Goal: Answer question/provide support

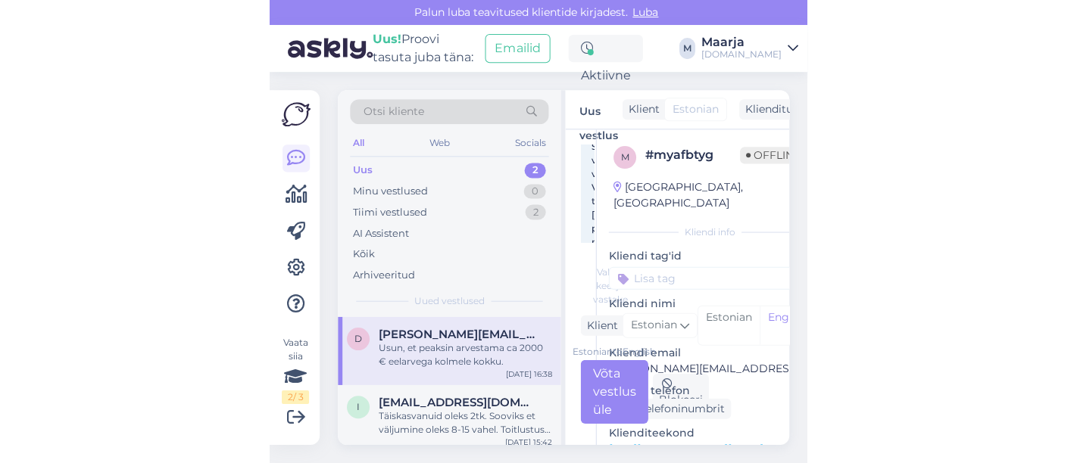
scroll to position [231, 0]
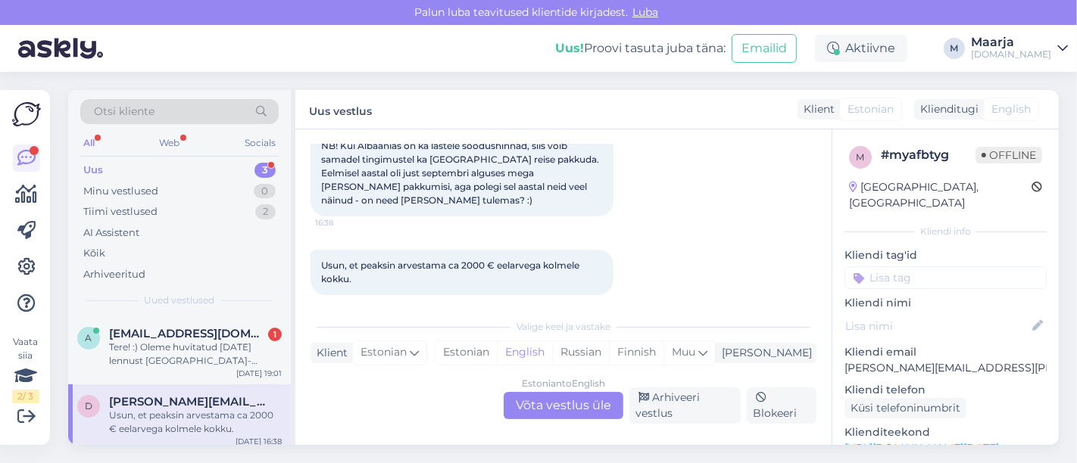
click at [187, 160] on div "Uus 3" at bounding box center [179, 170] width 198 height 21
click at [196, 338] on div "[EMAIL_ADDRESS][DOMAIN_NAME] 1" at bounding box center [195, 334] width 173 height 14
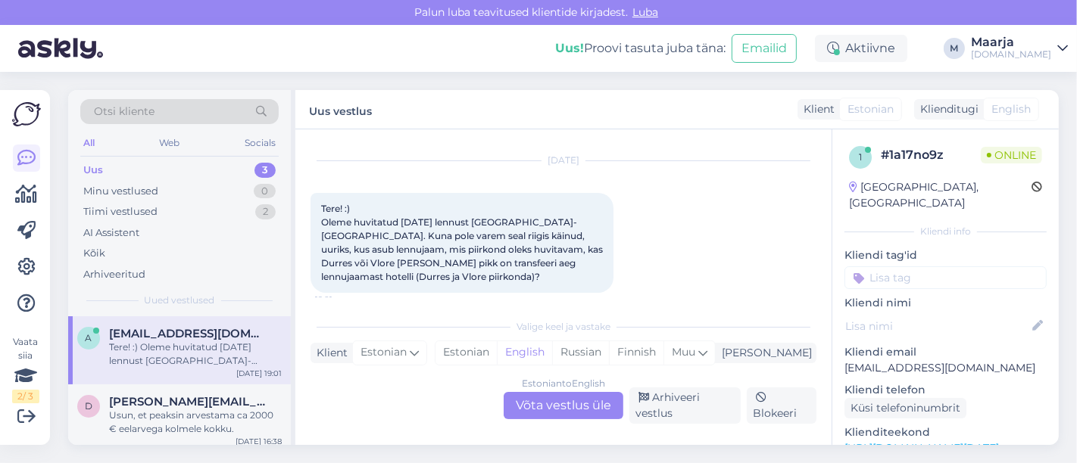
scroll to position [43, 0]
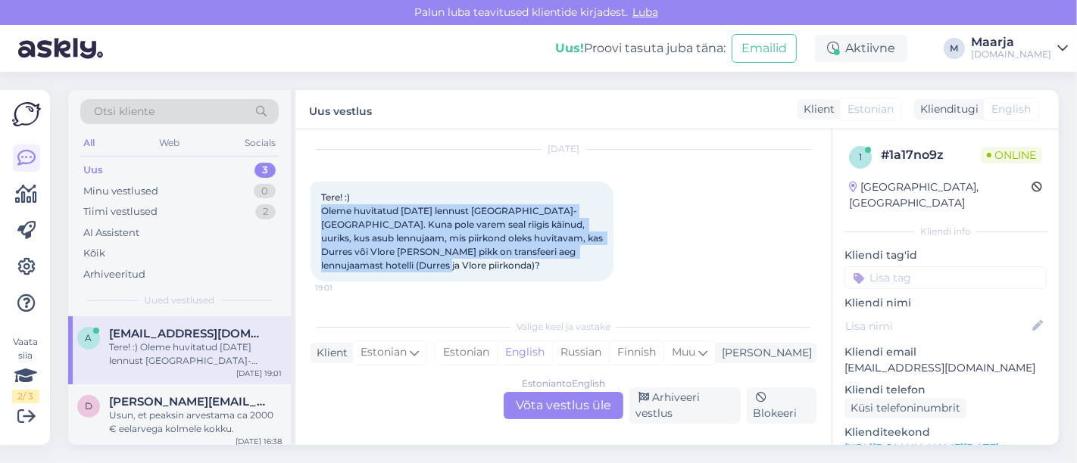
drag, startPoint x: 318, startPoint y: 210, endPoint x: 396, endPoint y: 266, distance: 95.6
click at [396, 266] on div "Tere! :) Oleme huvitatud [DATE] lennust [GEOGRAPHIC_DATA]-[GEOGRAPHIC_DATA]. Ku…" at bounding box center [461, 232] width 303 height 100
copy span "Oleme huvitatud [DATE] lennust [GEOGRAPHIC_DATA]-[GEOGRAPHIC_DATA]. Kuna pole v…"
click at [483, 288] on div "[DATE] Tere! :) Oleme huvitatud [DATE] lennust [GEOGRAPHIC_DATA]-[GEOGRAPHIC_DA…" at bounding box center [563, 215] width 506 height 165
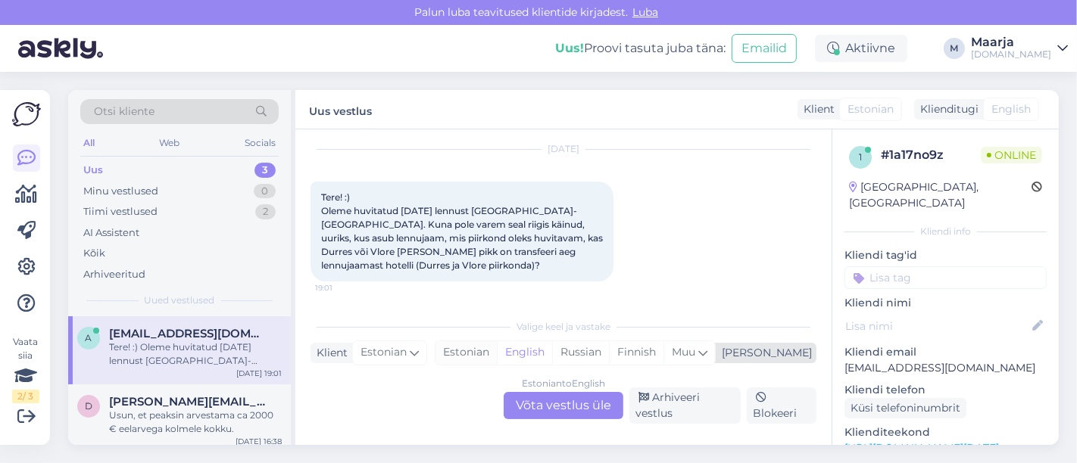
click at [497, 351] on div "Estonian" at bounding box center [465, 352] width 61 height 23
click at [534, 404] on div "Estonian to Estonian Võta vestlus üle" at bounding box center [563, 405] width 120 height 27
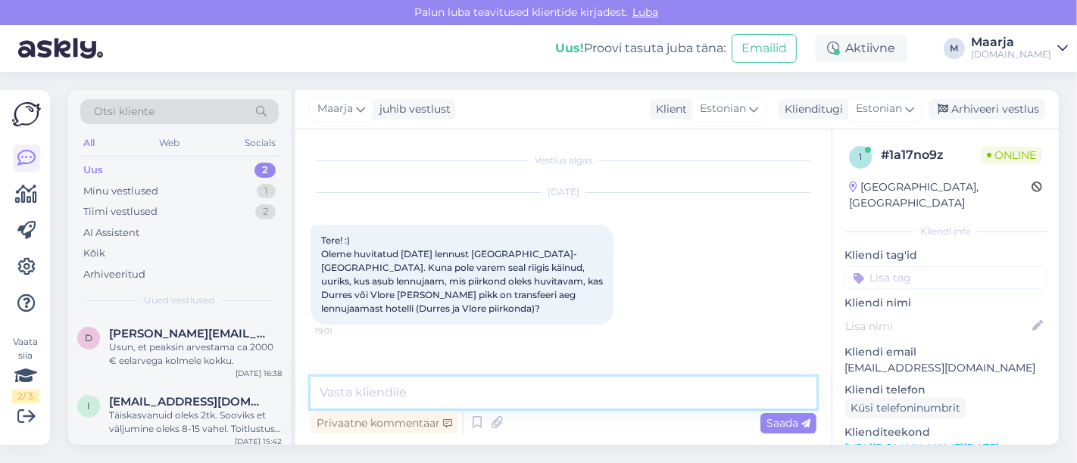
click at [502, 403] on textarea at bounding box center [563, 393] width 506 height 32
paste textarea "Lore! Ipsum dolo sita consec adipisc 44.26.6341 Elitse Doeiusmodte. Incidi Utla…"
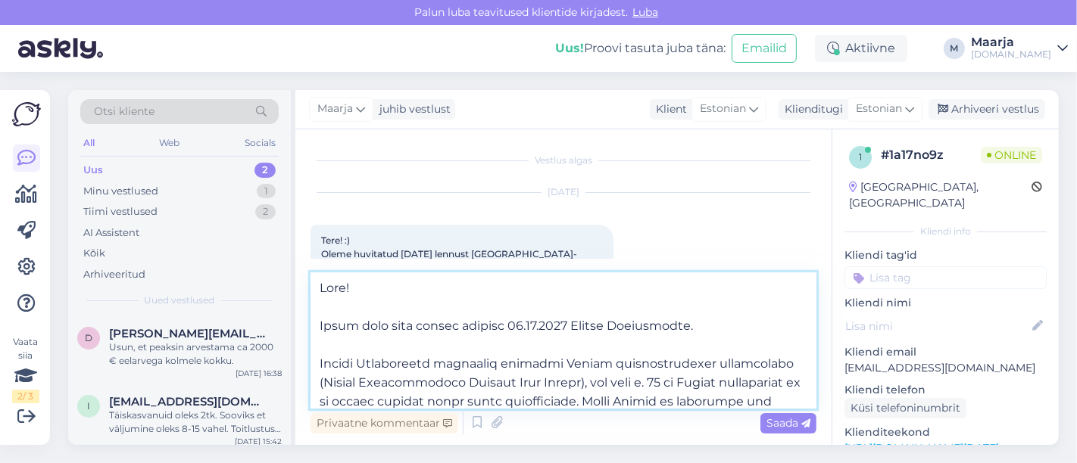
drag, startPoint x: 418, startPoint y: 327, endPoint x: 696, endPoint y: 326, distance: 278.6
click at [536, 326] on textarea at bounding box center [563, 341] width 506 height 136
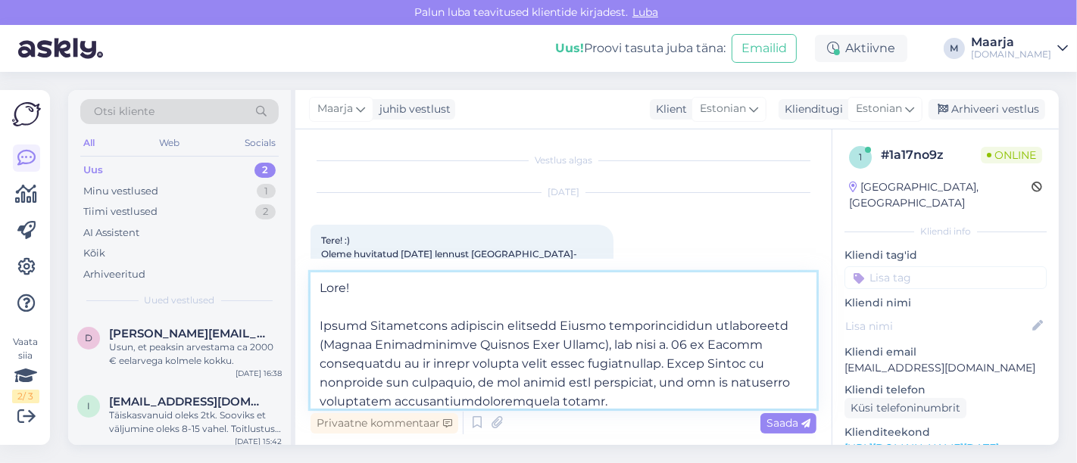
click at [326, 304] on textarea at bounding box center [563, 341] width 506 height 136
drag, startPoint x: 571, startPoint y: 327, endPoint x: 523, endPoint y: 326, distance: 47.7
click at [523, 326] on textarea at bounding box center [563, 341] width 506 height 136
drag, startPoint x: 556, startPoint y: 363, endPoint x: 745, endPoint y: 344, distance: 190.2
click at [536, 344] on textarea at bounding box center [563, 341] width 506 height 136
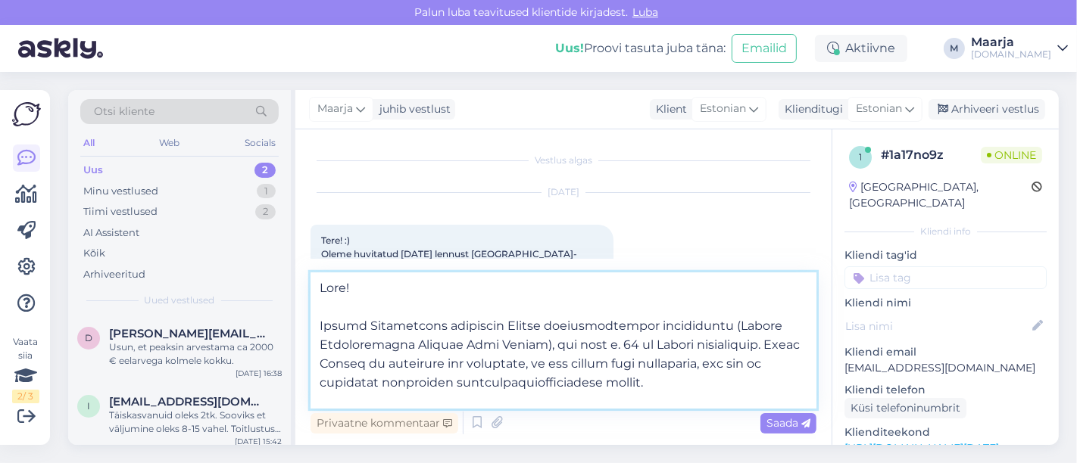
drag, startPoint x: 690, startPoint y: 381, endPoint x: 750, endPoint y: 347, distance: 68.8
click at [536, 347] on textarea at bounding box center [563, 341] width 506 height 136
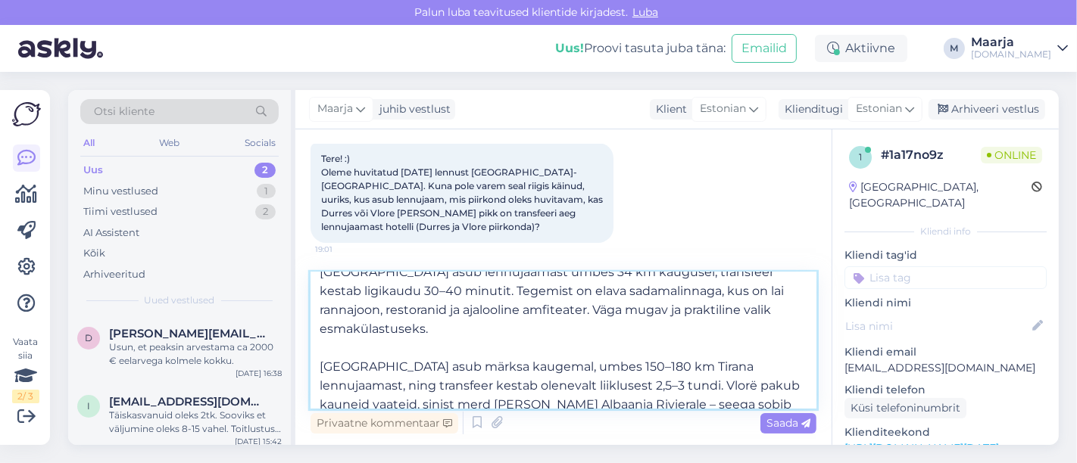
scroll to position [168, 0]
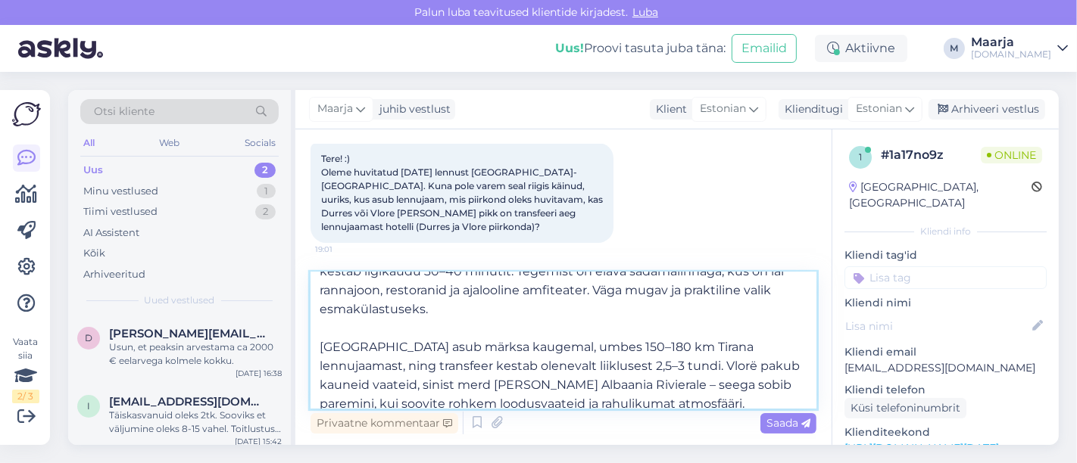
drag, startPoint x: 565, startPoint y: 391, endPoint x: 550, endPoint y: 391, distance: 14.4
click at [536, 391] on textarea "Tere! Lennud Albaaniasse maanduvad [GEOGRAPHIC_DATA] ([GEOGRAPHIC_DATA] [GEOGRA…" at bounding box center [563, 341] width 506 height 136
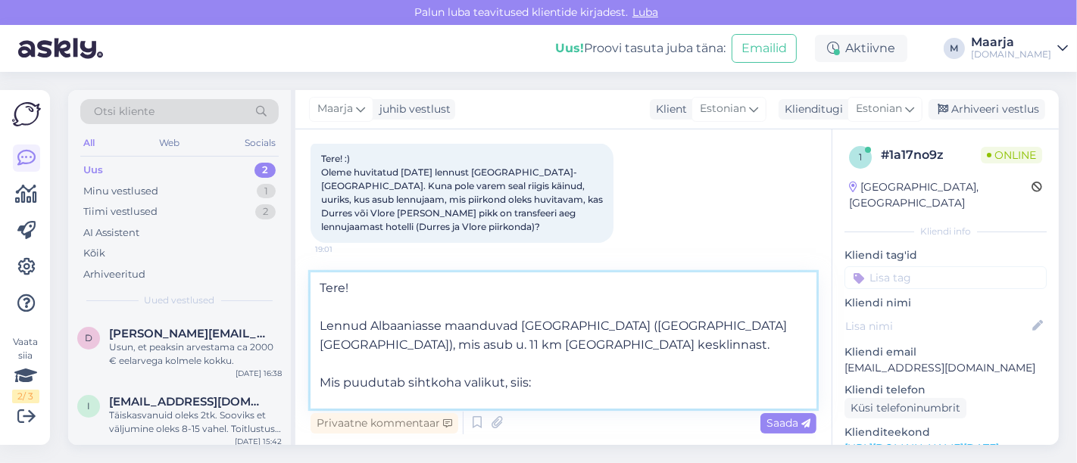
scroll to position [84, 0]
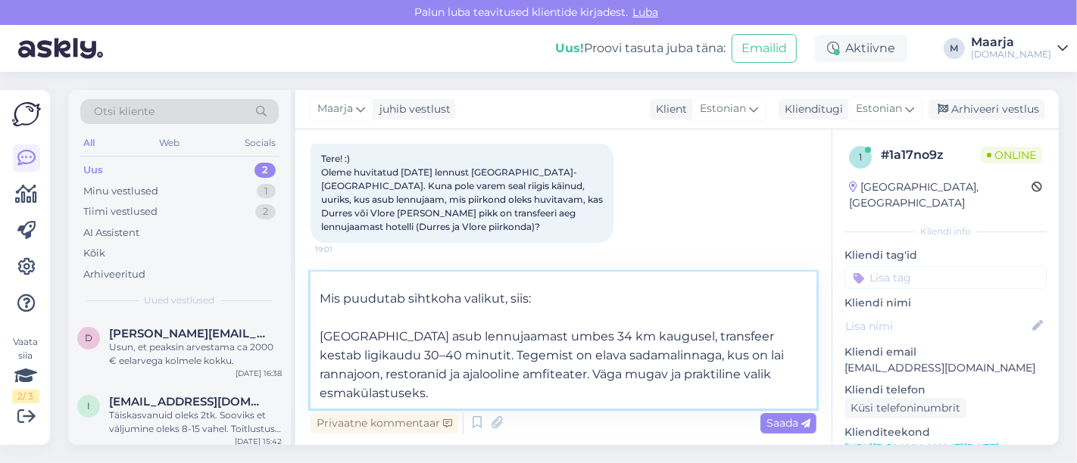
click at [359, 311] on textarea "Tere! Lennud Albaaniasse maanduvad [GEOGRAPHIC_DATA] ([GEOGRAPHIC_DATA] [GEOGRA…" at bounding box center [563, 341] width 506 height 136
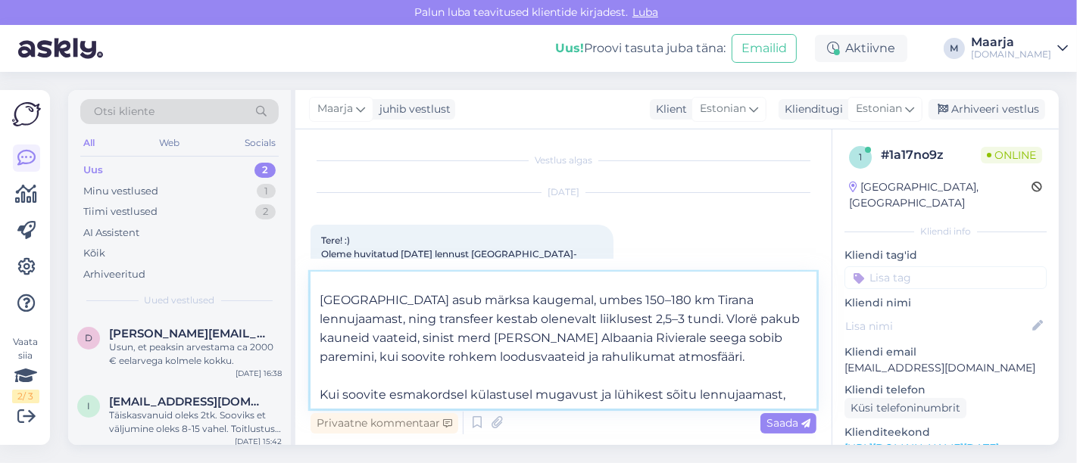
scroll to position [170, 0]
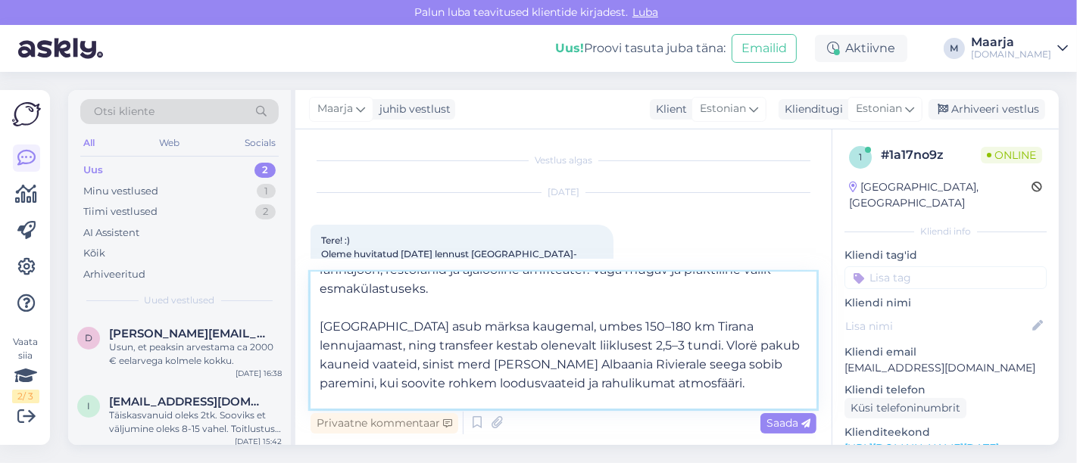
click at [536, 327] on textarea "Tere! Lennud Albaaniasse maanduvad [GEOGRAPHIC_DATA] ([GEOGRAPHIC_DATA] [GEOGRA…" at bounding box center [563, 341] width 506 height 136
click at [536, 347] on textarea "Tere! Lennud Albaaniasse maanduvad [GEOGRAPHIC_DATA] ([GEOGRAPHIC_DATA] [GEOGRA…" at bounding box center [563, 341] width 506 height 136
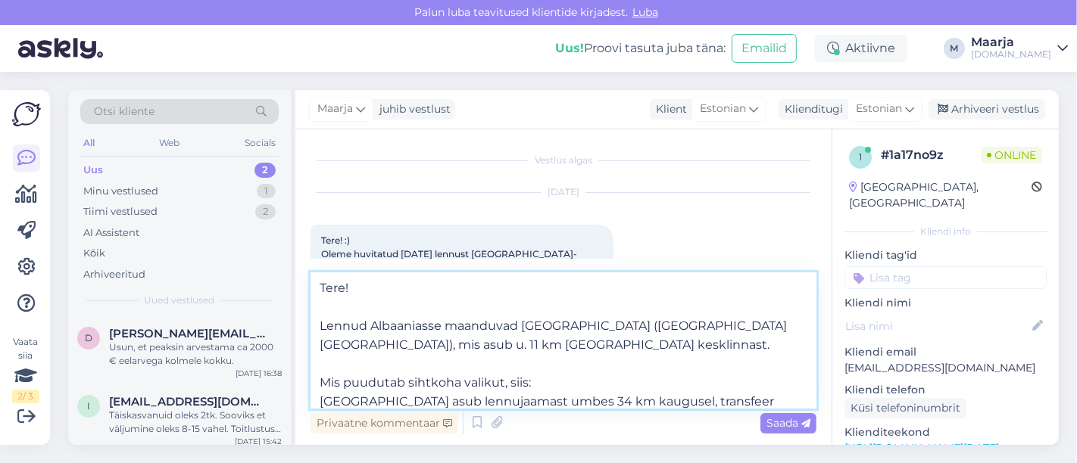
scroll to position [84, 0]
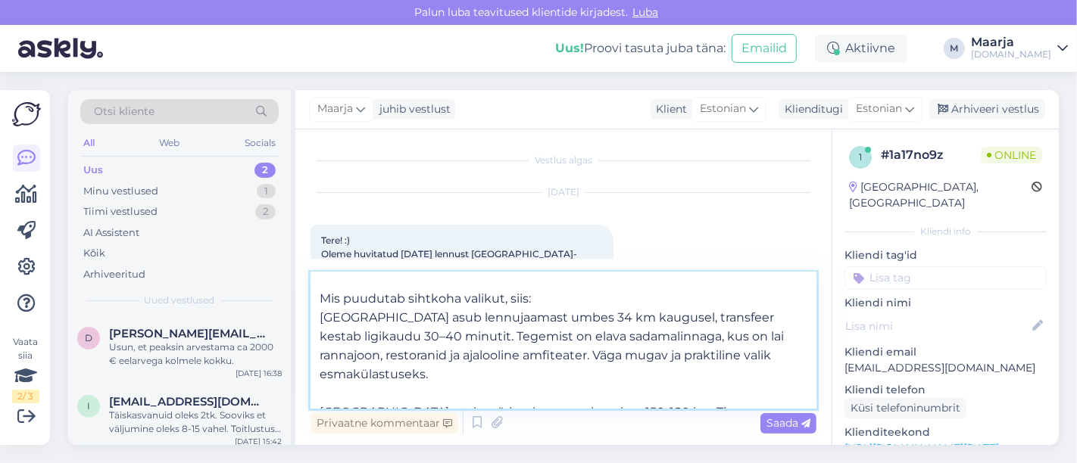
type textarea "Tere! Lennud Albaaniasse maanduvad [GEOGRAPHIC_DATA] ([GEOGRAPHIC_DATA] [GEOGRA…"
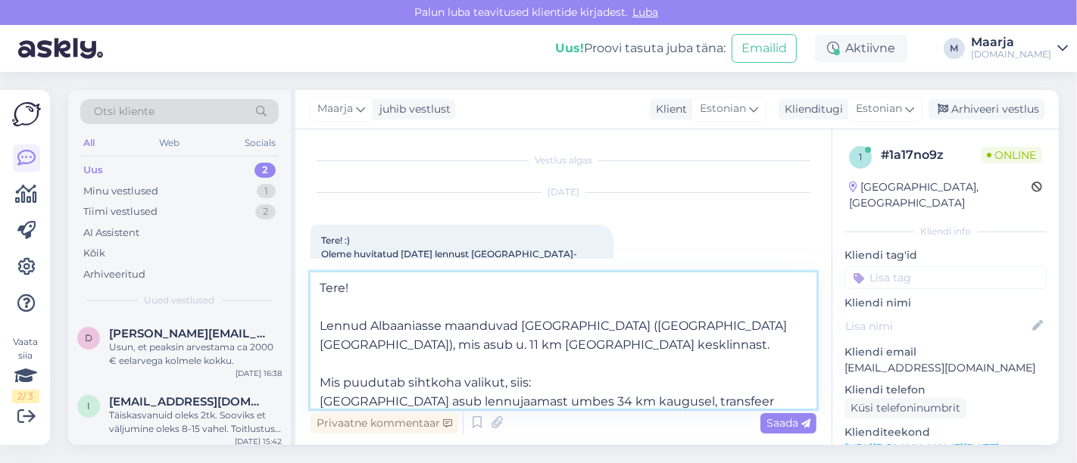
scroll to position [254, 0]
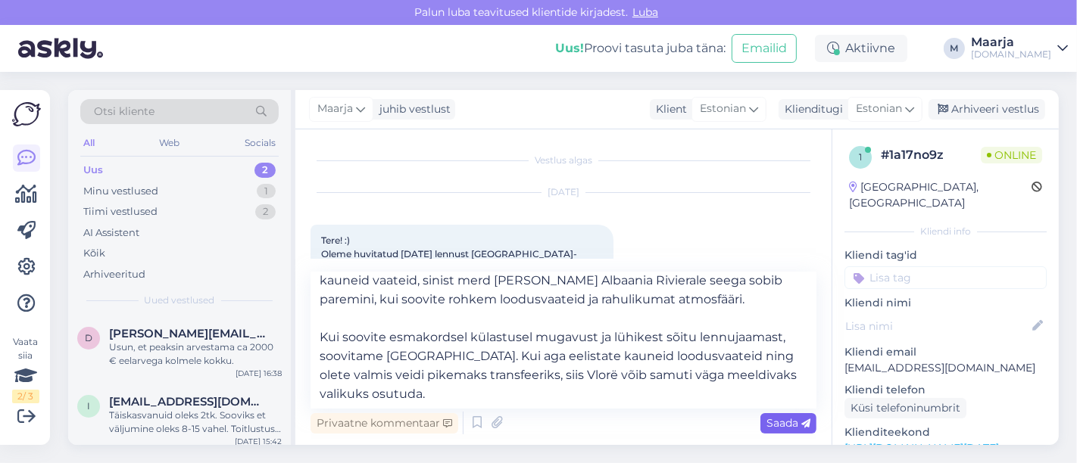
click at [536, 425] on span "Saada" at bounding box center [788, 423] width 44 height 14
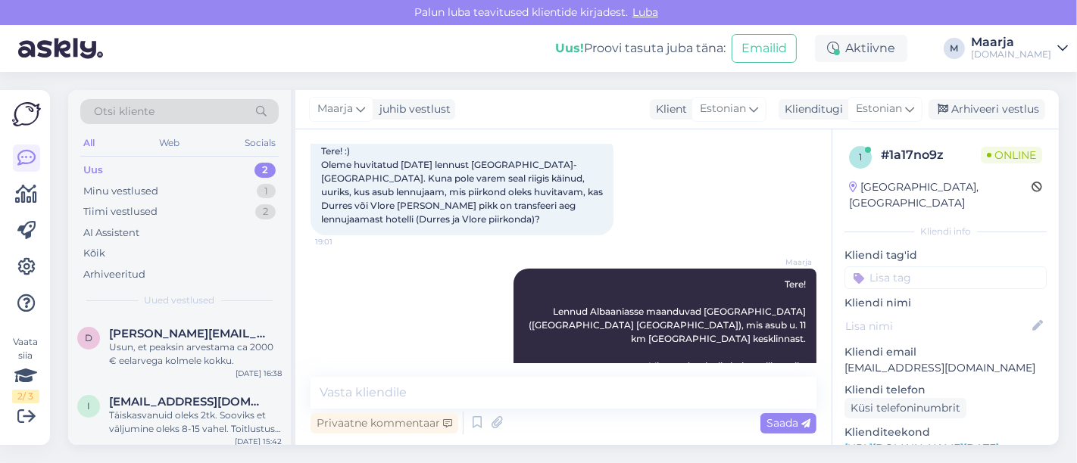
scroll to position [341, 0]
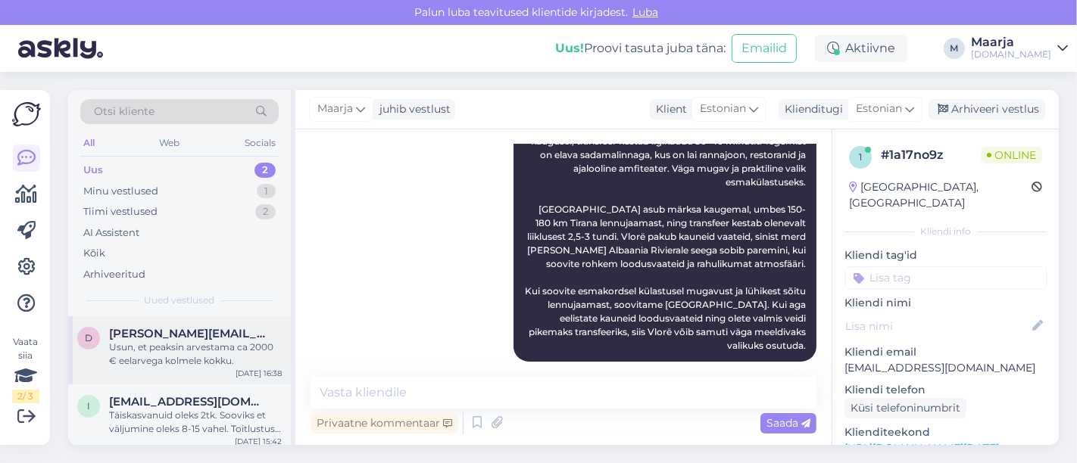
click at [152, 354] on div "Usun, et peaksin arvestama ca 2000 € eelarvega kolmele kokku." at bounding box center [195, 354] width 173 height 27
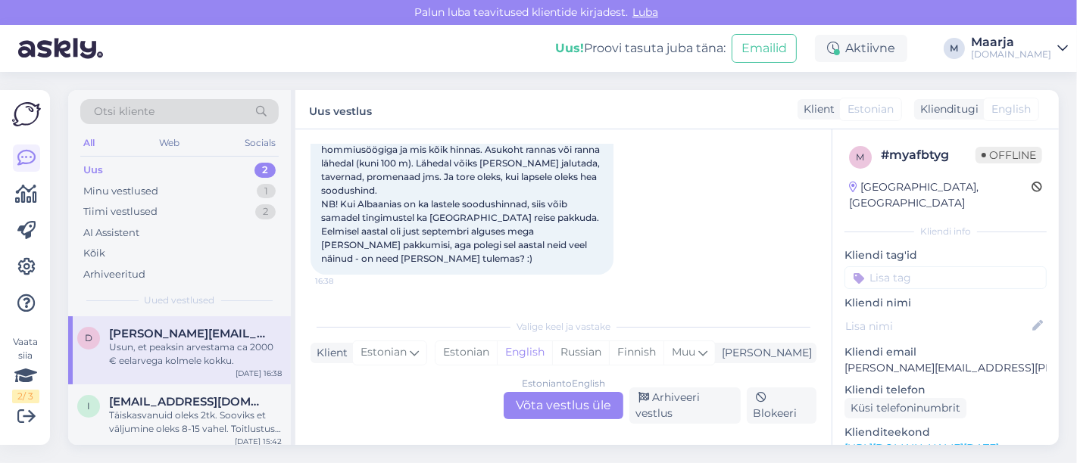
scroll to position [147, 0]
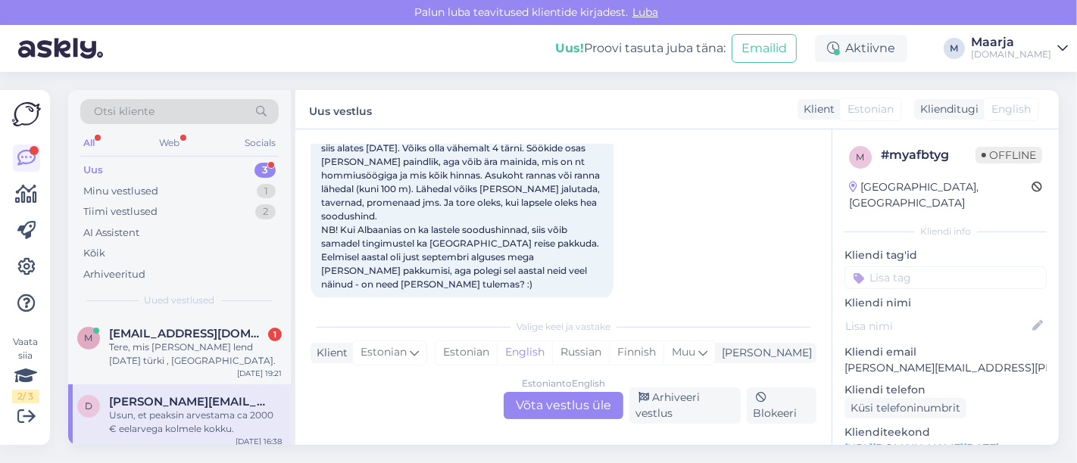
click at [126, 168] on div "Uus 3" at bounding box center [179, 170] width 198 height 21
click at [164, 349] on div "Tere, mis [PERSON_NAME] lend [DATE] türki , [GEOGRAPHIC_DATA]." at bounding box center [195, 354] width 173 height 27
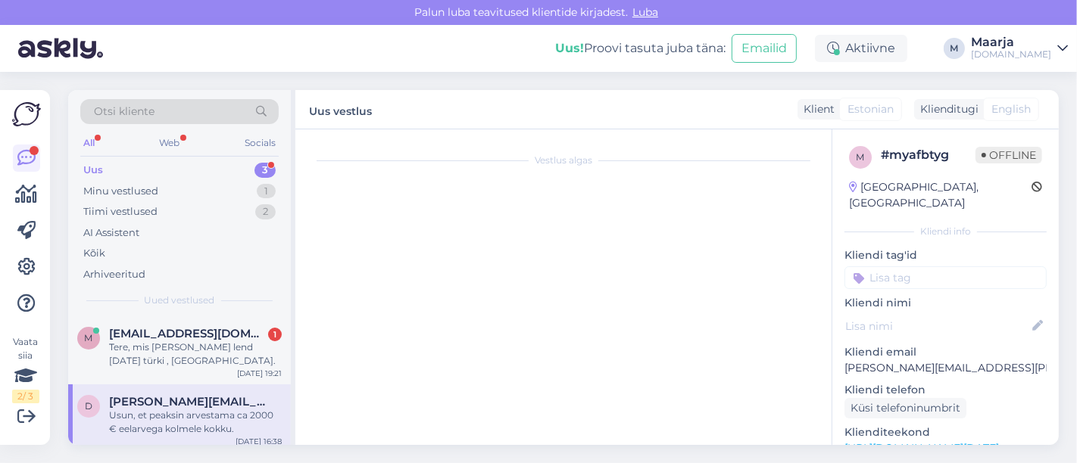
scroll to position [0, 0]
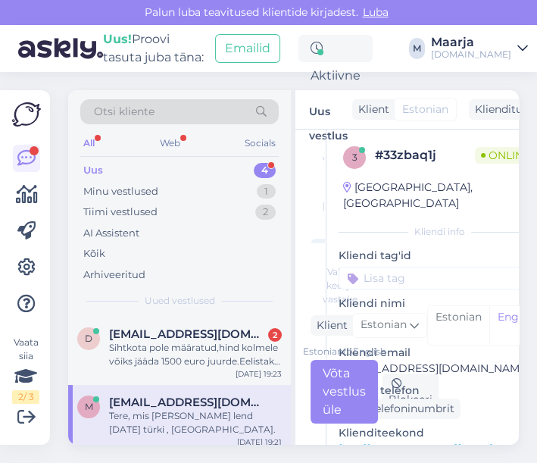
click at [105, 162] on div "Uus 4" at bounding box center [179, 170] width 198 height 21
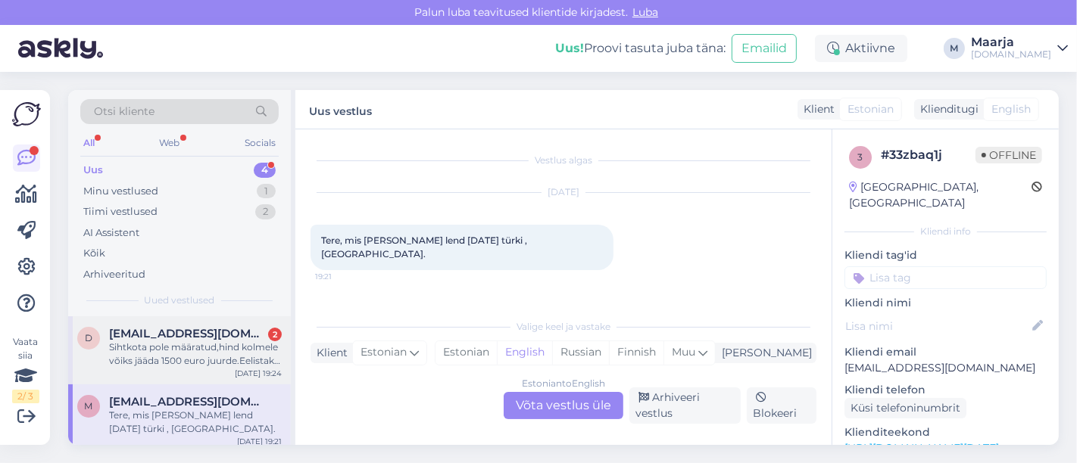
scroll to position [142, 0]
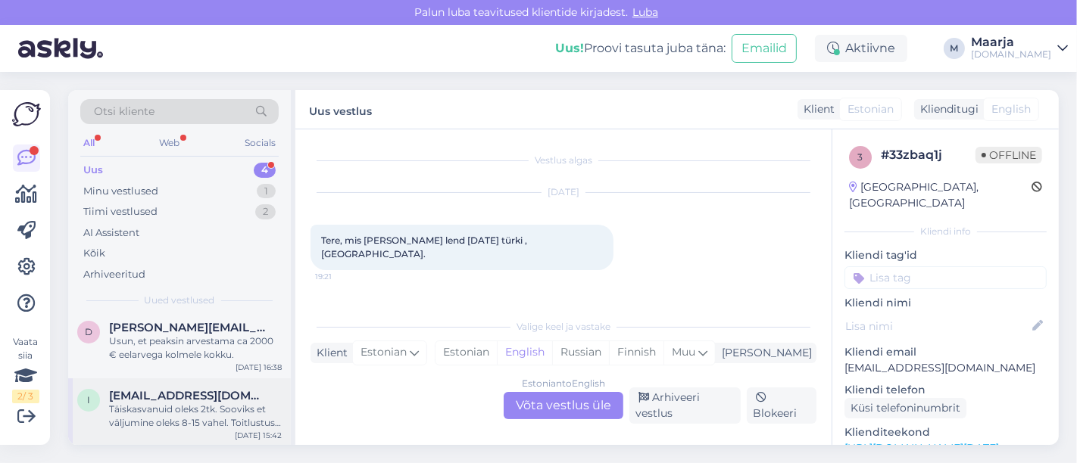
click at [179, 407] on div "Täiskasvanuid oleks 2tk. Sooviks et väljumine oleks 8-15 vahel. Toitlustus võib…" at bounding box center [195, 416] width 173 height 27
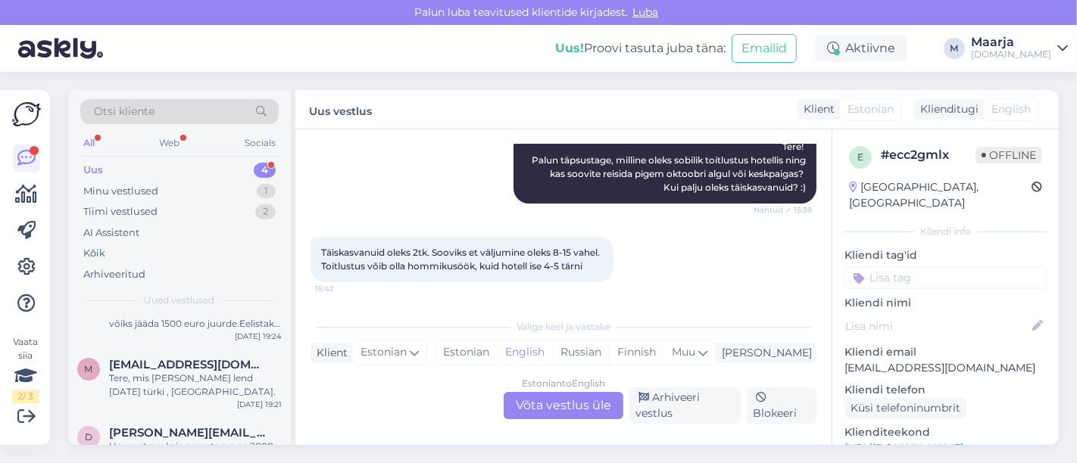
scroll to position [0, 0]
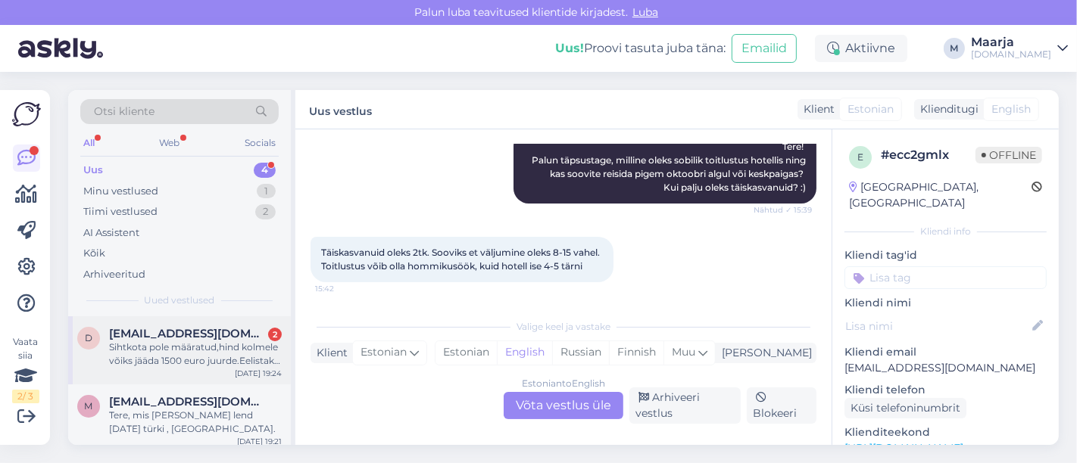
click at [177, 356] on div "Sihtkota pole määratud,hind kolmele võiks jääda 1500 euro juurde.Eelistaks kõik…" at bounding box center [195, 354] width 173 height 27
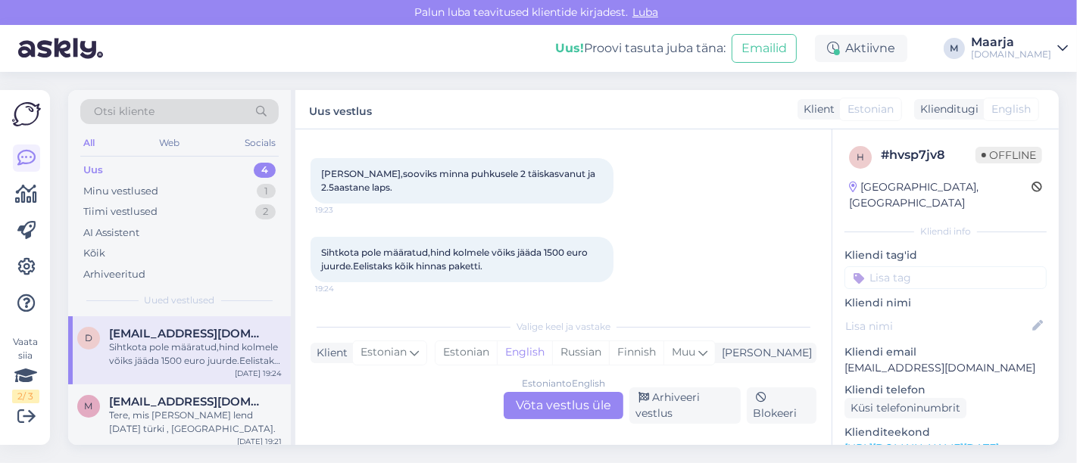
scroll to position [142, 0]
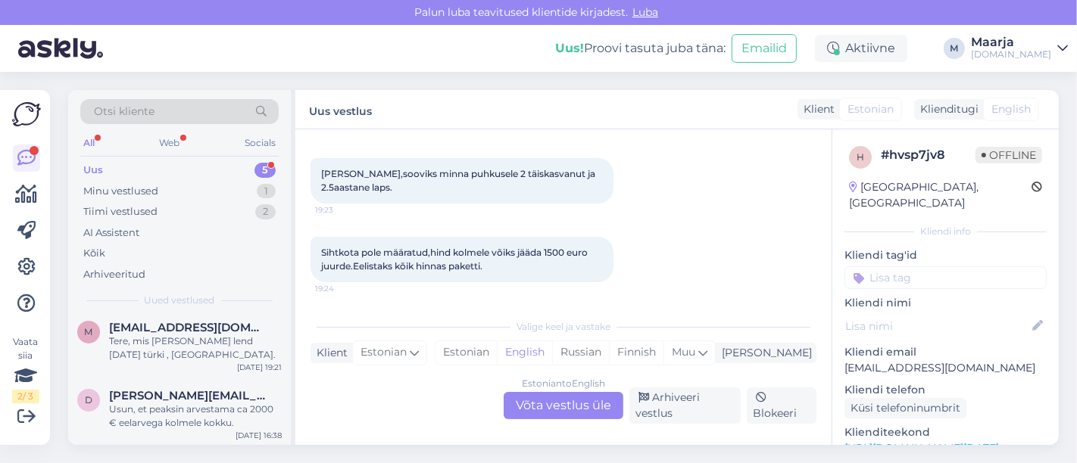
click at [216, 160] on div "Uus 5" at bounding box center [179, 170] width 198 height 21
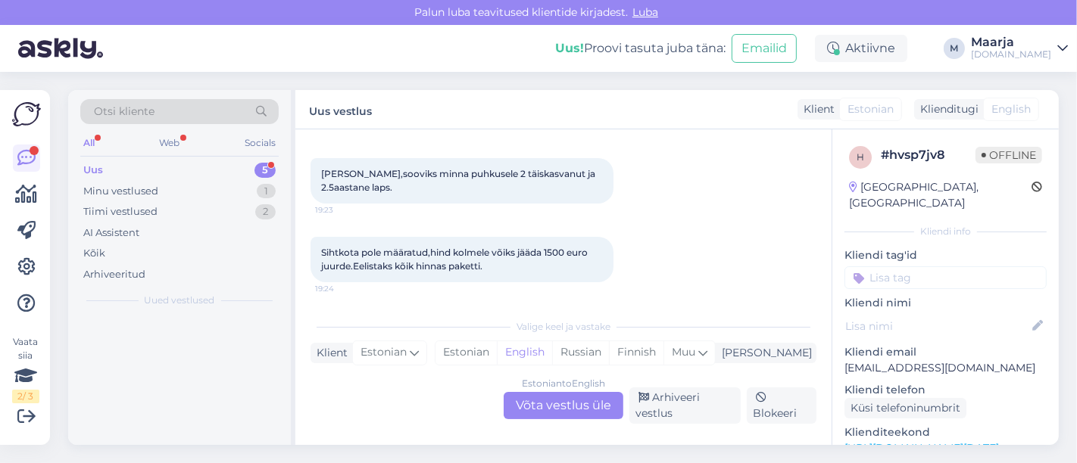
scroll to position [0, 0]
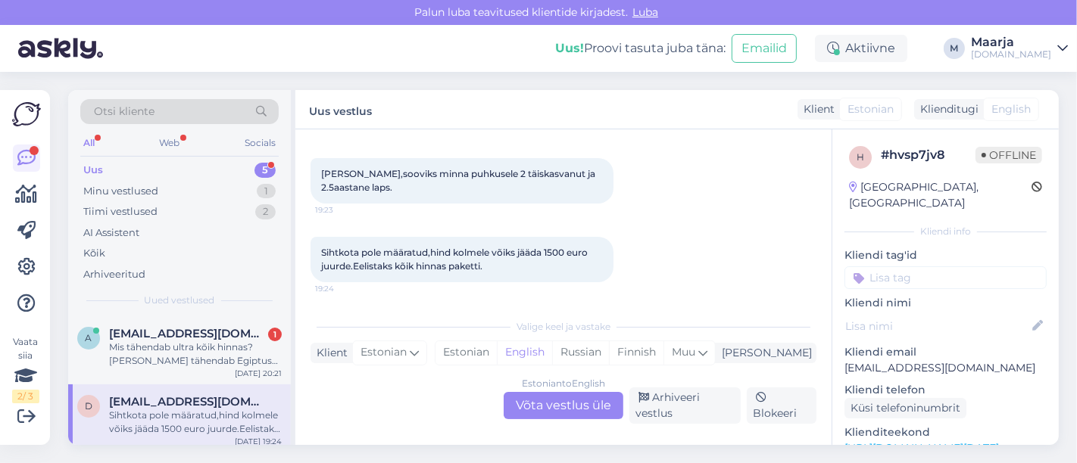
click at [176, 347] on div "Mis tähendab ultra kõik hinnas? [PERSON_NAME] tähendab Egiptuse paketis swim up…" at bounding box center [195, 354] width 173 height 27
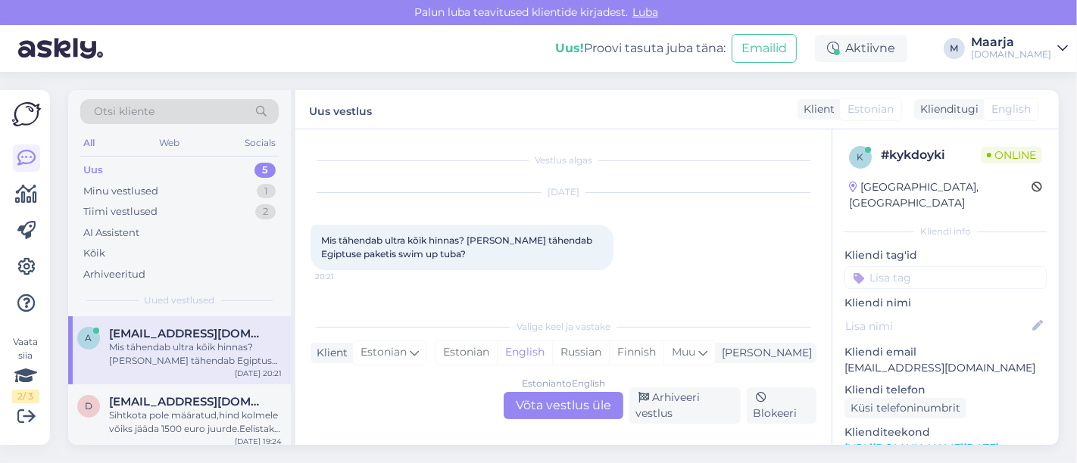
click at [536, 441] on link "[URL][DOMAIN_NAME][DATE]" at bounding box center [921, 448] width 154 height 14
click at [497, 349] on div "Estonian" at bounding box center [465, 352] width 61 height 23
click at [536, 402] on div "Estonian to Estonian Võta vestlus üle" at bounding box center [563, 405] width 120 height 27
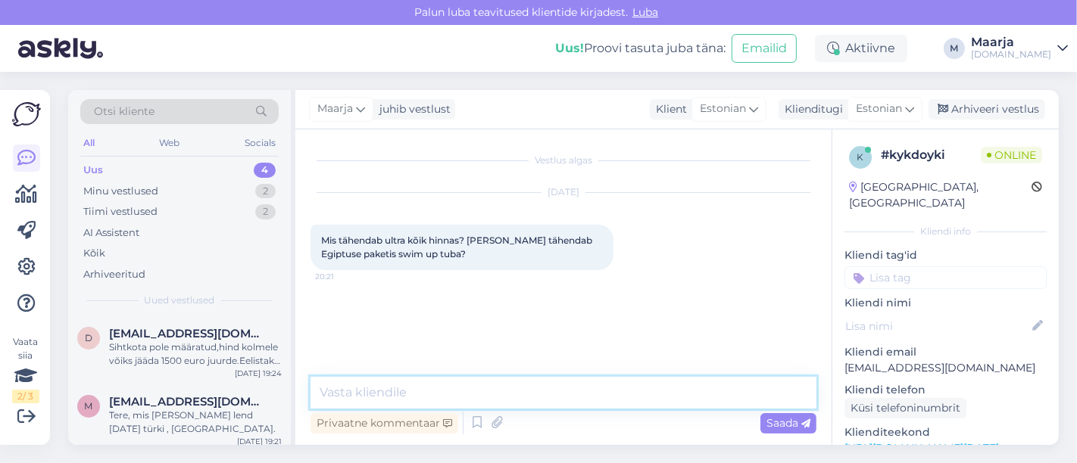
click at [474, 393] on textarea at bounding box center [563, 393] width 506 height 32
paste textarea "UAL, UAI, ultra all inclusive — hommikusöök, hiline hommikusöök, lõuna, õhtuood…"
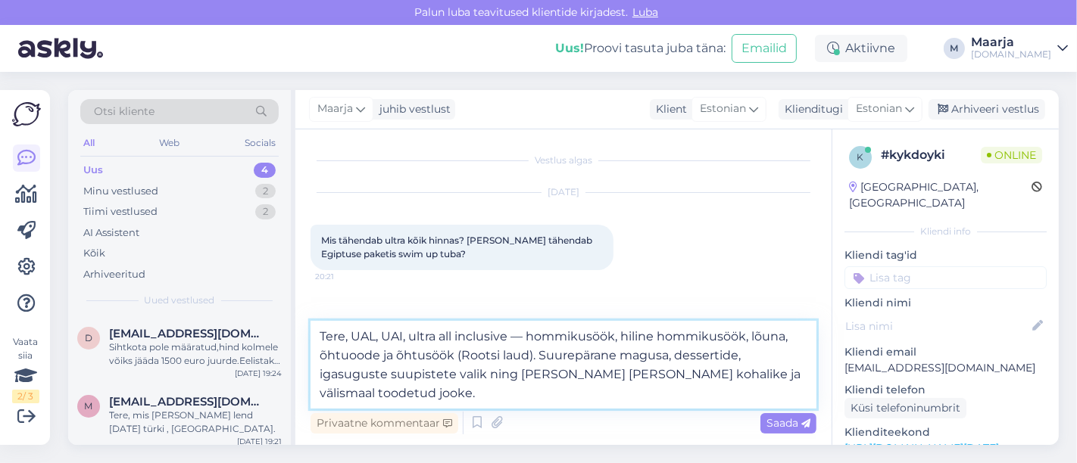
click at [407, 337] on textarea "Tere, UAL, UAI, ultra all inclusive — hommikusöök, hiline hommikusöök, lõuna, õ…" at bounding box center [563, 365] width 506 height 88
drag, startPoint x: 527, startPoint y: 339, endPoint x: 519, endPoint y: 339, distance: 8.3
click at [519, 339] on textarea "Tere, UAL, UAI, ultra all inclusive — hommikusöök, hiline hommikusöök, lõuna, õ…" at bounding box center [563, 365] width 506 height 88
click at [536, 372] on textarea "Tere, UAL, UAI, ultra all inclusive — hommikusöök, hiline hommikusöök, lõuna, õ…" at bounding box center [563, 365] width 506 height 88
click at [352, 335] on textarea "Tere, UAL, UAI, ultra all inclusive — hommikusöök, hiline hommikusöök, lõuna, õ…" at bounding box center [563, 365] width 506 height 88
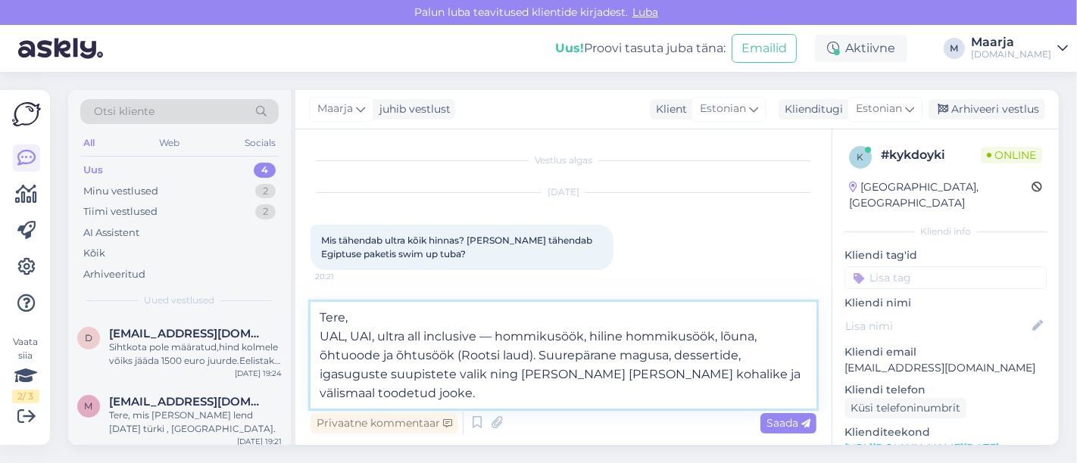
click at [536, 373] on textarea "Tere, UAL, UAI, ultra all inclusive — hommikusöök, hiline hommikusöök, lõuna, õ…" at bounding box center [563, 355] width 506 height 107
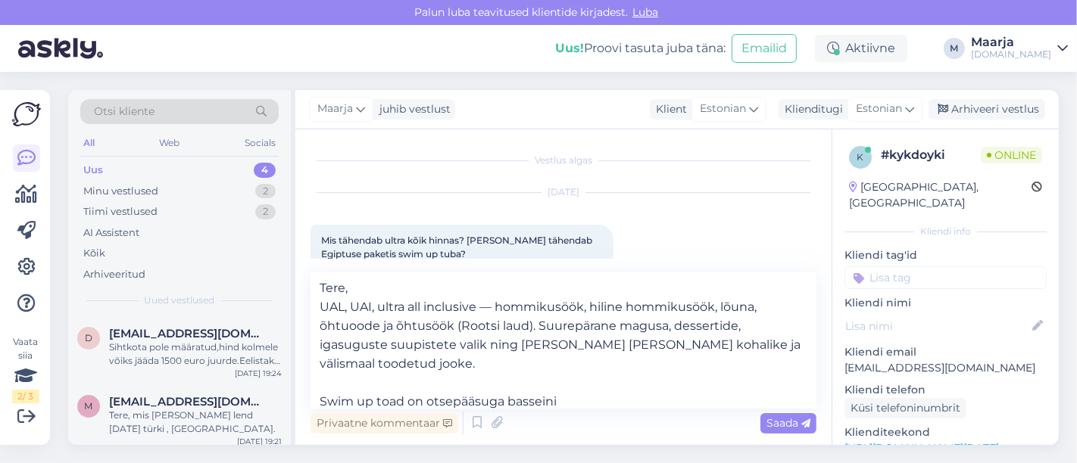
click at [536, 441] on link "[URL][DOMAIN_NAME][DATE]" at bounding box center [921, 448] width 154 height 14
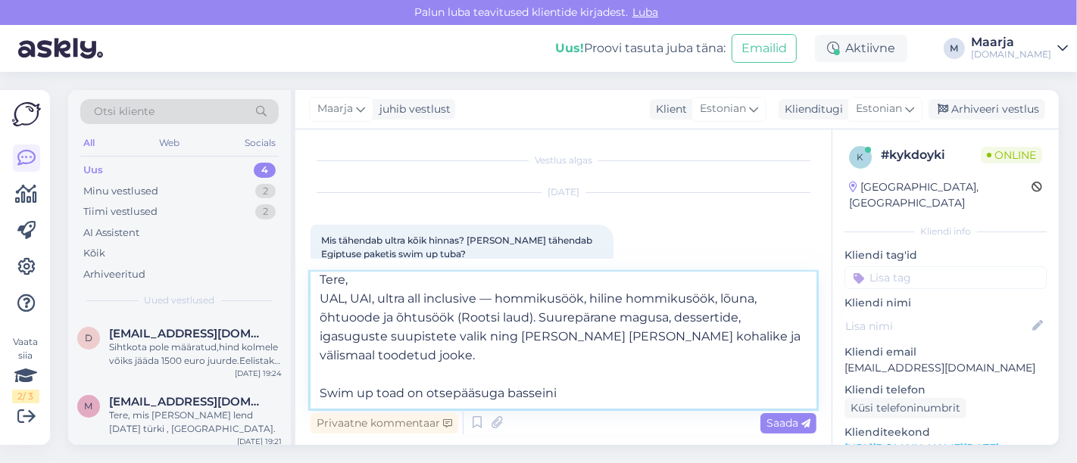
drag, startPoint x: 609, startPoint y: 405, endPoint x: 411, endPoint y: 407, distance: 198.4
click at [411, 407] on textarea "Tere, UAL, UAI, ultra all inclusive — hommikusöök, hiline hommikusöök, lõuna, õ…" at bounding box center [563, 341] width 506 height 136
paste textarea "Üks tuba, [PERSON_NAME] pääseb otse terrassilt basseini äärde. Tubades on kahei…"
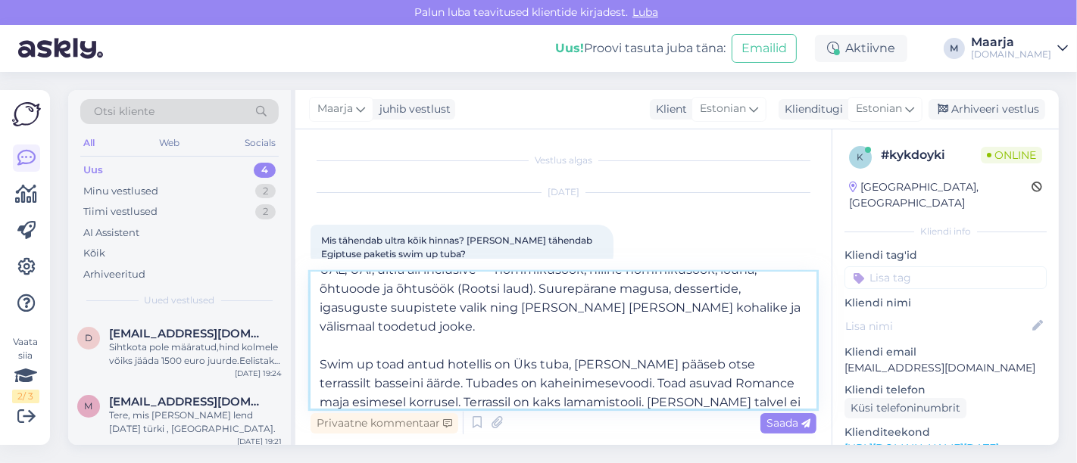
click at [509, 362] on textarea "Tere, UAL, UAI, ultra all inclusive — hommikusöök, hiline hommikusöök, lõuna, õ…" at bounding box center [563, 341] width 506 height 136
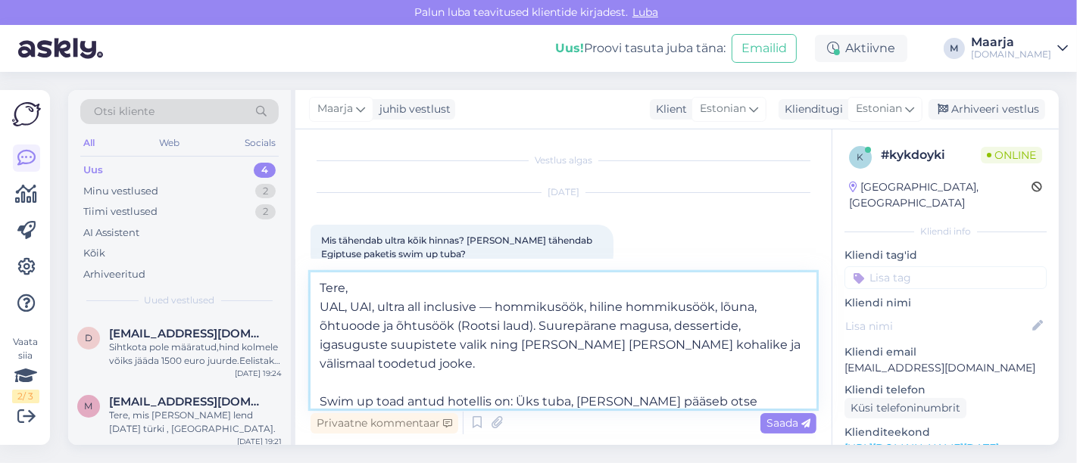
type textarea "Tere, UAL, UAI, ultra all inclusive — hommikusöök, hiline hommikusöök, lõuna, õ…"
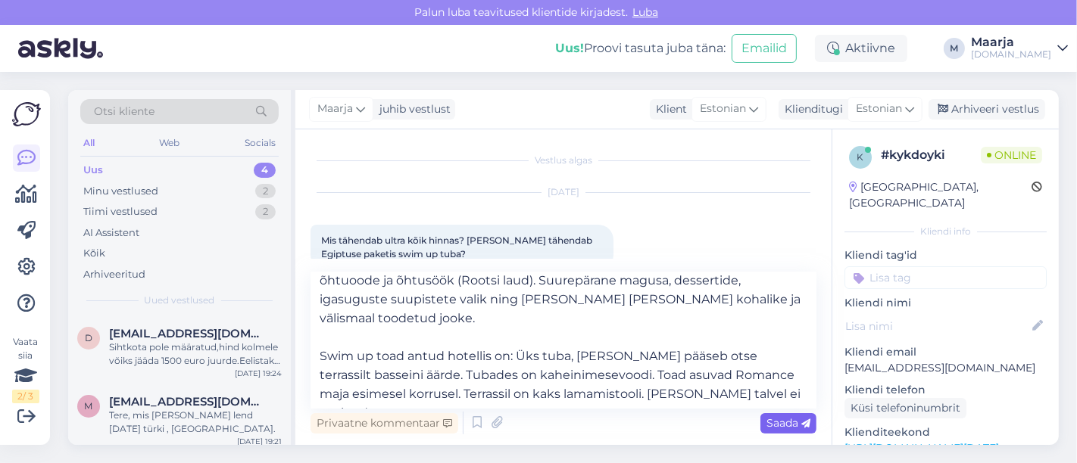
click at [536, 417] on span "Saada" at bounding box center [788, 423] width 44 height 14
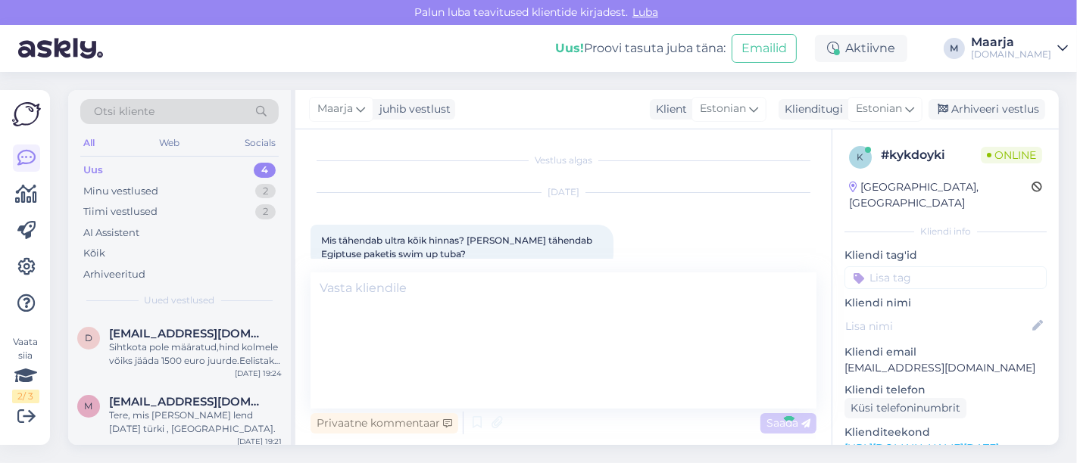
scroll to position [110, 0]
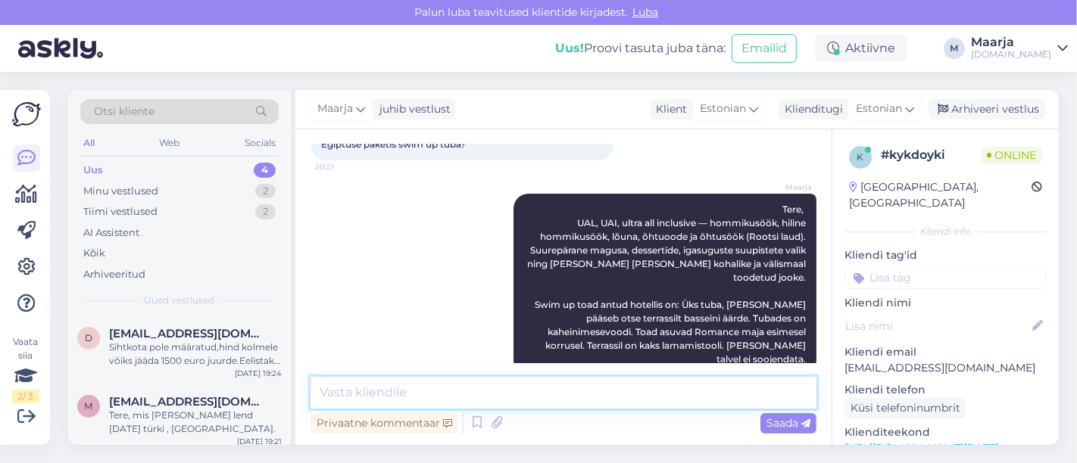
click at [387, 394] on textarea at bounding box center [563, 393] width 506 height 32
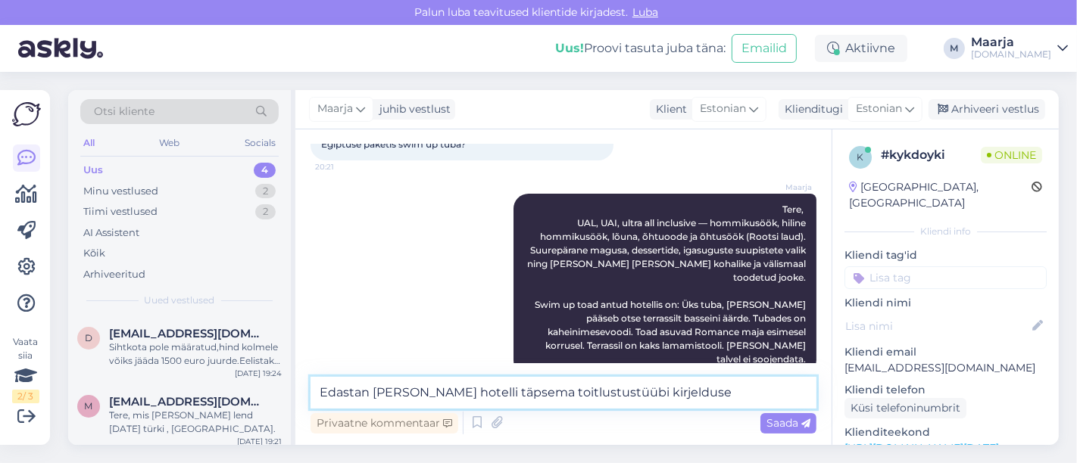
type textarea "Edastan [PERSON_NAME] hotelli täpsema toitlustustüübi kirjelduse"
paste textarea
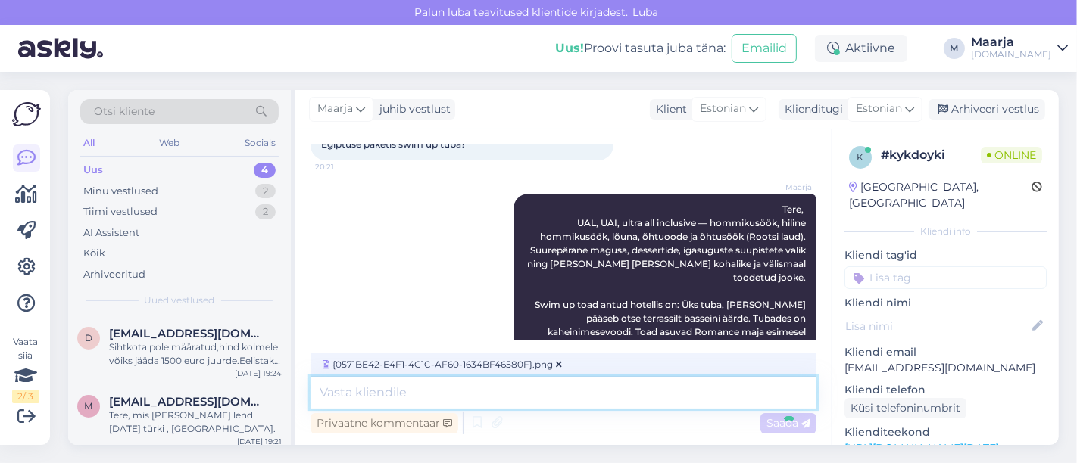
scroll to position [270, 0]
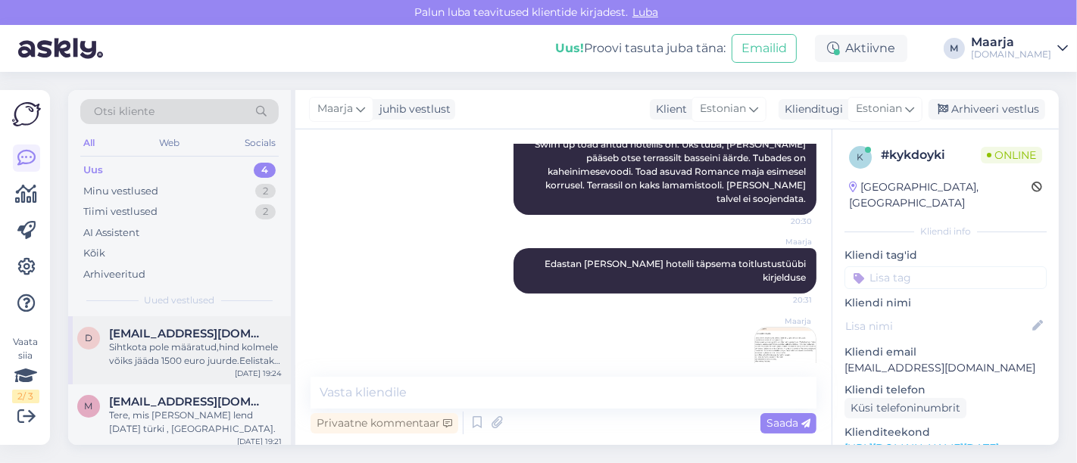
click at [173, 360] on div "Sihtkota pole määratud,hind kolmele võiks jääda 1500 euro juurde.Eelistaks kõik…" at bounding box center [195, 354] width 173 height 27
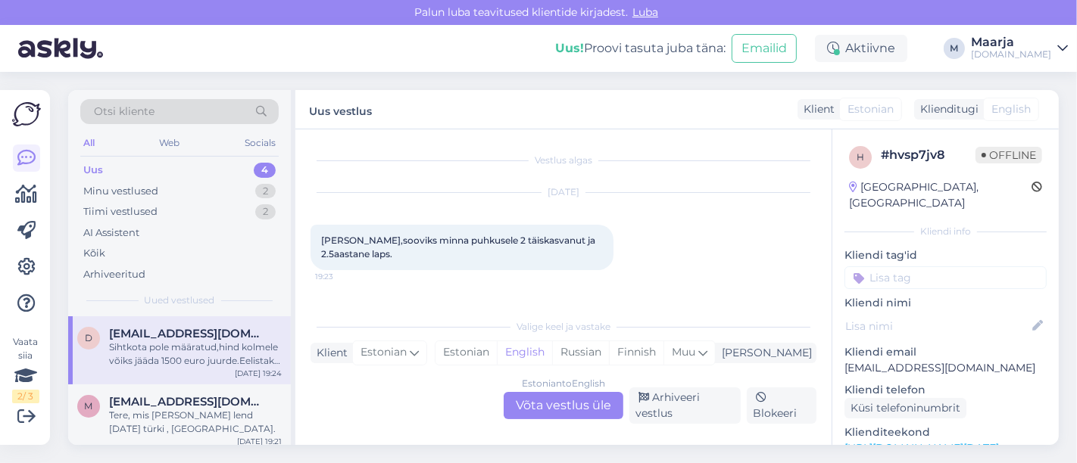
scroll to position [67, 0]
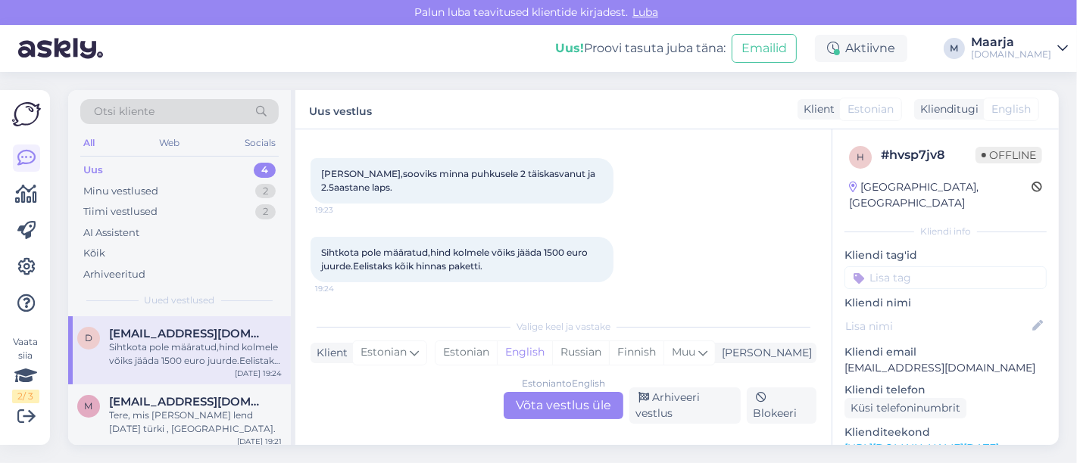
click at [536, 441] on link "[URL][DOMAIN_NAME][DATE]" at bounding box center [921, 448] width 154 height 14
click at [497, 354] on div "Estonian" at bounding box center [465, 352] width 61 height 23
click at [525, 399] on div "Estonian to Estonian Võta vestlus üle" at bounding box center [563, 405] width 120 height 27
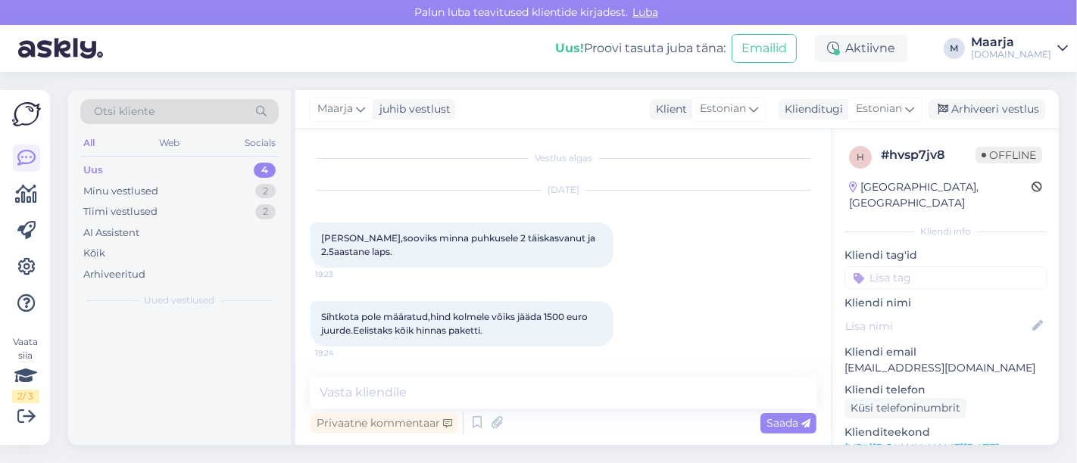
scroll to position [2, 0]
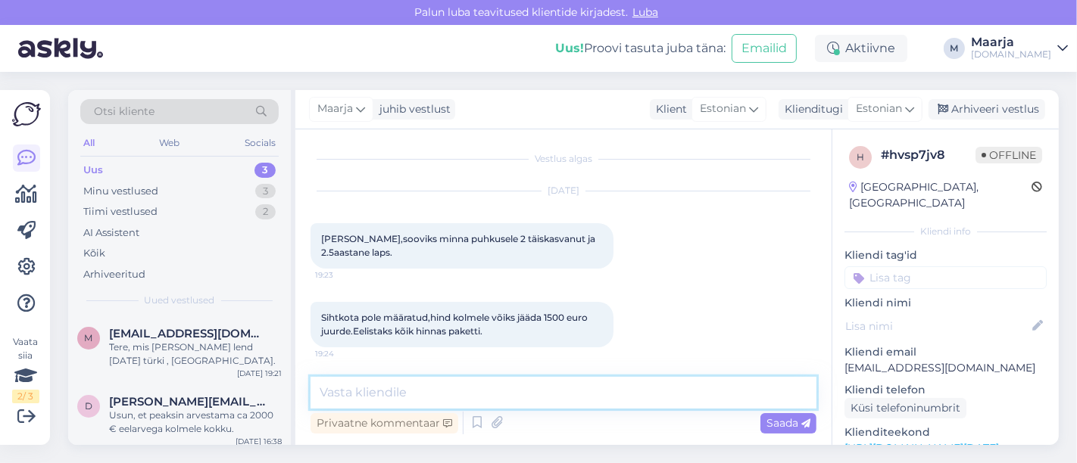
click at [428, 385] on textarea at bounding box center [563, 393] width 506 height 32
type textarea "Tere, palun täpsustage, mis kuupäevadel sooviksite reisida?"
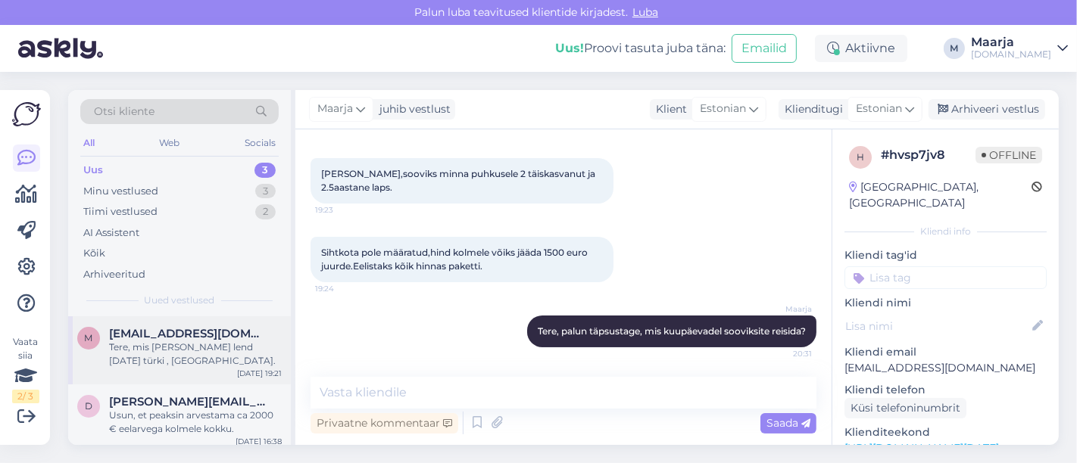
click at [223, 363] on div "Tere, mis [PERSON_NAME] lend [DATE] türki , [GEOGRAPHIC_DATA]." at bounding box center [195, 354] width 173 height 27
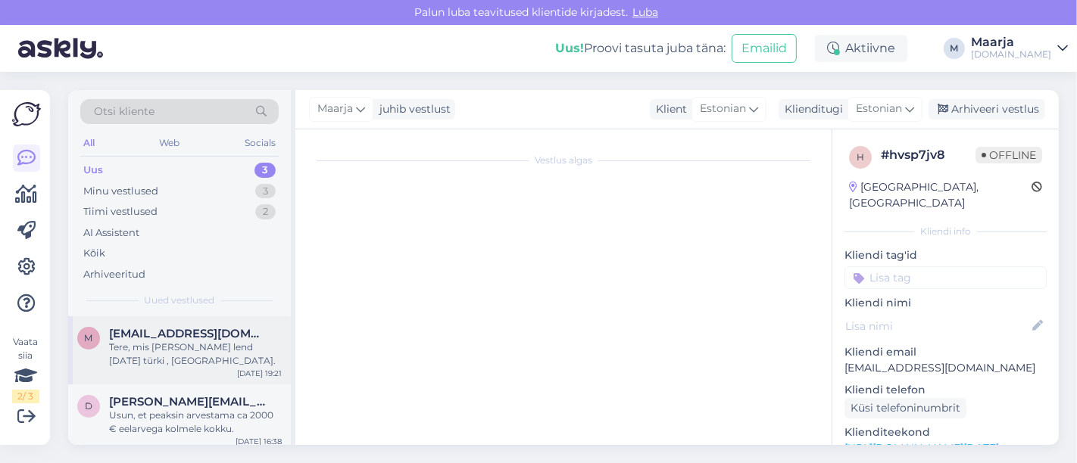
scroll to position [0, 0]
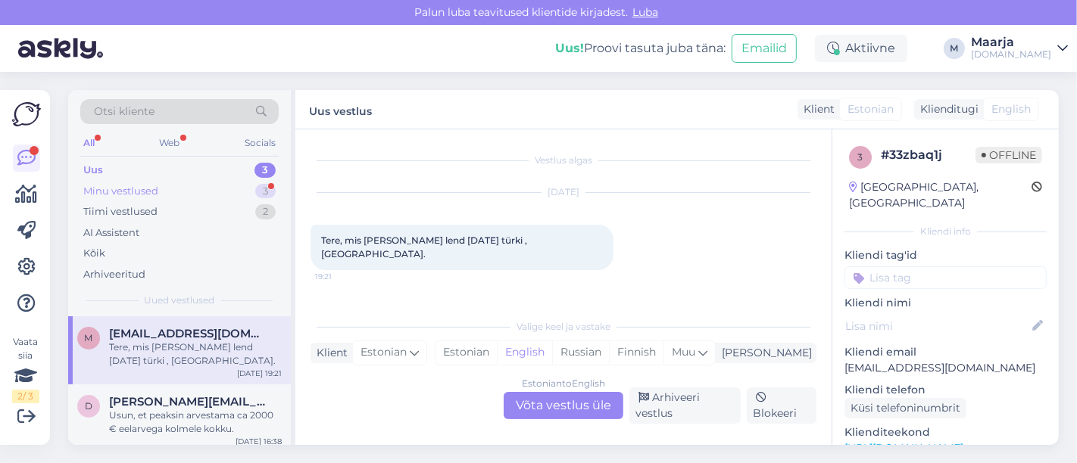
click at [184, 191] on div "Minu vestlused 3" at bounding box center [179, 191] width 198 height 21
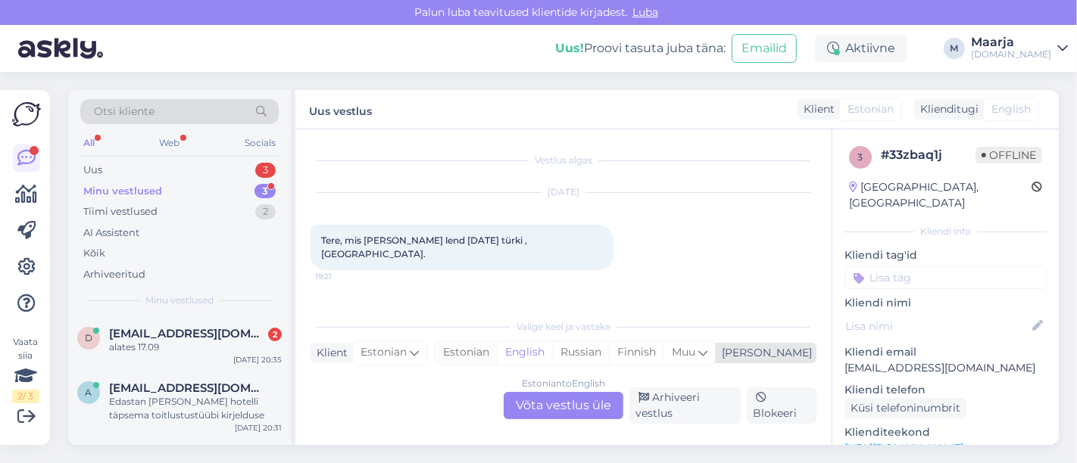
click at [497, 349] on div "Estonian" at bounding box center [465, 352] width 61 height 23
click at [533, 407] on div "Estonian to Estonian Võta vestlus üle" at bounding box center [563, 405] width 120 height 27
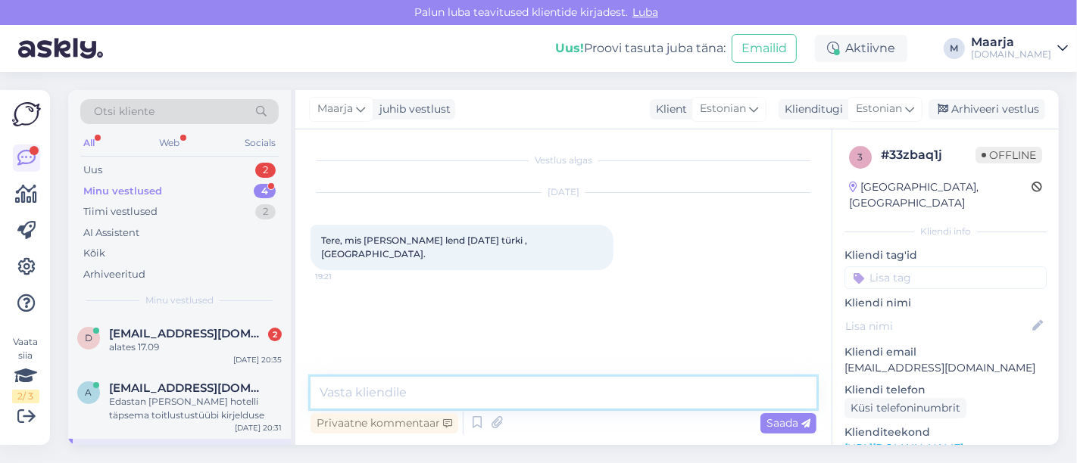
click at [370, 395] on textarea at bounding box center [563, 393] width 506 height 32
paste textarea "Lennuajad on allolevad (võivad muutuda!): 20.06 [GEOGRAPHIC_DATA] - [GEOGRAPHIC…"
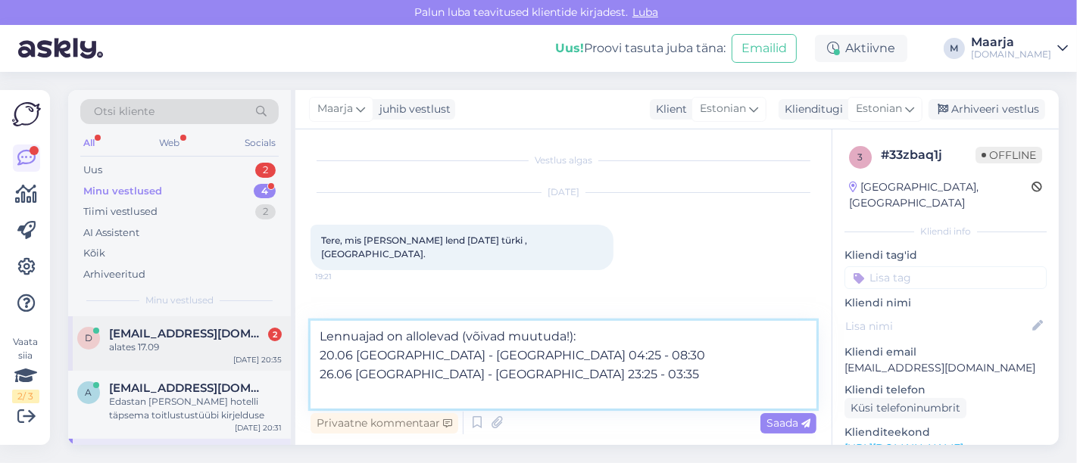
drag, startPoint x: 320, startPoint y: 336, endPoint x: 276, endPoint y: 334, distance: 44.0
click at [276, 334] on div "Otsi kliente All Web Socials Uus 2 Minu vestlused 4 Tiimi vestlused 2 AI Assist…" at bounding box center [563, 267] width 990 height 355
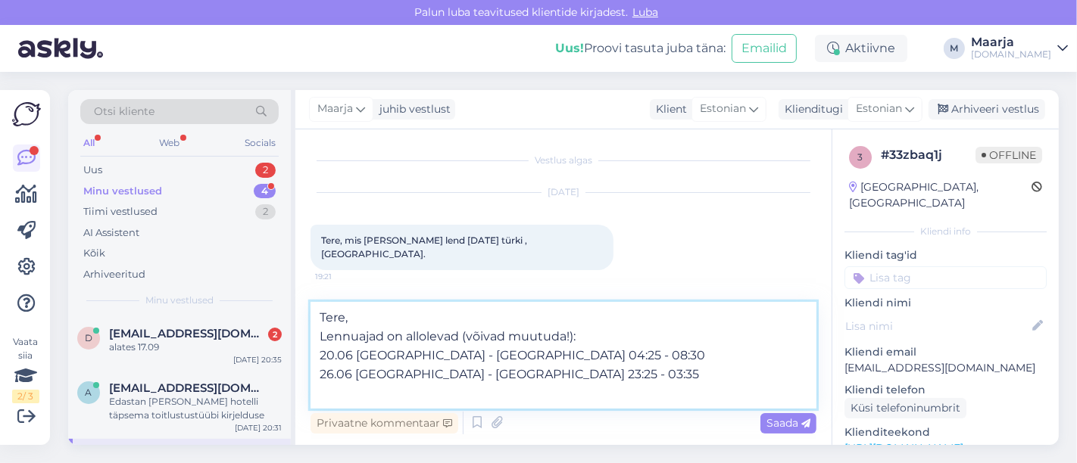
drag, startPoint x: 351, startPoint y: 356, endPoint x: 297, endPoint y: 366, distance: 55.5
click at [297, 366] on div "Vestlus algas [DATE] Tere, mis [PERSON_NAME] lend [DATE] türki , [GEOGRAPHIC_DA…" at bounding box center [563, 287] width 536 height 316
click at [326, 352] on textarea "Tere, Lennuajad on allolevad (võivad muutuda!): 20.06 [GEOGRAPHIC_DATA] - [GEOG…" at bounding box center [563, 355] width 506 height 107
drag, startPoint x: 349, startPoint y: 354, endPoint x: 316, endPoint y: 354, distance: 33.3
click at [316, 354] on textarea "Tere, Lennuajad on allolevad (võivad muutuda!): 20.06 [GEOGRAPHIC_DATA] - [GEOG…" at bounding box center [563, 355] width 506 height 107
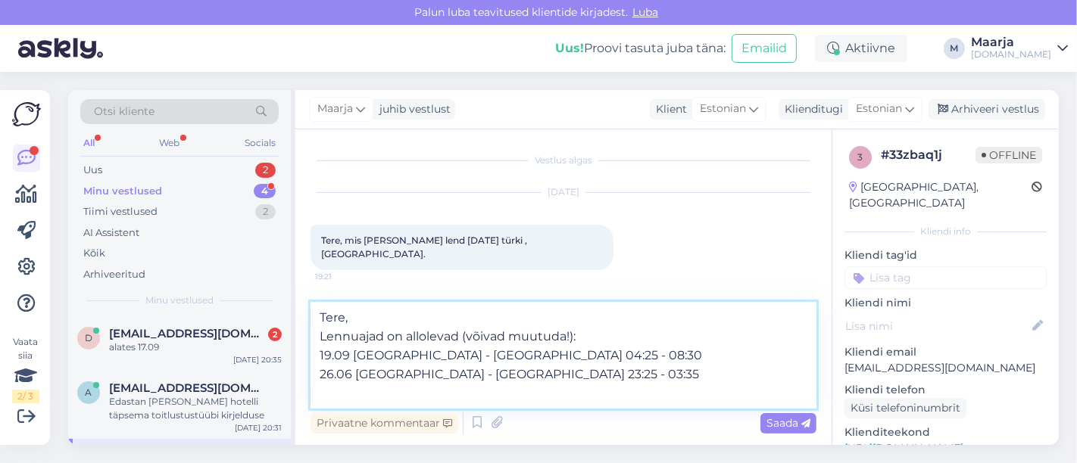
click at [347, 375] on textarea "Tere, Lennuajad on allolevad (võivad muutuda!): 19.09 [GEOGRAPHIC_DATA] - [GEOG…" at bounding box center [563, 355] width 506 height 107
drag, startPoint x: 453, startPoint y: 351, endPoint x: 553, endPoint y: 350, distance: 99.9
click at [536, 350] on textarea "Tere, Lennuajad on allolevad (võivad muutuda!): 19.09 [GEOGRAPHIC_DATA] - [GEOG…" at bounding box center [563, 355] width 506 height 107
click at [464, 354] on textarea "Tere, Lennuajad on allolevad (võivad muutuda!): 19.09 [GEOGRAPHIC_DATA] - [GEOG…" at bounding box center [563, 355] width 506 height 107
click at [510, 353] on textarea "Tere, Lennuajad on allolevad (võivad muutuda!): 19.09 [GEOGRAPHIC_DATA] - [GEOG…" at bounding box center [563, 355] width 506 height 107
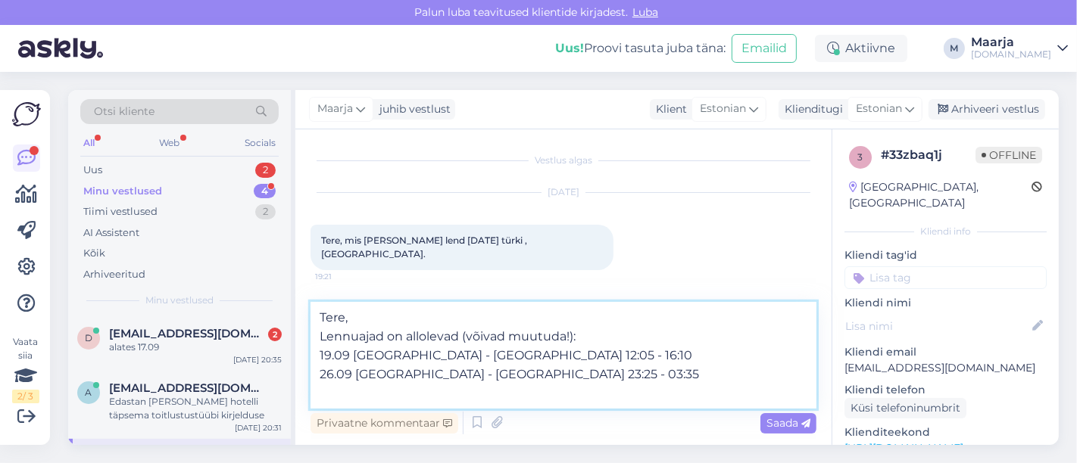
drag, startPoint x: 539, startPoint y: 375, endPoint x: 453, endPoint y: 377, distance: 85.6
click at [453, 377] on textarea "Tere, Lennuajad on allolevad (võivad muutuda!): 19.09 [GEOGRAPHIC_DATA] - [GEOG…" at bounding box center [563, 355] width 506 height 107
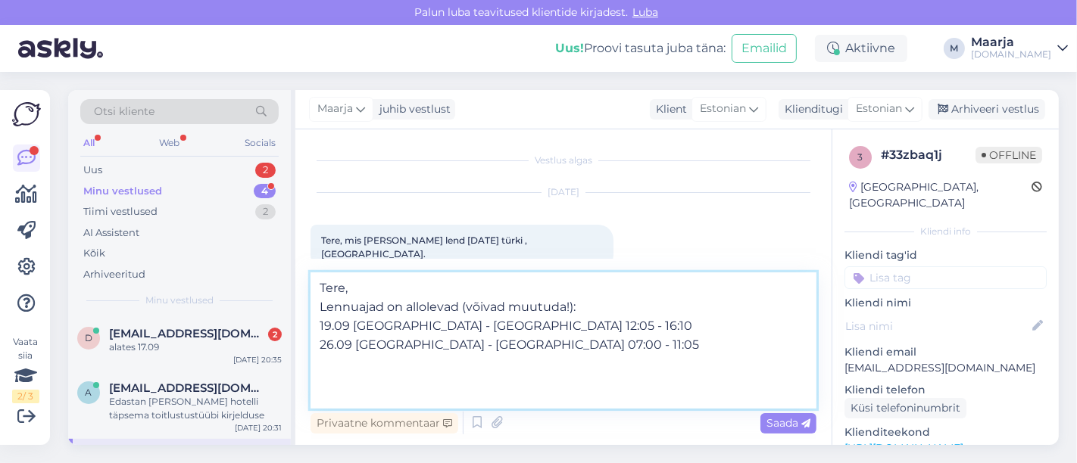
paste textarea "Land View Suite Room"
click at [469, 379] on textarea "Tere, Lennuajad on allolevad (võivad muutuda!): 19.09 [GEOGRAPHIC_DATA] - [GEOG…" at bounding box center [563, 341] width 506 height 136
type textarea "Tere, Lennuajad on allolevad (võivad muutuda!): 19.09 [GEOGRAPHIC_DATA] - [GEOG…"
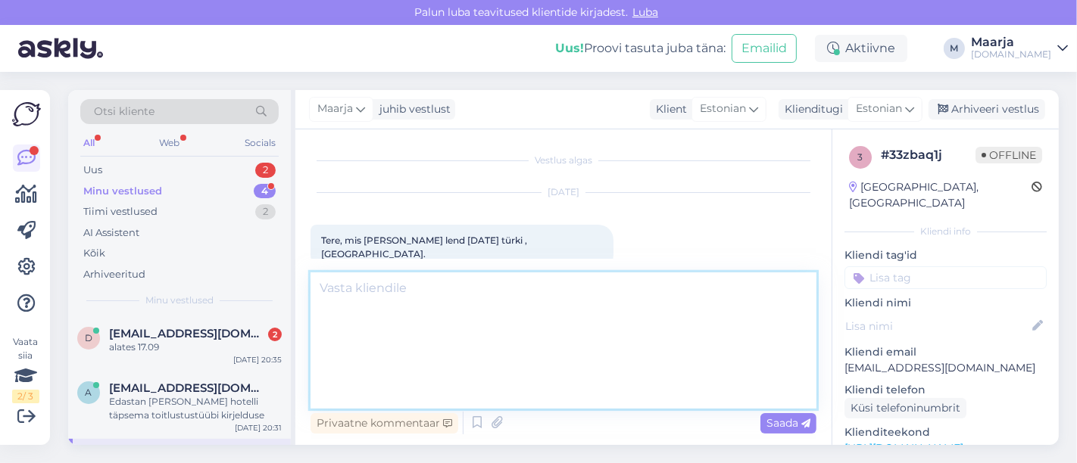
scroll to position [70, 0]
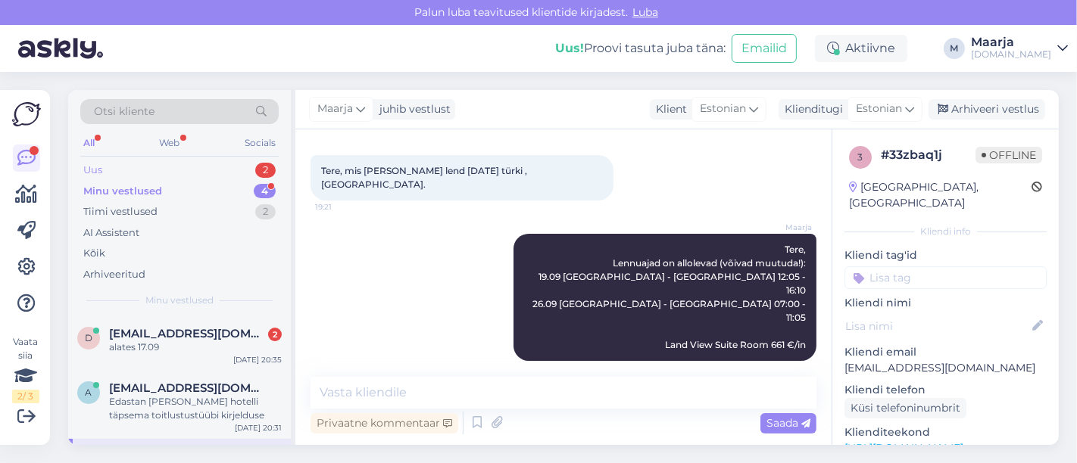
click at [178, 164] on div "Uus 2" at bounding box center [179, 170] width 198 height 21
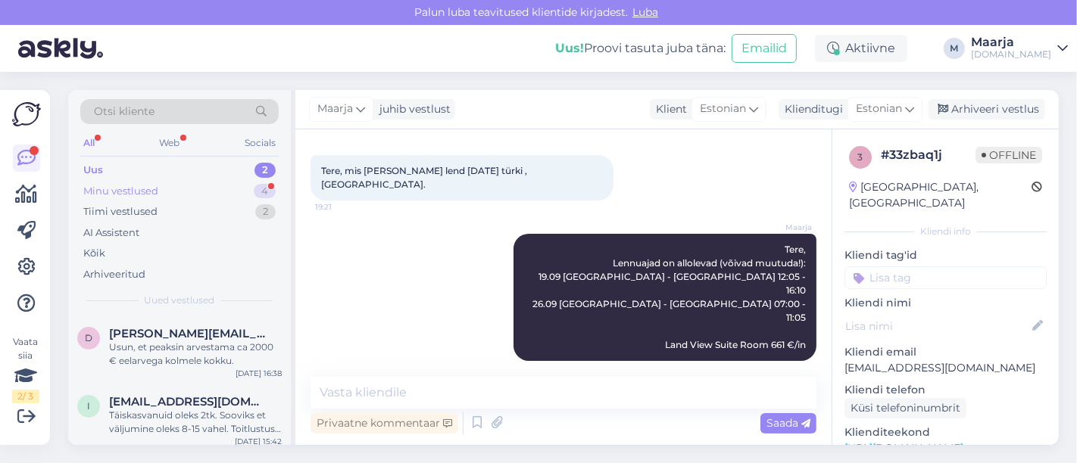
click at [162, 192] on div "Minu vestlused 4" at bounding box center [179, 191] width 198 height 21
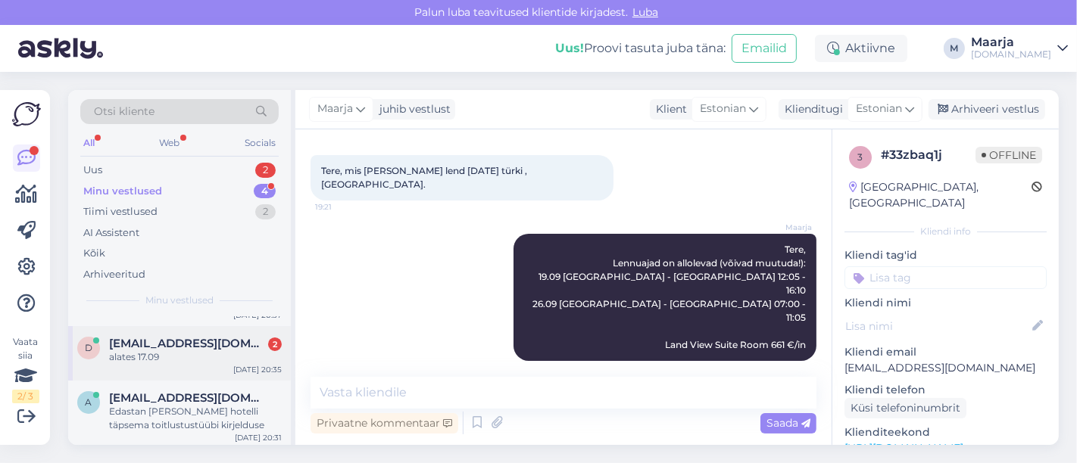
scroll to position [84, 0]
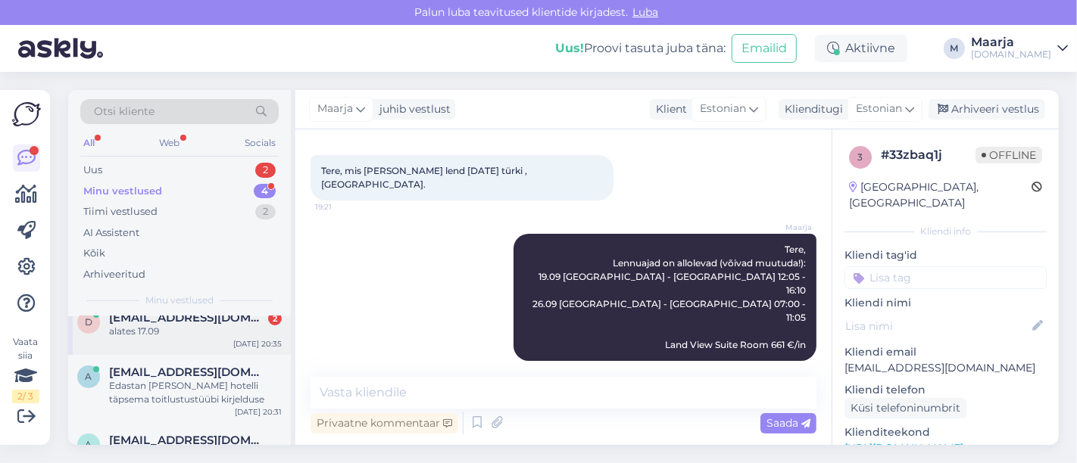
click at [153, 335] on div "alates 17.09" at bounding box center [195, 332] width 173 height 14
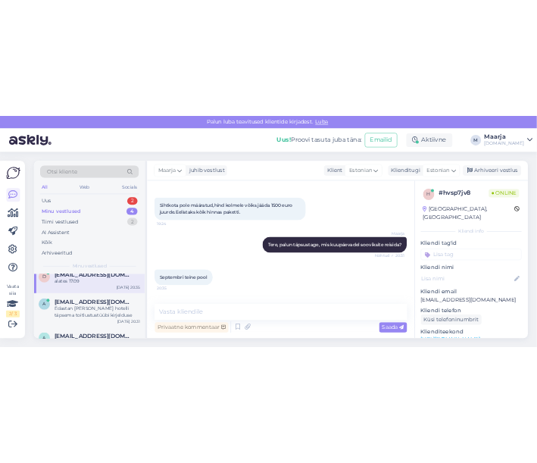
scroll to position [197, 0]
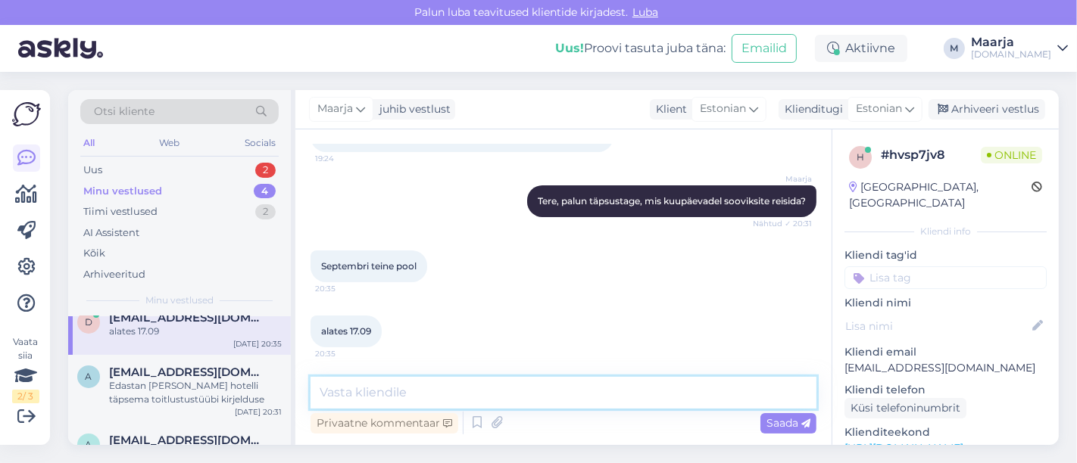
click at [458, 395] on textarea at bounding box center [563, 393] width 506 height 32
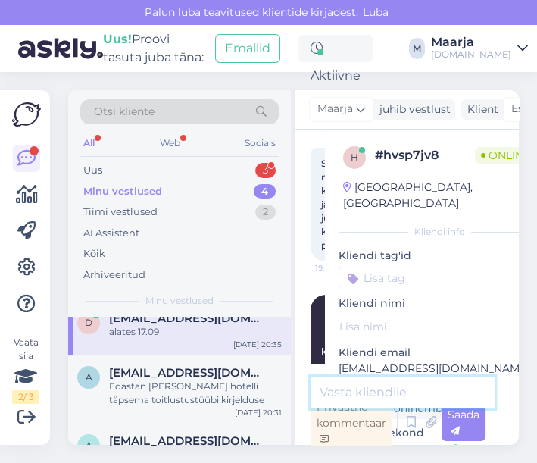
scroll to position [360, 0]
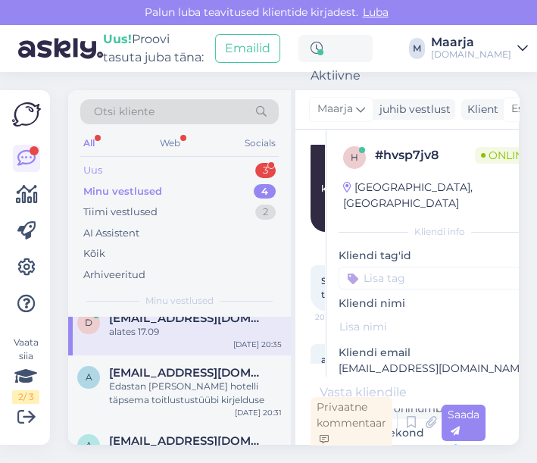
click at [130, 167] on div "Uus 3" at bounding box center [179, 170] width 198 height 21
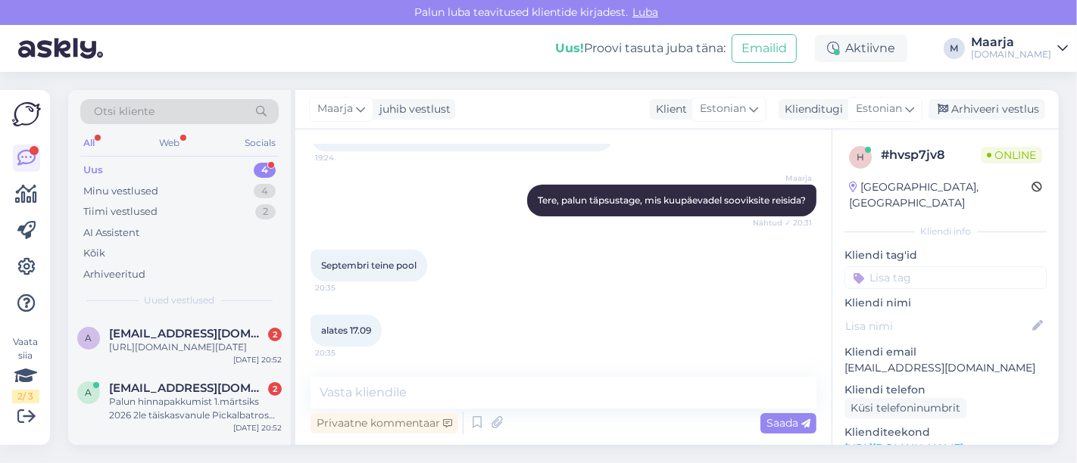
scroll to position [197, 0]
click at [194, 354] on div "[URL][DOMAIN_NAME][DATE]" at bounding box center [195, 348] width 173 height 14
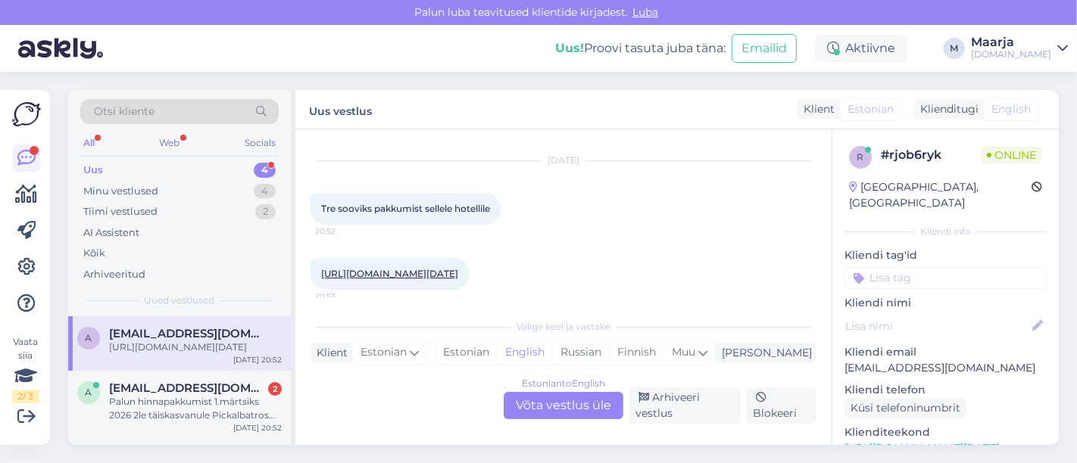
click at [380, 273] on link "[URL][DOMAIN_NAME][DATE]" at bounding box center [389, 273] width 137 height 11
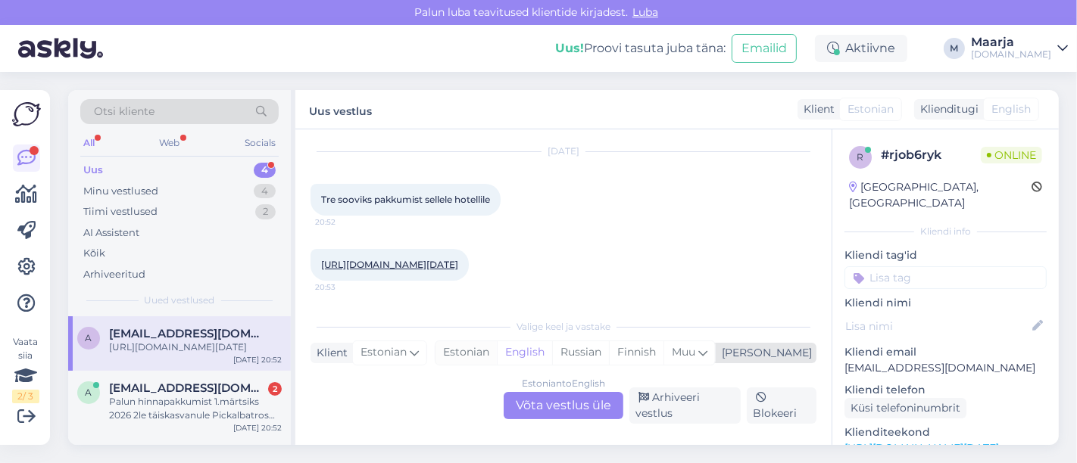
click at [497, 362] on div "Estonian" at bounding box center [465, 352] width 61 height 23
drag, startPoint x: 531, startPoint y: 403, endPoint x: 441, endPoint y: 372, distance: 94.6
click at [530, 403] on div "Estonian to Estonian Võta vestlus üle" at bounding box center [563, 405] width 120 height 27
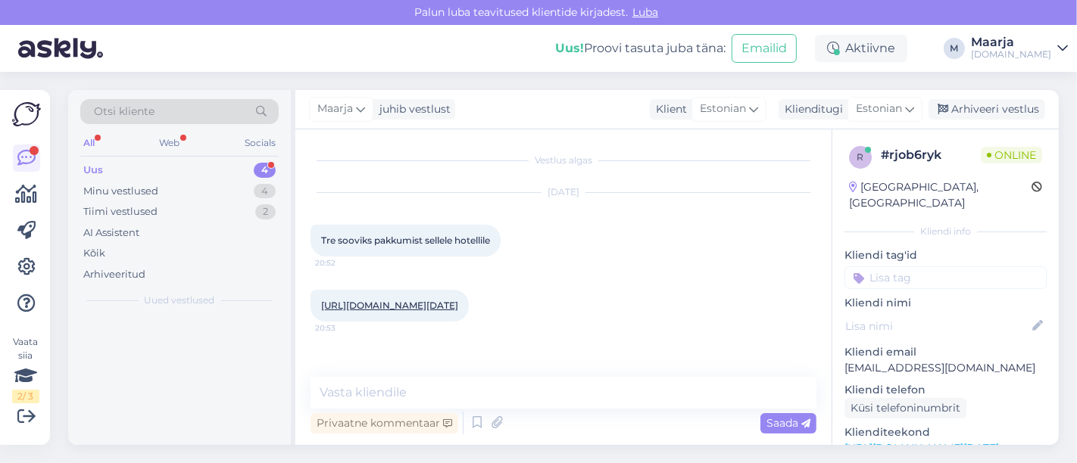
scroll to position [0, 0]
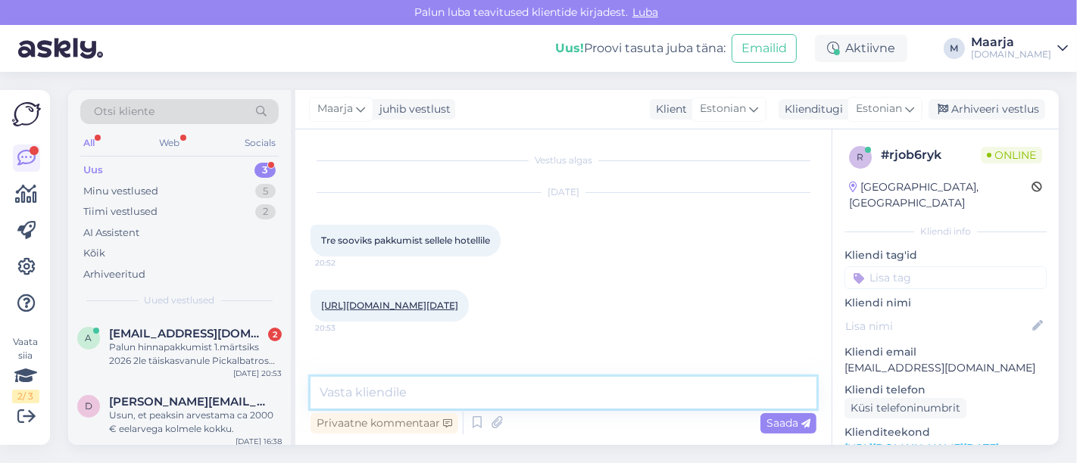
click at [420, 386] on textarea at bounding box center [563, 393] width 506 height 32
click at [536, 406] on textarea "Tere, paraku on 14.09" at bounding box center [563, 393] width 506 height 32
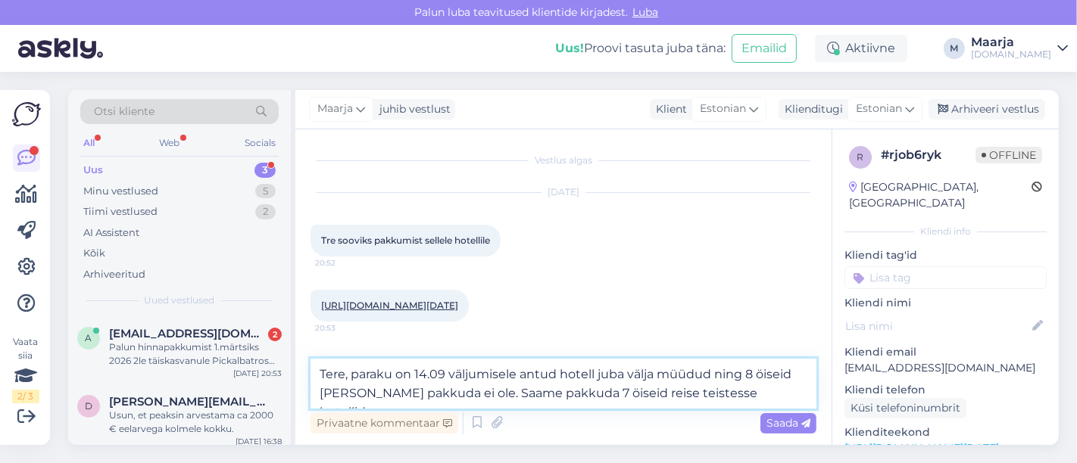
type textarea "Tere, paraku on 14.09 väljumisele antud hotell juba välja müüdud ning 8 öiseid …"
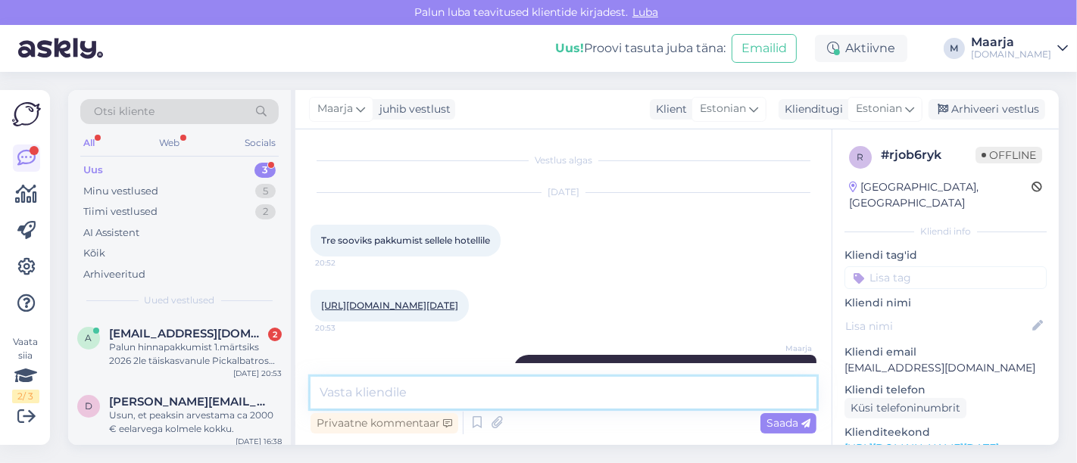
scroll to position [79, 0]
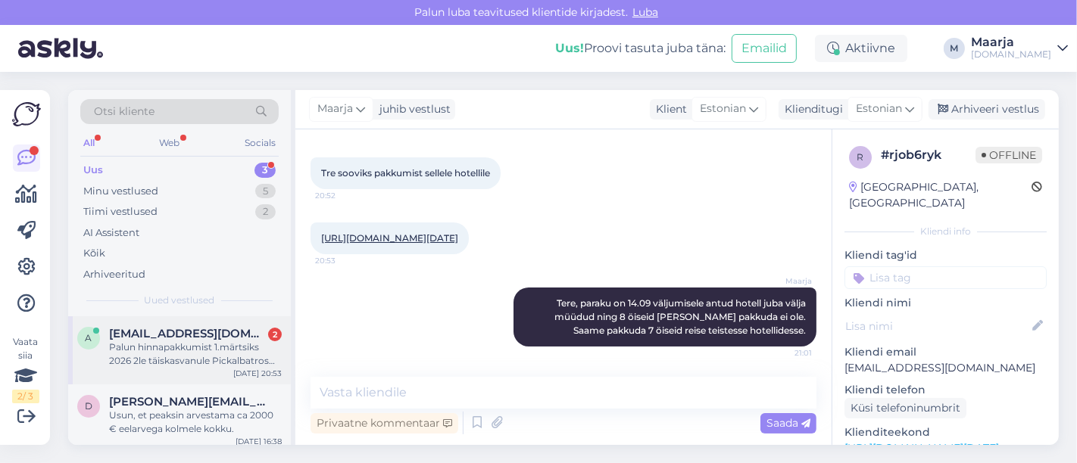
click at [192, 359] on div "Palun hinnapakkumist 1.märtsiks 2026 2le täiskasvanule Pickalbatros [PERSON_NAM…" at bounding box center [195, 354] width 173 height 27
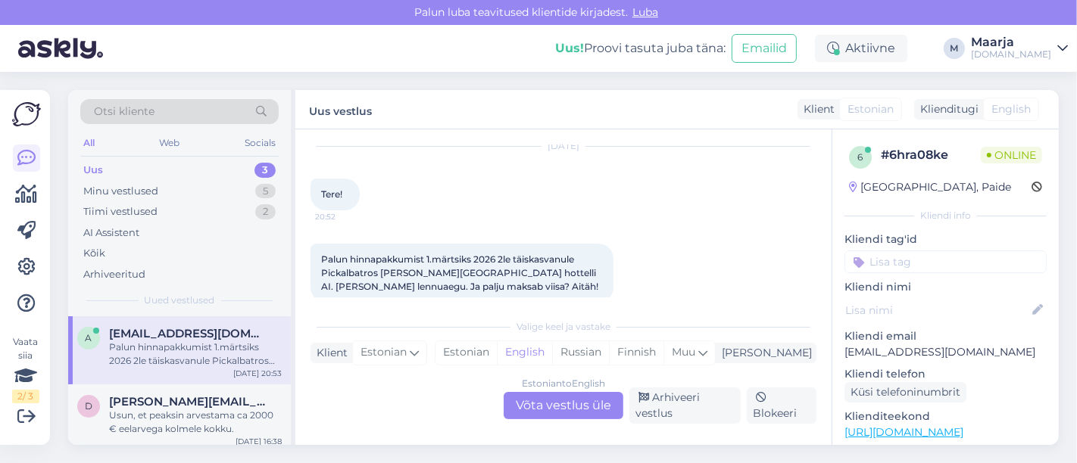
scroll to position [67, 0]
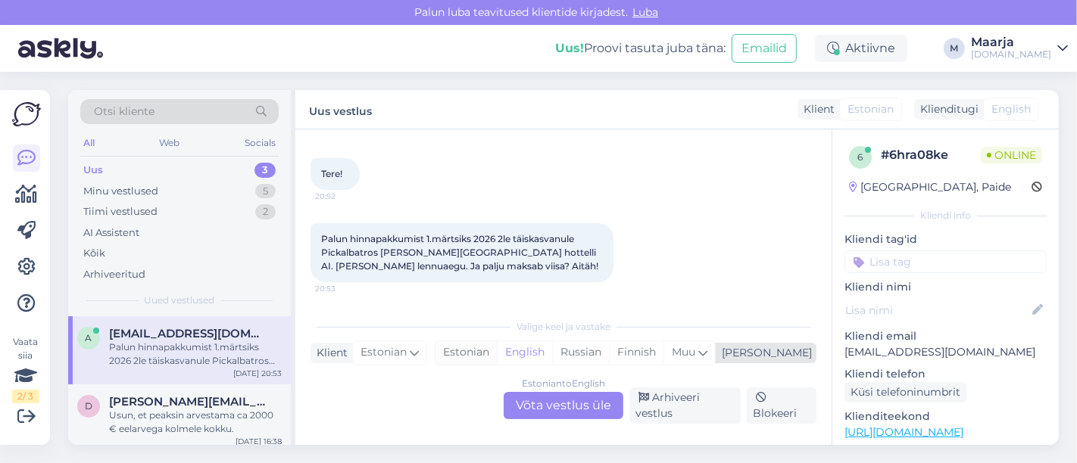
click at [497, 351] on div "Estonian" at bounding box center [465, 352] width 61 height 23
click at [536, 406] on div "Estonian to Estonian Võta vestlus üle" at bounding box center [563, 405] width 120 height 27
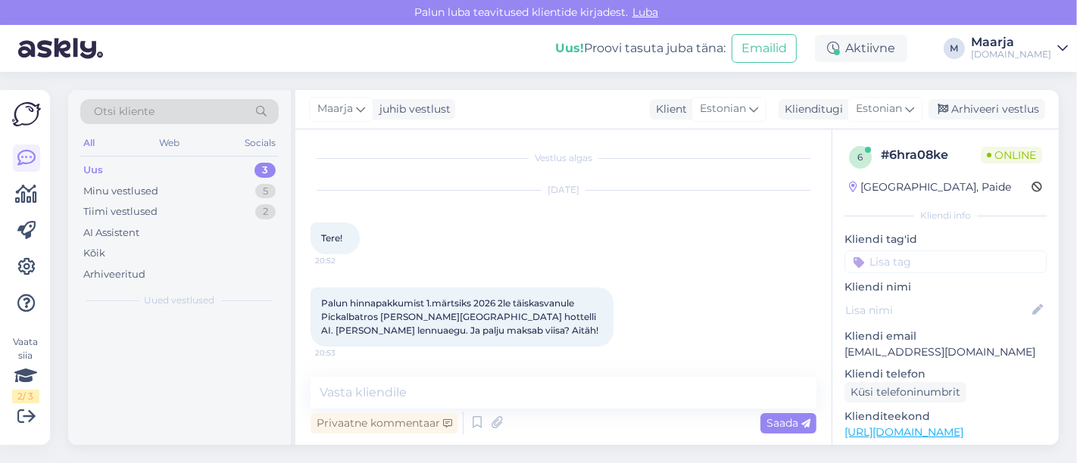
scroll to position [2, 0]
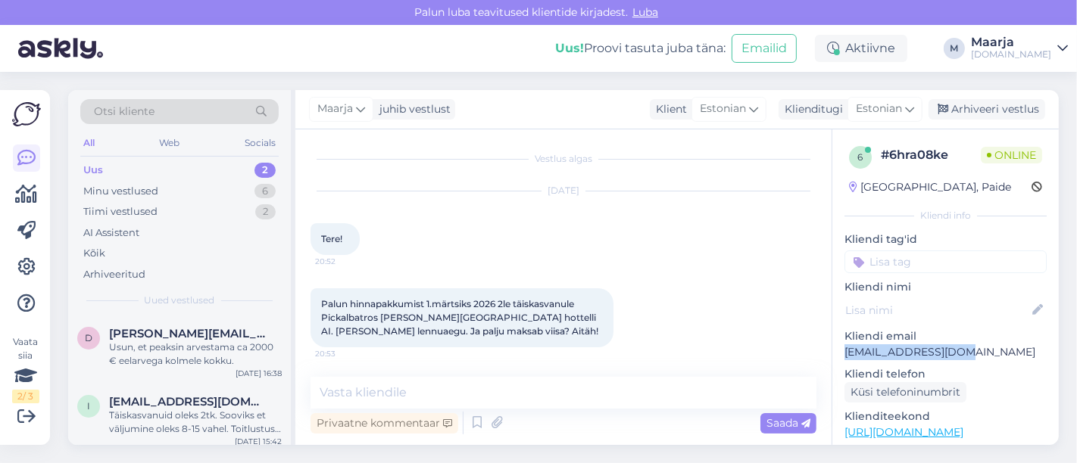
drag, startPoint x: 967, startPoint y: 353, endPoint x: 833, endPoint y: 354, distance: 134.0
click at [536, 354] on div "6 # 6hra08ke Online [GEOGRAPHIC_DATA], Paide Kliendi info Kliendi tag'id Kliend…" at bounding box center [945, 440] width 226 height 622
copy p "[EMAIL_ADDRESS][DOMAIN_NAME]"
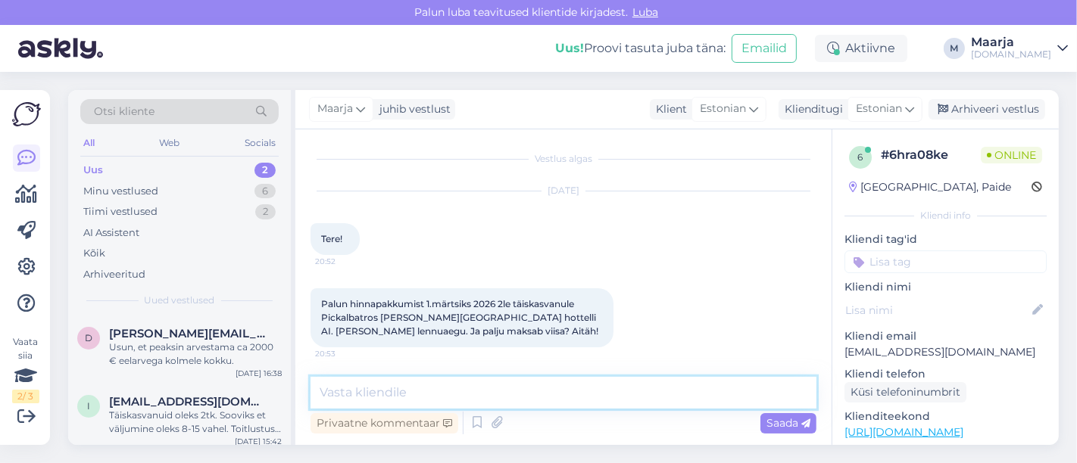
click at [486, 391] on textarea at bounding box center [563, 393] width 506 height 32
paste textarea "Pickalbatros [PERSON_NAME][GEOGRAPHIC_DATA] 5***** ([GEOGRAPHIC_DATA])"
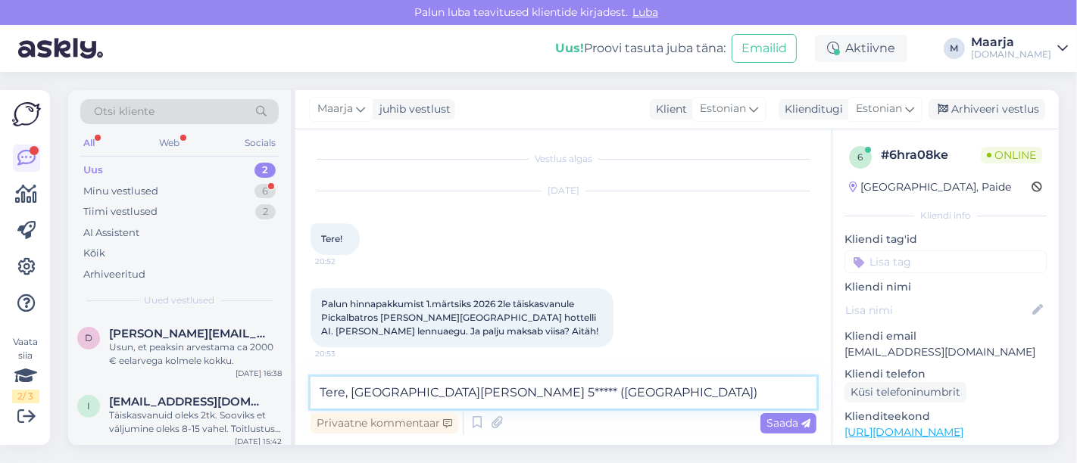
drag, startPoint x: 647, startPoint y: 394, endPoint x: 757, endPoint y: 396, distance: 109.8
click at [536, 396] on textarea "Tere, [GEOGRAPHIC_DATA][PERSON_NAME] 5***** ([GEOGRAPHIC_DATA])" at bounding box center [563, 393] width 506 height 32
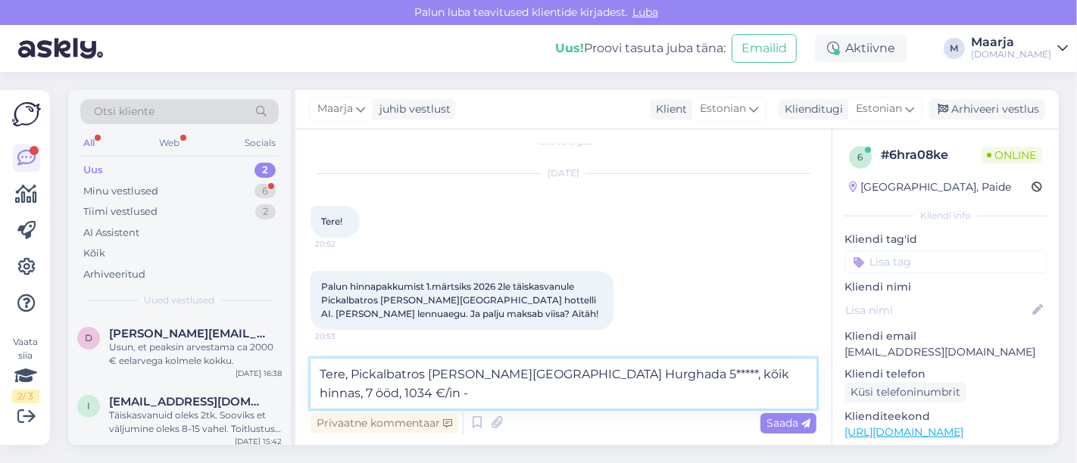
paste textarea "Standard Garden View Room"
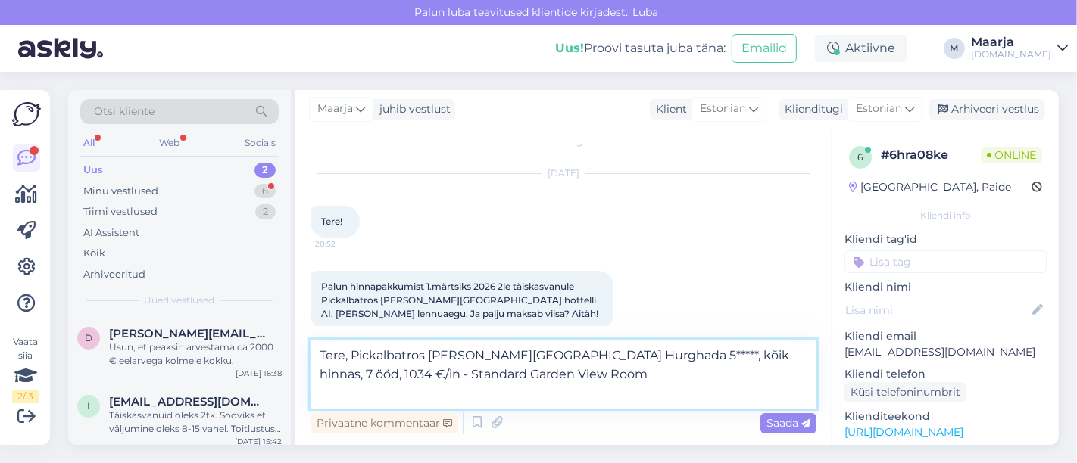
scroll to position [39, 0]
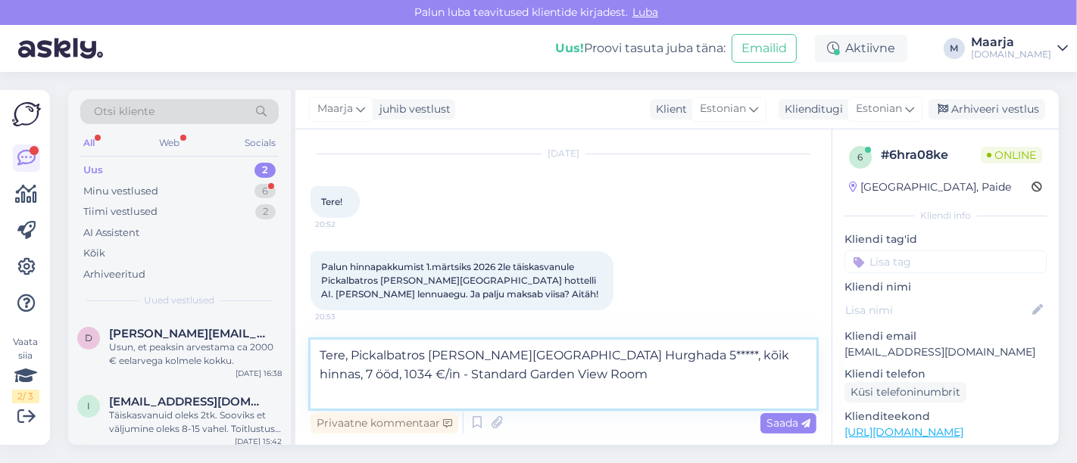
paste textarea "Lennuajad on allolevad (võivad muutuda!): 15.11 [GEOGRAPHIC_DATA] - Hurghada 12…"
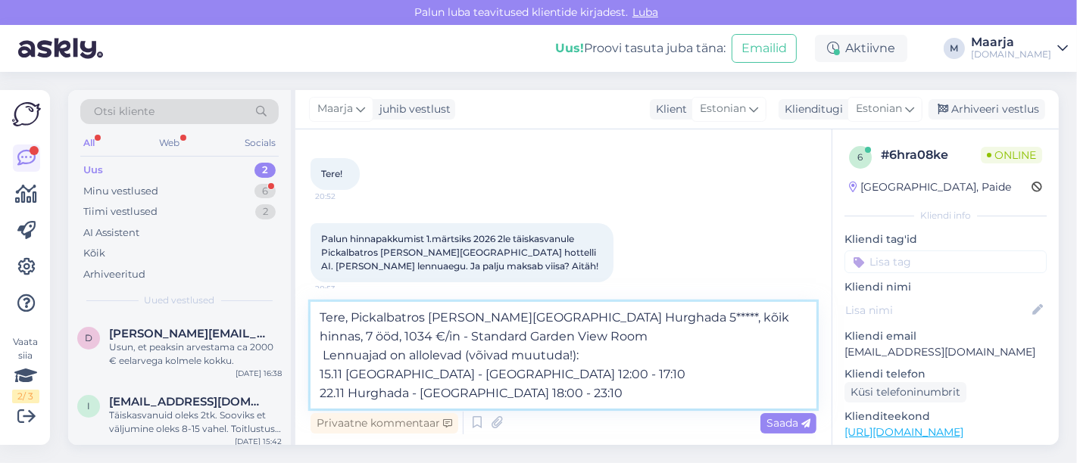
drag, startPoint x: 308, startPoint y: 356, endPoint x: 298, endPoint y: 354, distance: 10.8
click at [298, 354] on div "Vestlus algas [DATE] Tere! 20:52 Palun hinnapakkumist 1.märtsiks 2026 2le täisk…" at bounding box center [563, 287] width 536 height 316
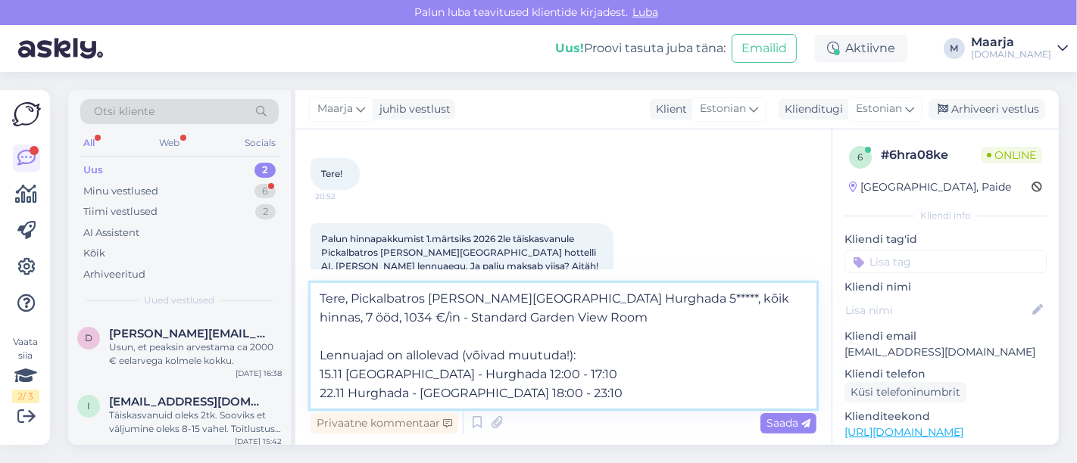
drag, startPoint x: 341, startPoint y: 374, endPoint x: 294, endPoint y: 375, distance: 46.2
click at [295, 375] on div "Vestlus algas [DATE] Tere! 20:52 Palun hinnapakkumist 1.märtsiks 2026 2le täisk…" at bounding box center [563, 287] width 536 height 316
drag, startPoint x: 342, startPoint y: 389, endPoint x: 296, endPoint y: 385, distance: 46.3
click at [296, 388] on div "Vestlus algas [DATE] Tere! 20:52 Palun hinnapakkumist 1.märtsiks 2026 2le täisk…" at bounding box center [563, 287] width 536 height 316
drag, startPoint x: 516, startPoint y: 372, endPoint x: 465, endPoint y: 376, distance: 51.6
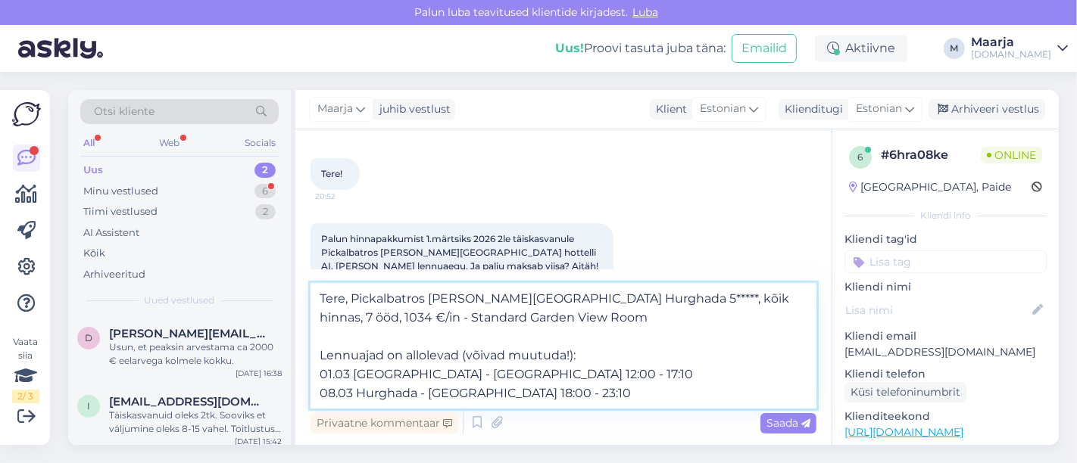
click at [465, 376] on textarea "Tere, Pickalbatros [PERSON_NAME][GEOGRAPHIC_DATA] Hurghada 5*****, kõik hinnas,…" at bounding box center [563, 346] width 506 height 126
paste textarea "QU 7221(B 737-800) Econom 03:00 TLL - 08:15"
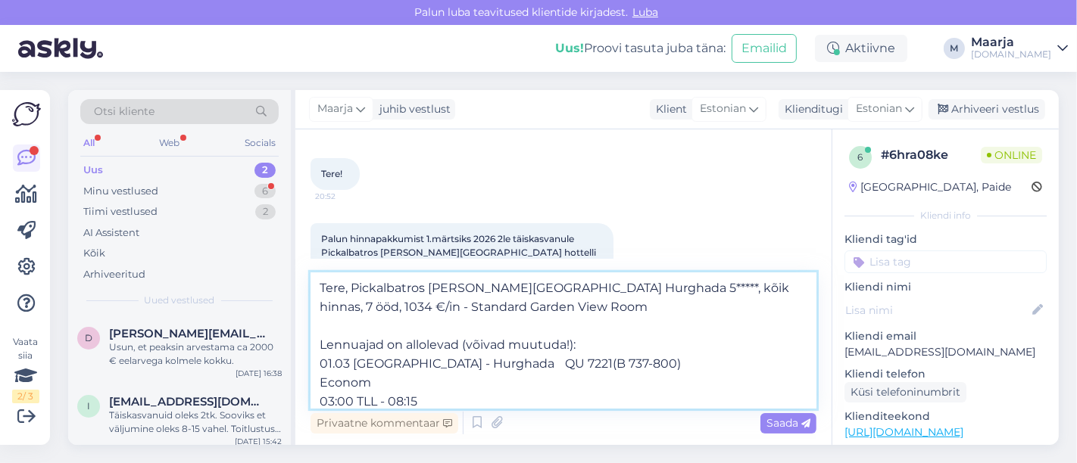
drag, startPoint x: 302, startPoint y: 379, endPoint x: 470, endPoint y: 371, distance: 168.3
click at [469, 369] on textarea "Tere, Pickalbatros [PERSON_NAME][GEOGRAPHIC_DATA] Hurghada 5*****, kõik hinnas,…" at bounding box center [563, 341] width 506 height 136
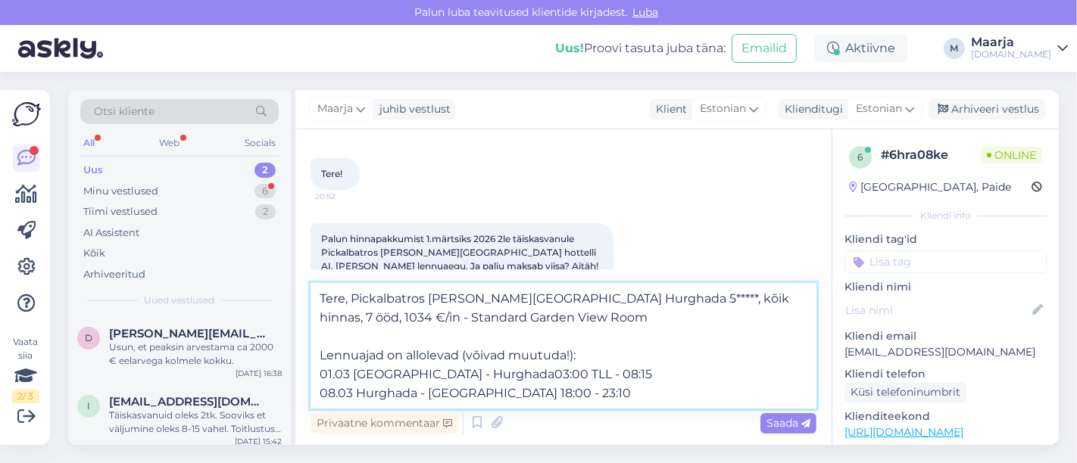
drag, startPoint x: 522, startPoint y: 378, endPoint x: 500, endPoint y: 378, distance: 22.0
click at [500, 378] on textarea "Tere, Pickalbatros [PERSON_NAME][GEOGRAPHIC_DATA] Hurghada 5*****, kõik hinnas,…" at bounding box center [563, 346] width 506 height 126
click at [464, 379] on textarea "Tere, Pickalbatros [PERSON_NAME][GEOGRAPHIC_DATA] Hurghada 5*****, kõik hinnas,…" at bounding box center [563, 346] width 506 height 126
drag, startPoint x: 523, startPoint y: 394, endPoint x: 474, endPoint y: 402, distance: 49.8
click at [474, 402] on textarea "Tere, Pickalbatros [PERSON_NAME][GEOGRAPHIC_DATA] Hurghada 5*****, kõik hinnas,…" at bounding box center [563, 346] width 506 height 126
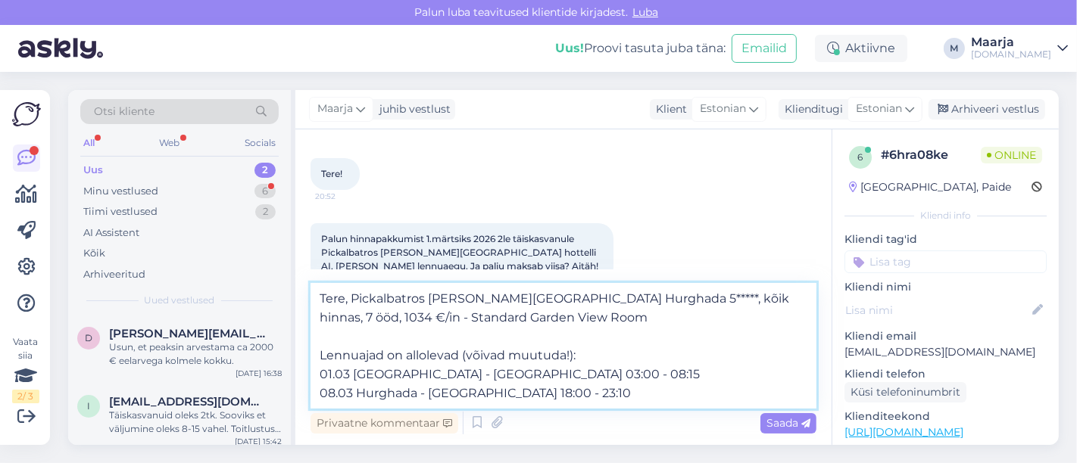
drag, startPoint x: 481, startPoint y: 400, endPoint x: 566, endPoint y: 397, distance: 85.6
click at [536, 397] on textarea "Tere, Pickalbatros [PERSON_NAME][GEOGRAPHIC_DATA] Hurghada 5*****, kõik hinnas,…" at bounding box center [563, 346] width 506 height 126
paste textarea "20:00 HRG - 01:25+1"
drag, startPoint x: 534, startPoint y: 397, endPoint x: 509, endPoint y: 399, distance: 25.1
click at [509, 398] on textarea "Tere, Pickalbatros [PERSON_NAME][GEOGRAPHIC_DATA] Hurghada 5*****, kõik hinnas,…" at bounding box center [563, 346] width 506 height 126
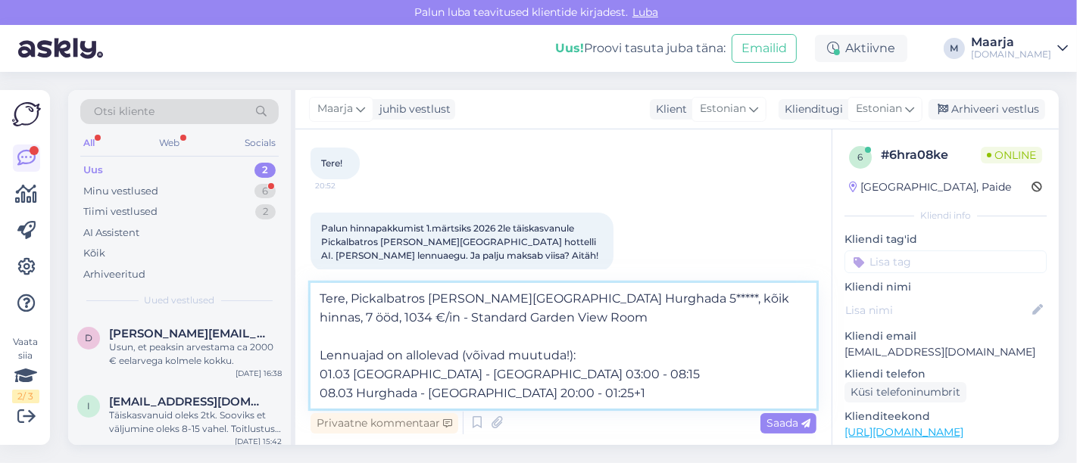
scroll to position [95, 0]
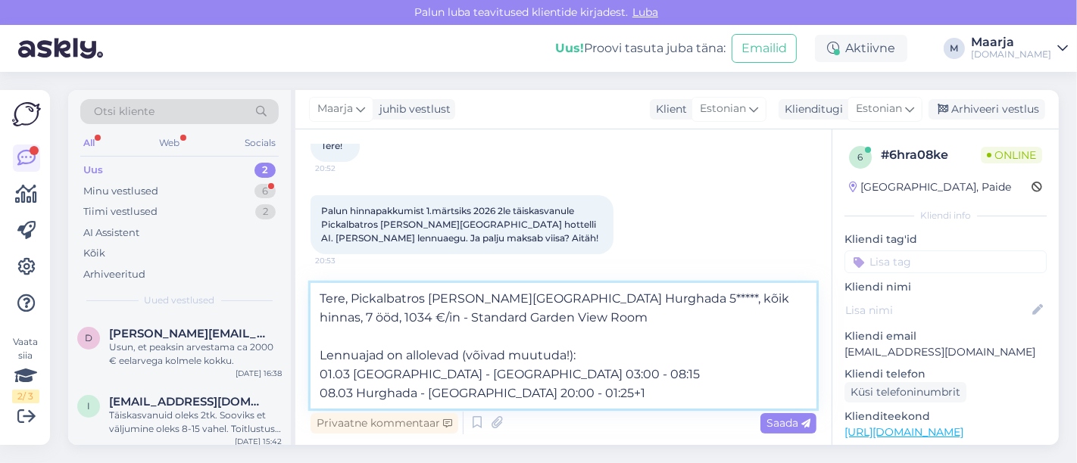
click at [536, 403] on textarea "Tere, Pickalbatros [PERSON_NAME][GEOGRAPHIC_DATA] Hurghada 5*****, kõik hinnas,…" at bounding box center [563, 346] width 506 height 126
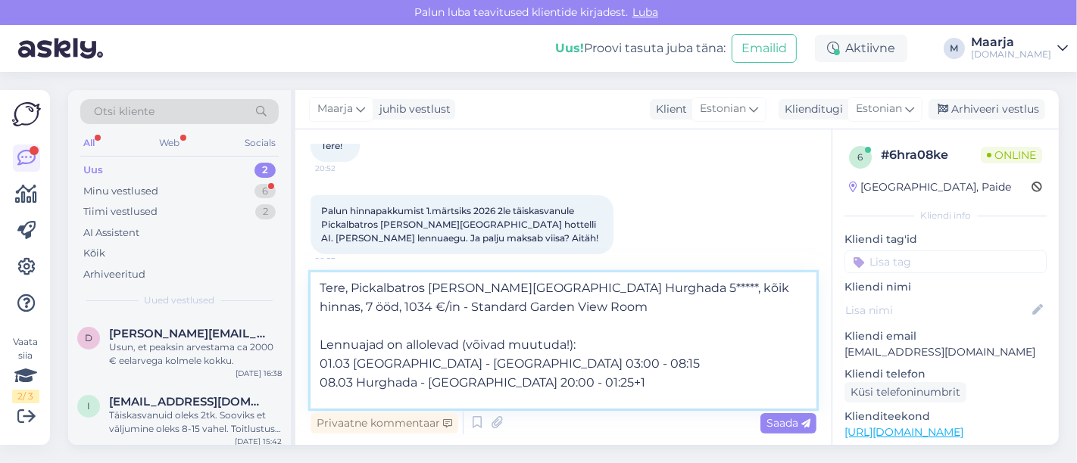
type textarea "Tere, Pickalbatros [PERSON_NAME][GEOGRAPHIC_DATA] Hurghada 5*****, kõik hinnas,…"
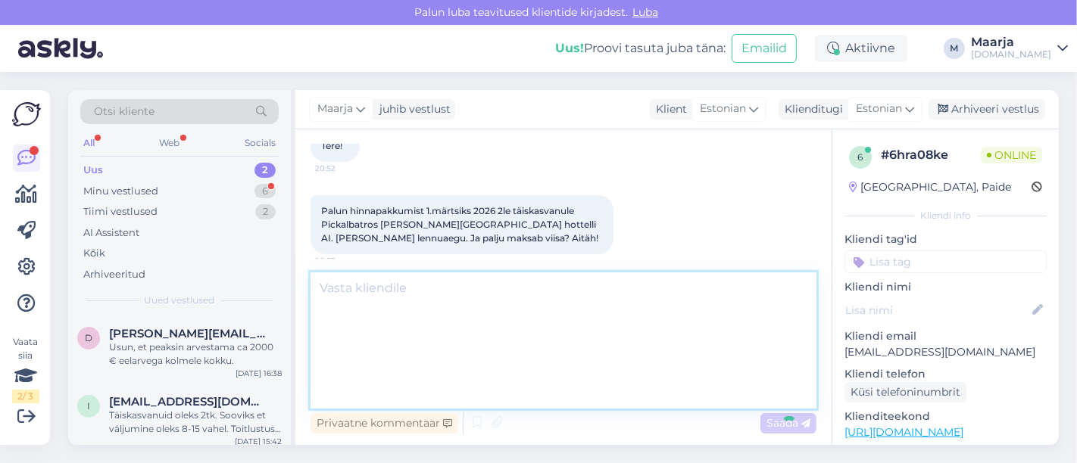
scroll to position [135, 0]
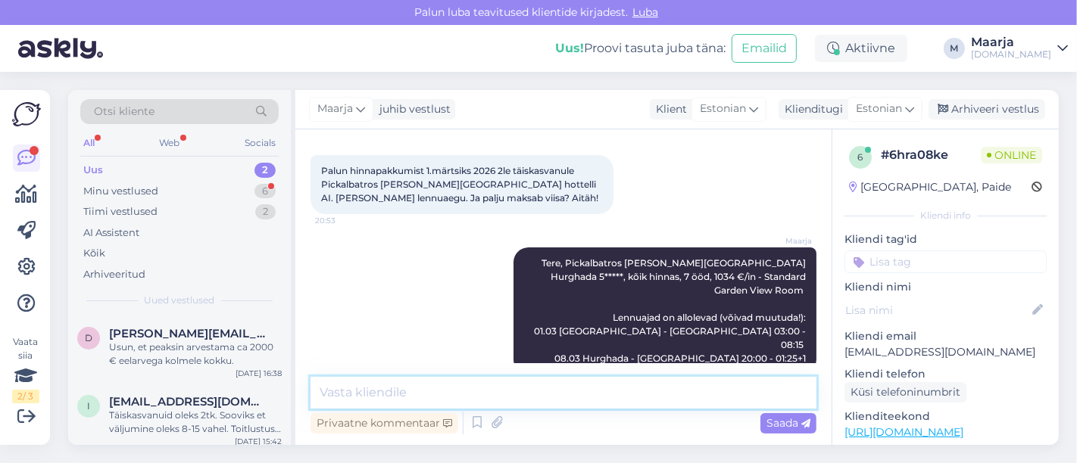
type textarea "B"
type textarea "Viisa maksab 28 €/in"
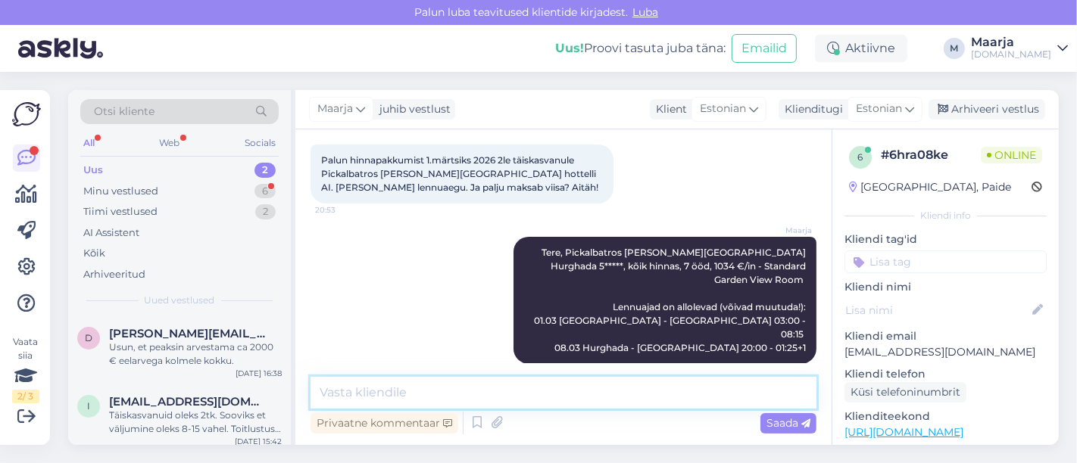
scroll to position [199, 0]
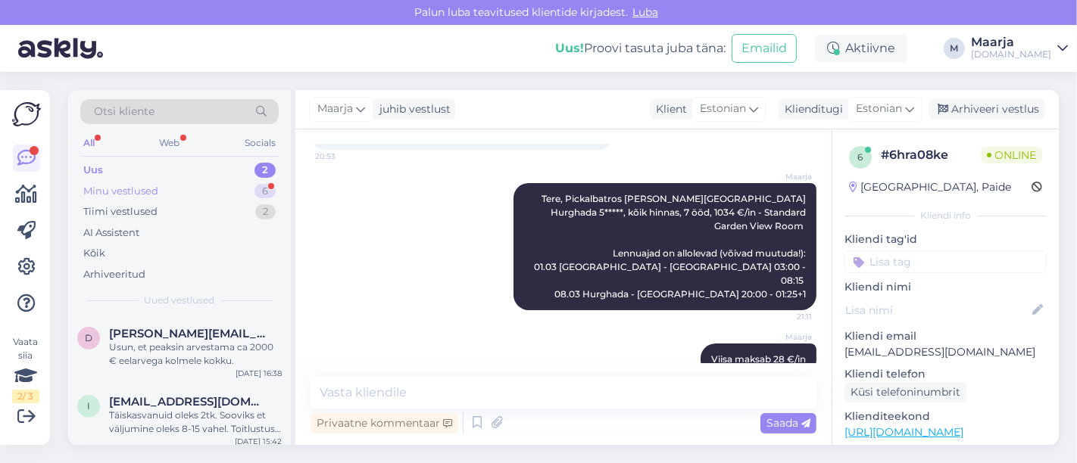
click at [140, 186] on div "Minu vestlused" at bounding box center [120, 191] width 75 height 15
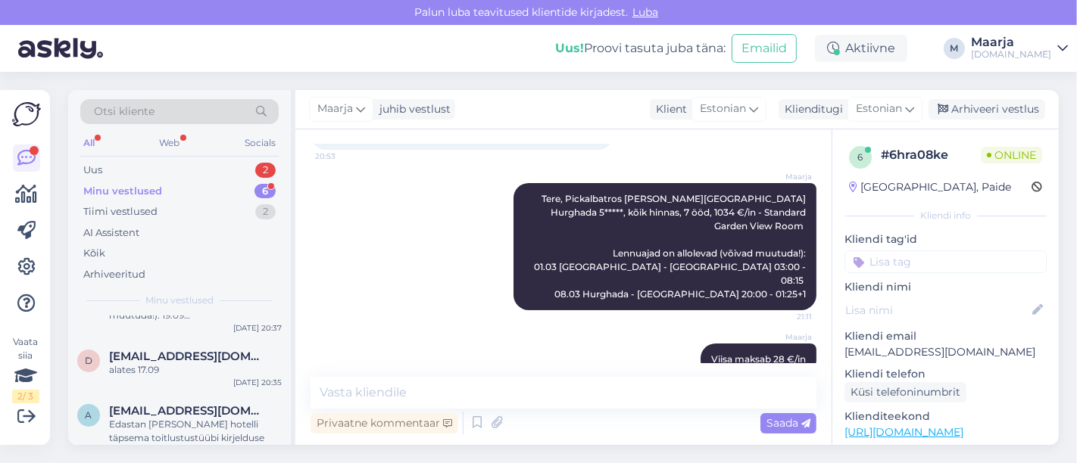
scroll to position [0, 0]
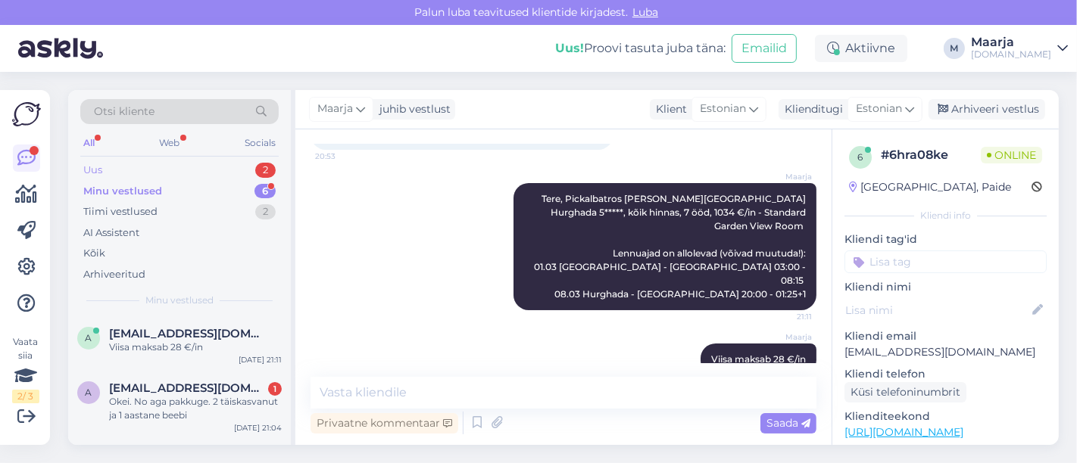
click at [154, 170] on div "Uus 2" at bounding box center [179, 170] width 198 height 21
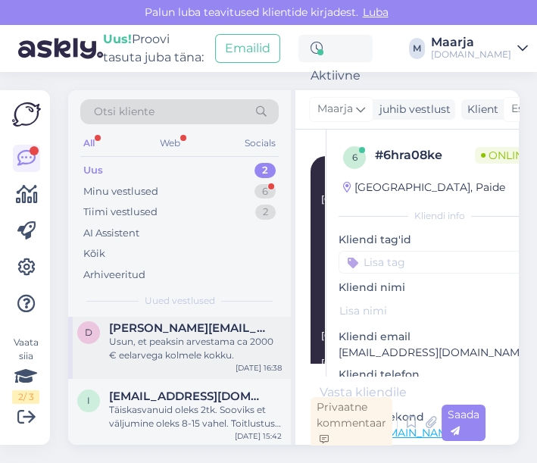
scroll to position [7, 0]
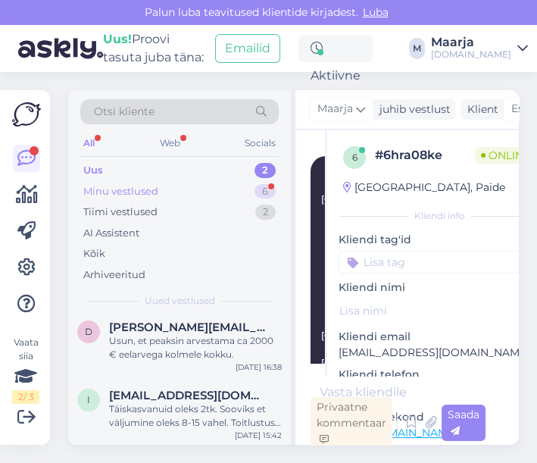
click at [138, 193] on div "Minu vestlused" at bounding box center [120, 191] width 75 height 15
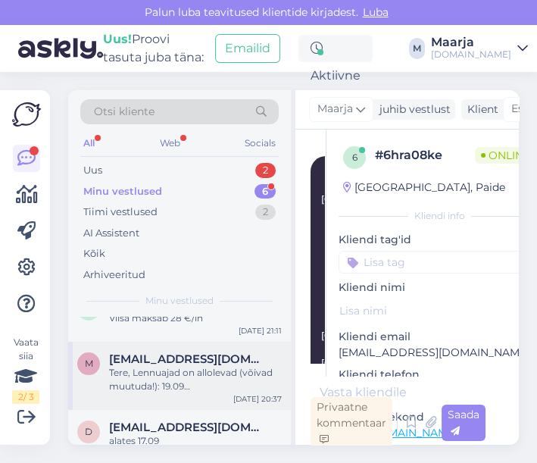
scroll to position [168, 0]
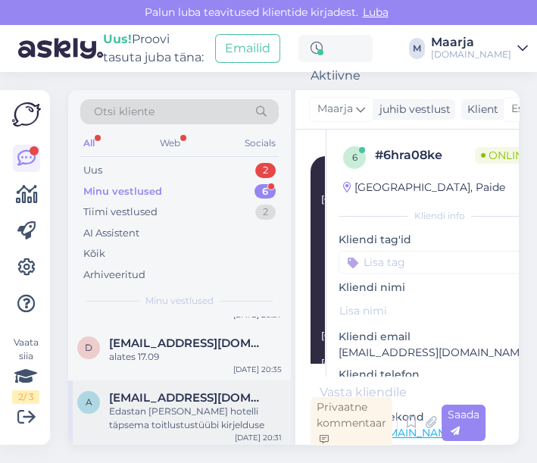
click at [207, 421] on div "Edastan [PERSON_NAME] hotelli täpsema toitlustustüübi kirjelduse" at bounding box center [195, 417] width 173 height 27
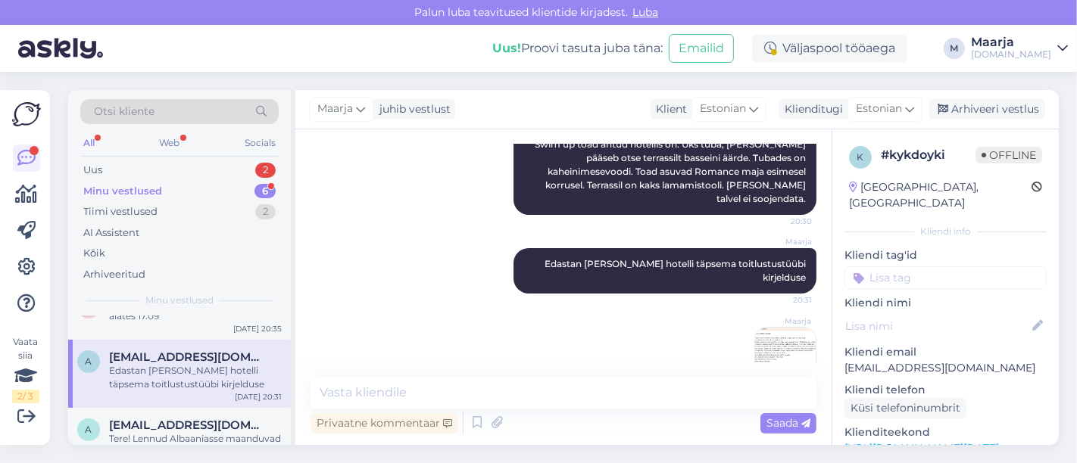
scroll to position [238, 0]
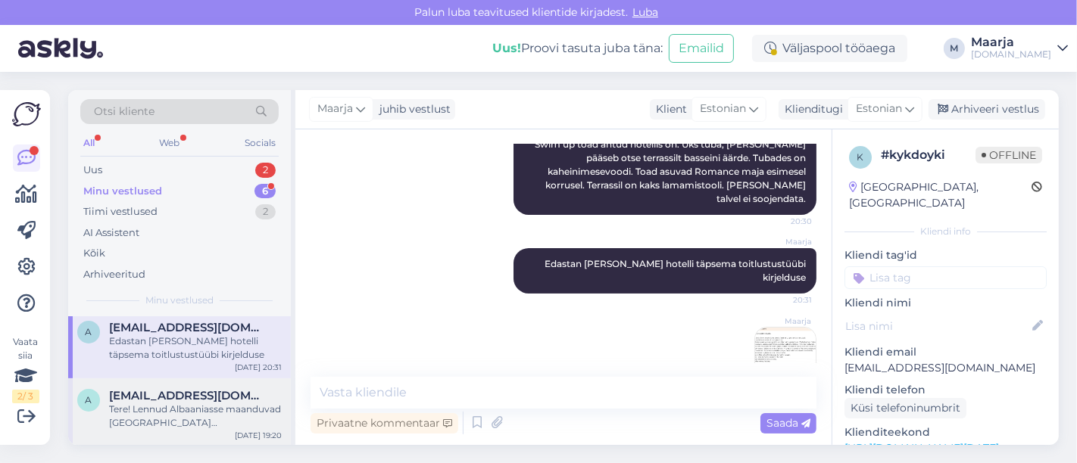
click at [177, 408] on div "Tere! Lennud Albaaniasse maanduvad [GEOGRAPHIC_DATA] ([GEOGRAPHIC_DATA] [GEOGRA…" at bounding box center [195, 416] width 173 height 27
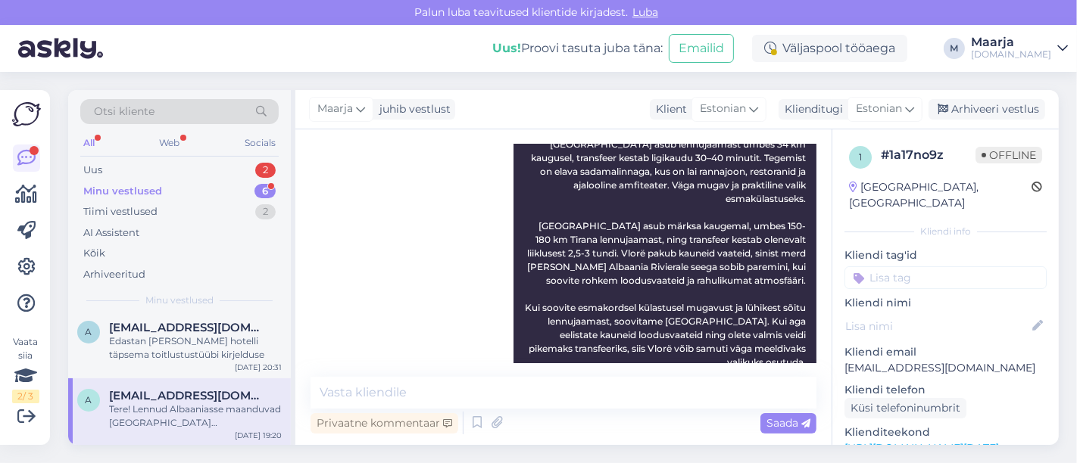
scroll to position [341, 0]
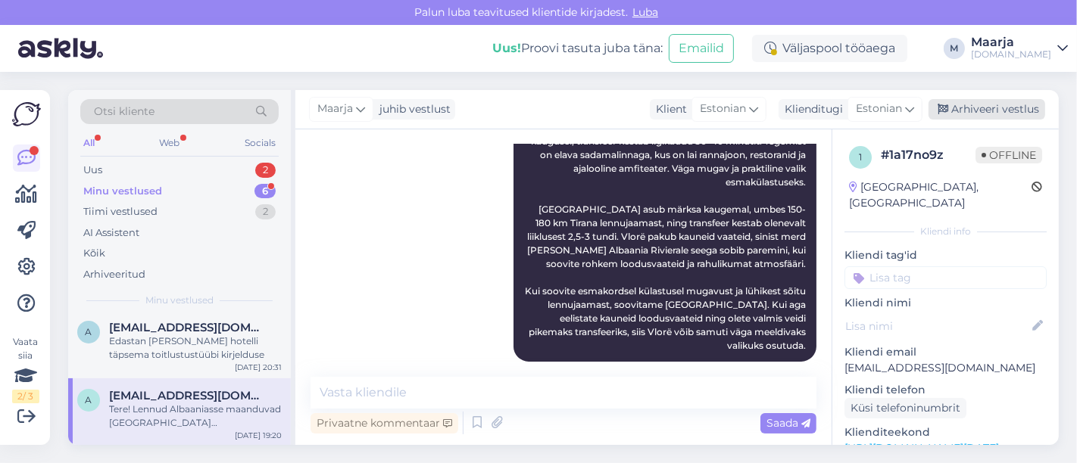
click at [536, 107] on div "Arhiveeri vestlus" at bounding box center [986, 109] width 117 height 20
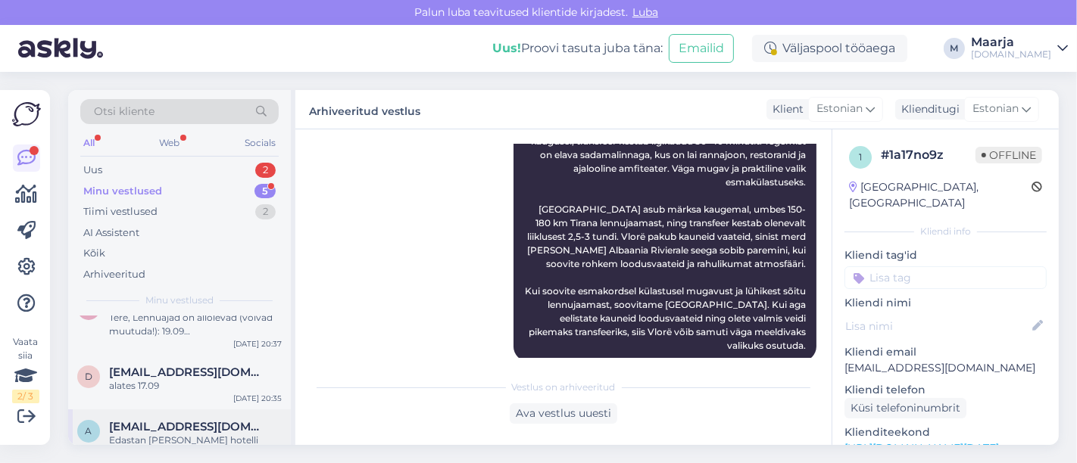
scroll to position [169, 0]
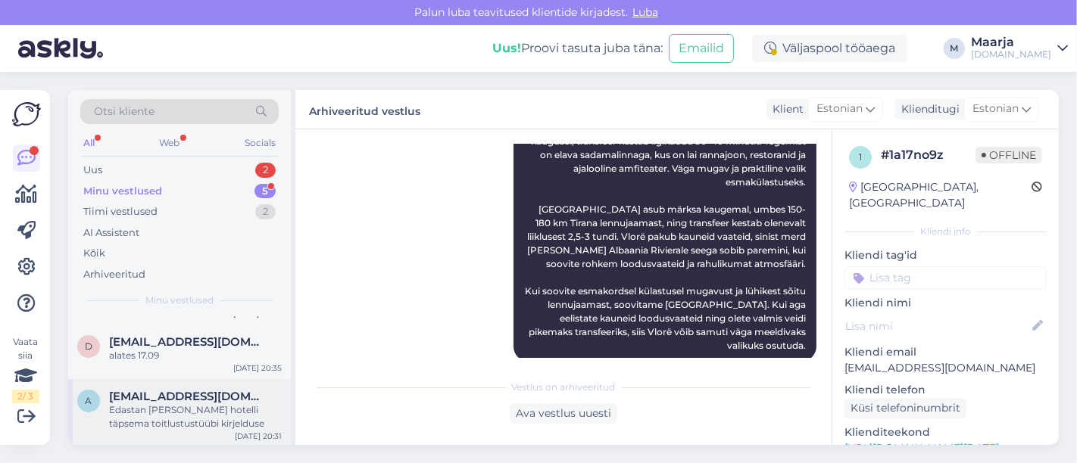
click at [167, 414] on div "Edastan [PERSON_NAME] hotelli täpsema toitlustustüübi kirjelduse" at bounding box center [195, 417] width 173 height 27
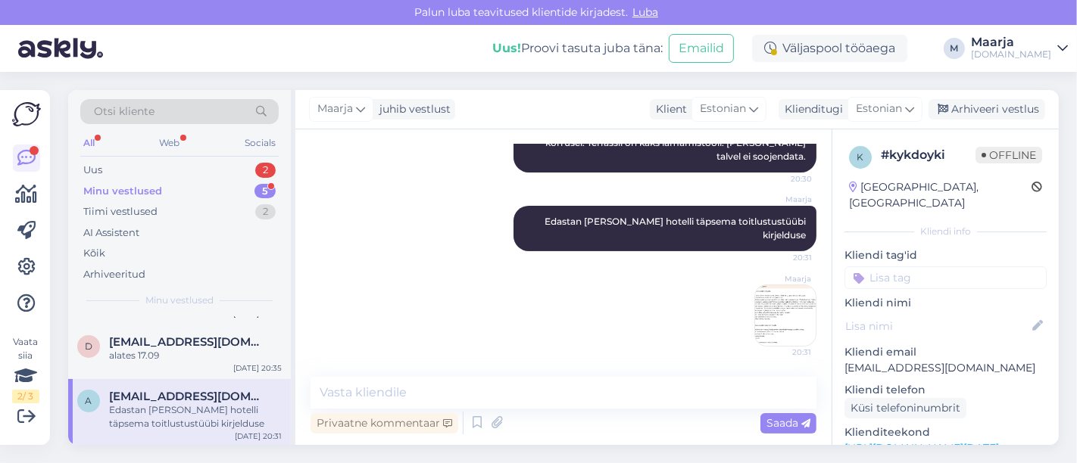
scroll to position [270, 0]
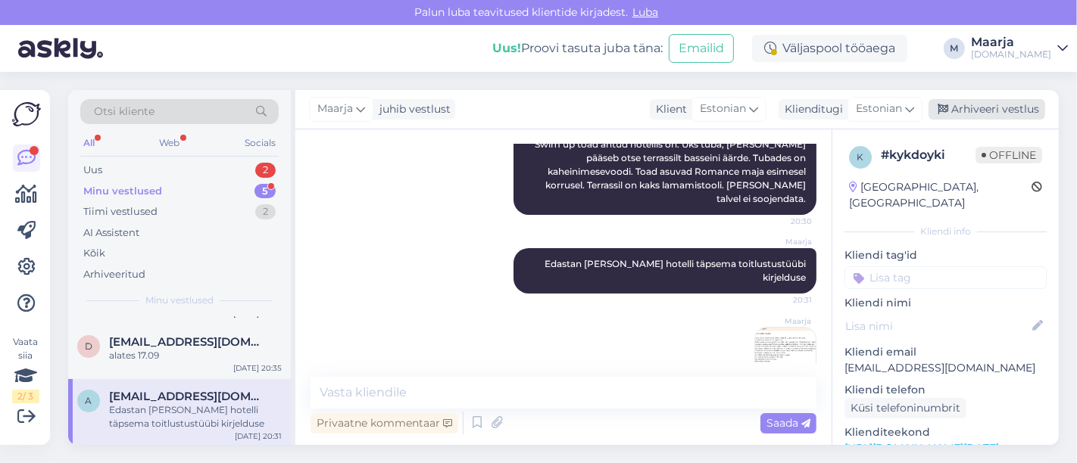
click at [536, 107] on div "Arhiveeri vestlus" at bounding box center [986, 109] width 117 height 20
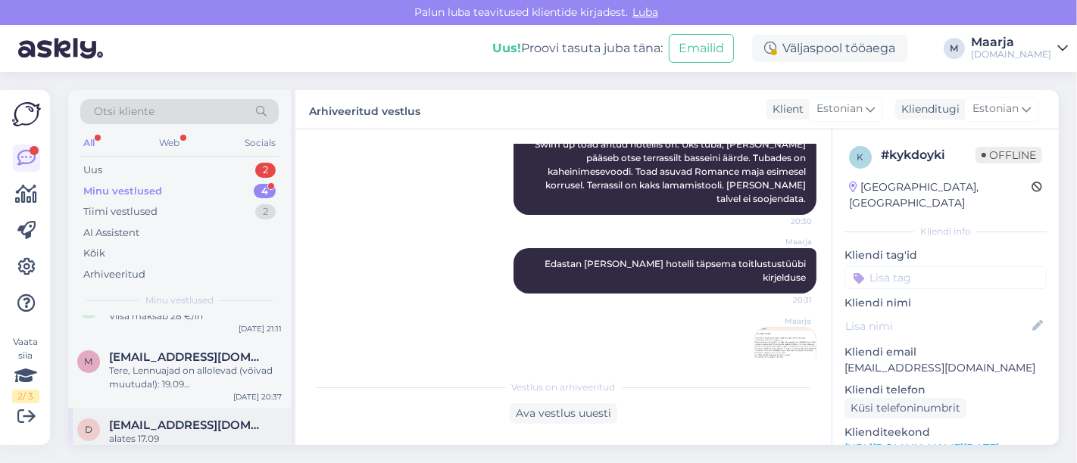
scroll to position [101, 0]
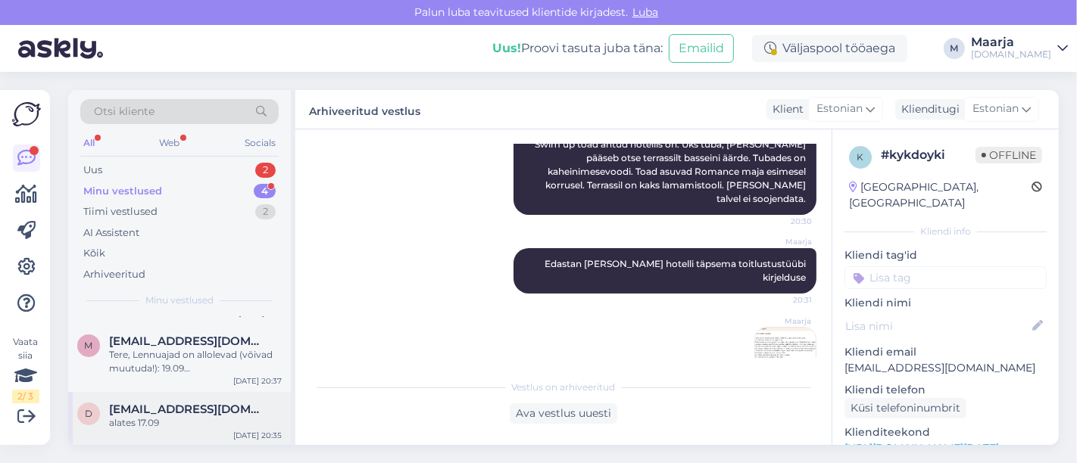
click at [139, 419] on div "alates 17.09" at bounding box center [195, 423] width 173 height 14
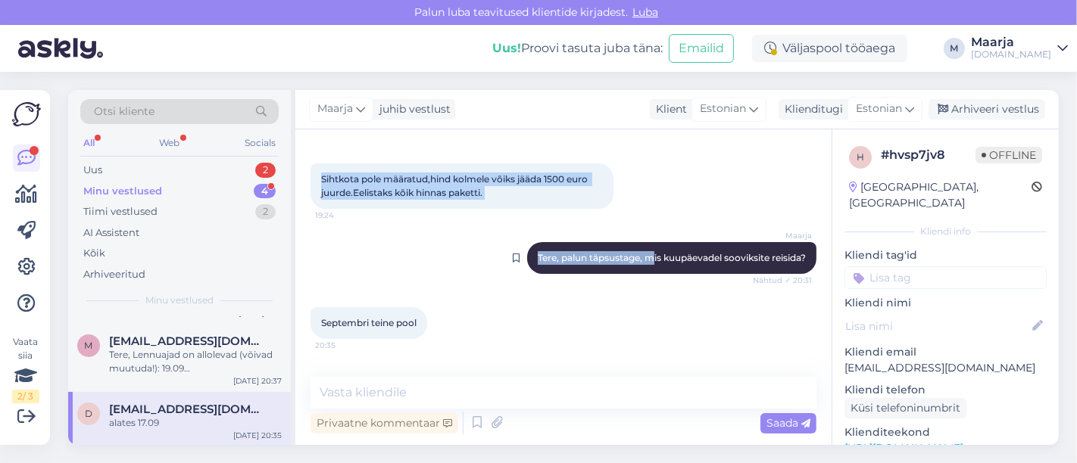
scroll to position [197, 0]
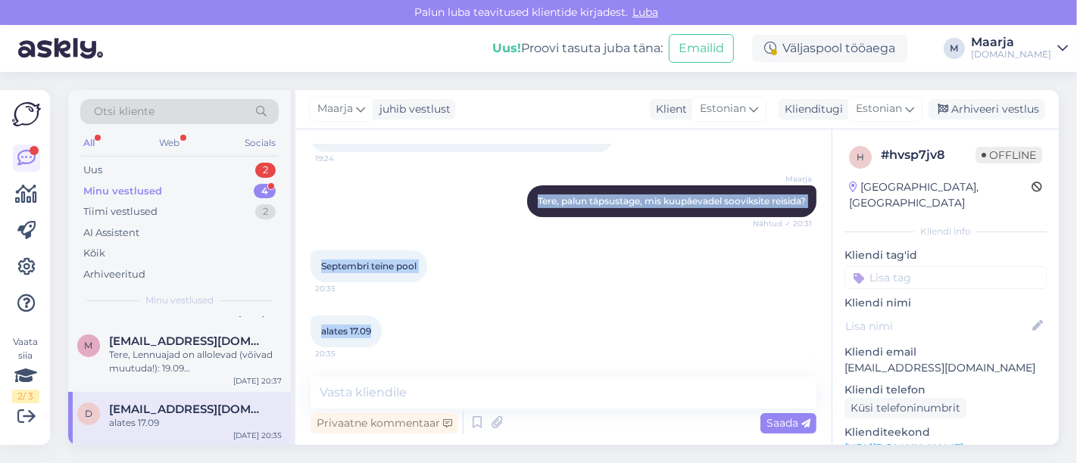
drag, startPoint x: 318, startPoint y: 241, endPoint x: 398, endPoint y: 343, distance: 129.9
click at [398, 342] on div "Vestlus algas [DATE] Tere,sooviks minna puhkusele 2 täiskasvanut ja 2.5aastane …" at bounding box center [569, 254] width 519 height 219
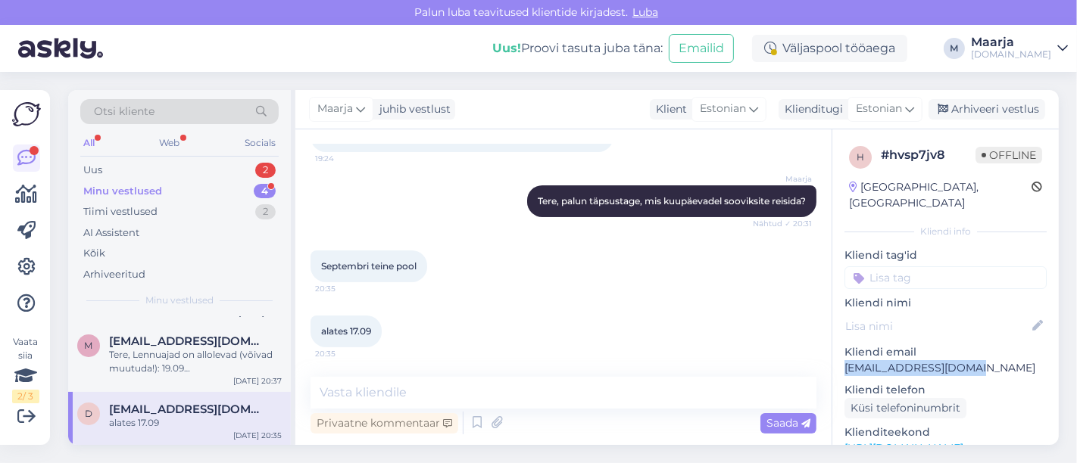
drag, startPoint x: 910, startPoint y: 353, endPoint x: 833, endPoint y: 356, distance: 77.3
click at [536, 354] on div "h # hvsp7jv8 Offline [GEOGRAPHIC_DATA], [GEOGRAPHIC_DATA] info Kliendi tag'id K…" at bounding box center [945, 448] width 226 height 638
copy p "[EMAIL_ADDRESS][DOMAIN_NAME]"
click at [536, 276] on div "Septembri teine pool 20:35" at bounding box center [563, 266] width 506 height 65
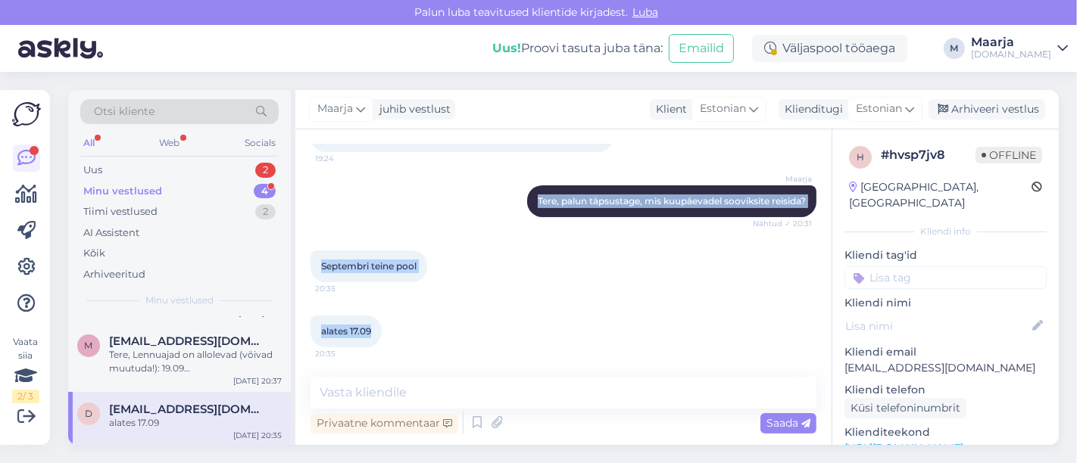
drag, startPoint x: 320, startPoint y: 215, endPoint x: 438, endPoint y: 351, distance: 179.8
click at [438, 351] on div "Vestlus algas [DATE] Tere,sooviks minna puhkusele 2 täiskasvanut ja 2.5aastane …" at bounding box center [569, 254] width 519 height 219
copy div "[PERSON_NAME],sooviks minna puhkusele 2 täiskasvanut ja 2.5aastane laps. 19:23 …"
click at [422, 393] on textarea at bounding box center [563, 393] width 506 height 32
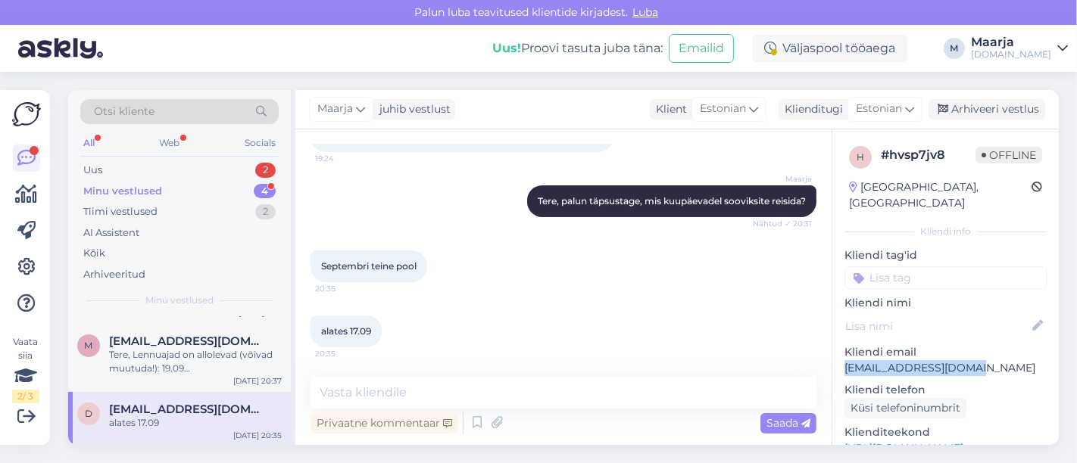
drag, startPoint x: 982, startPoint y: 351, endPoint x: 840, endPoint y: 356, distance: 141.6
click at [536, 356] on div "h # hvsp7jv8 Offline [GEOGRAPHIC_DATA], [GEOGRAPHIC_DATA] info Kliendi tag'id K…" at bounding box center [945, 448] width 226 height 638
copy p "[EMAIL_ADDRESS][DOMAIN_NAME]"
click at [382, 390] on textarea at bounding box center [563, 393] width 506 height 32
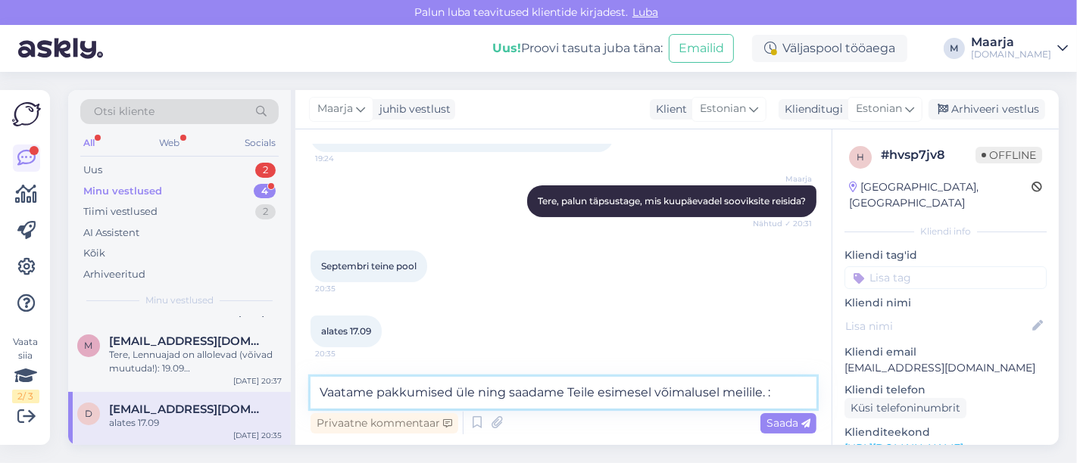
type textarea "Vaatame pakkumised üle ning saadame Teile esimesel võimalusel meilile. :="
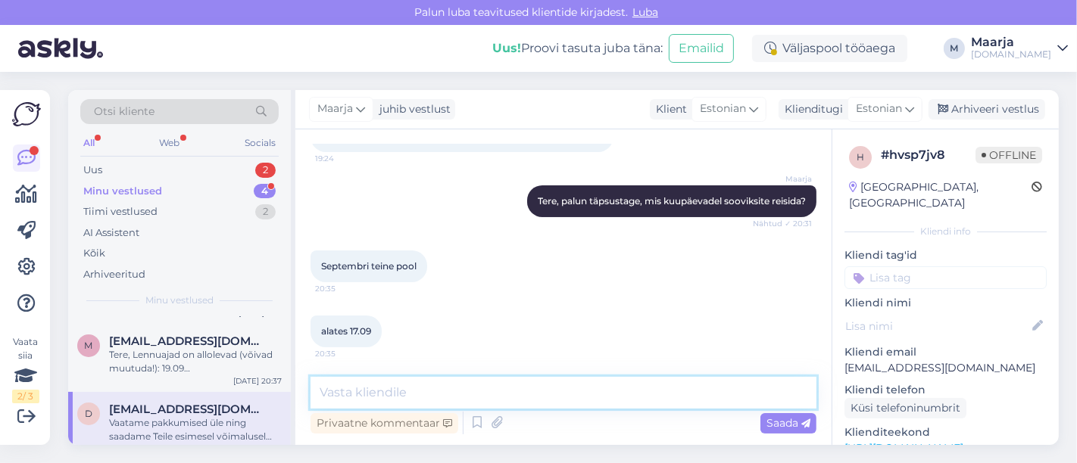
scroll to position [276, 0]
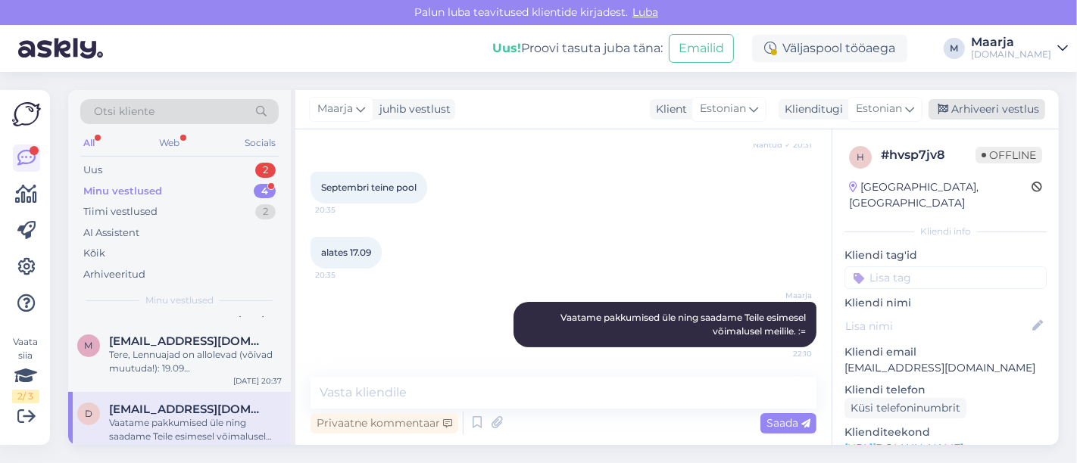
click at [536, 104] on div "Arhiveeri vestlus" at bounding box center [986, 109] width 117 height 20
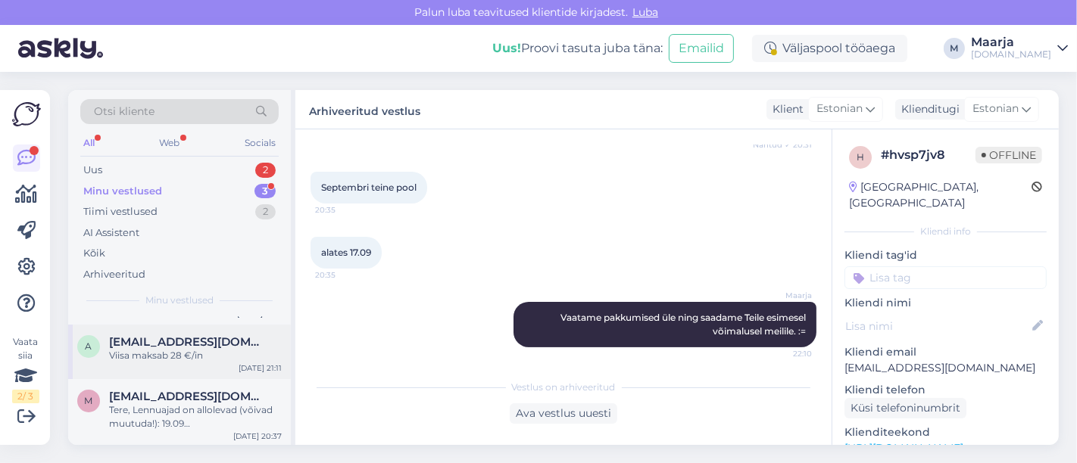
scroll to position [47, 0]
click at [180, 411] on div "Tere, Lennuajad on allolevad (võivad muutuda!): 19.09 [GEOGRAPHIC_DATA] - [GEOG…" at bounding box center [195, 416] width 173 height 27
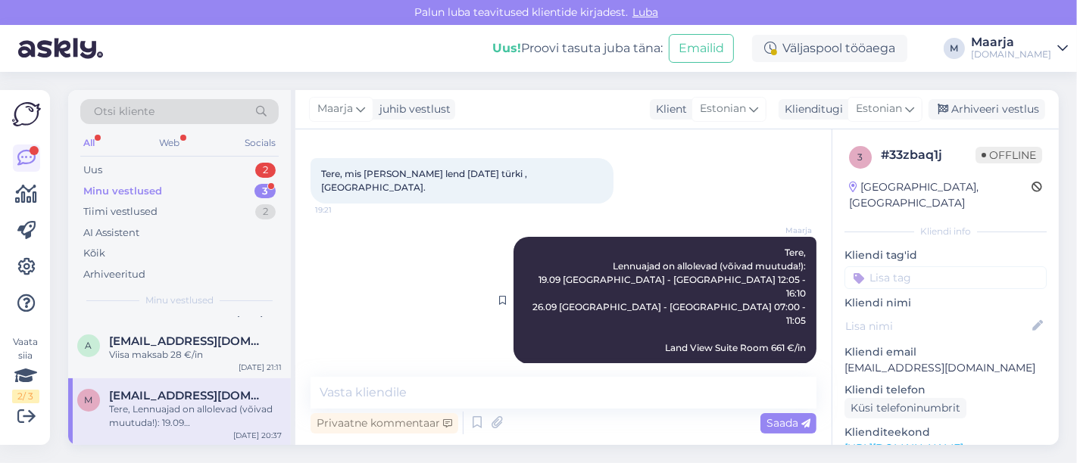
scroll to position [69, 0]
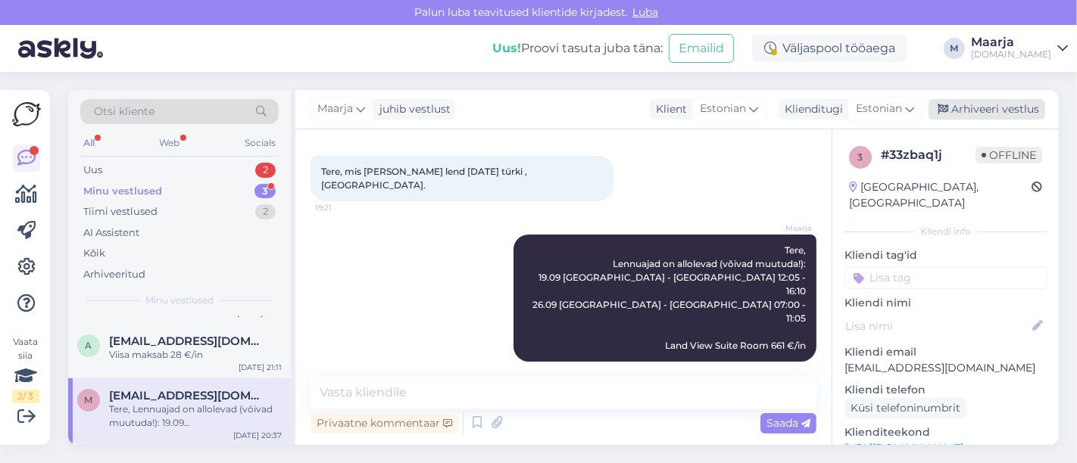
click at [536, 111] on div "Arhiveeri vestlus" at bounding box center [986, 109] width 117 height 20
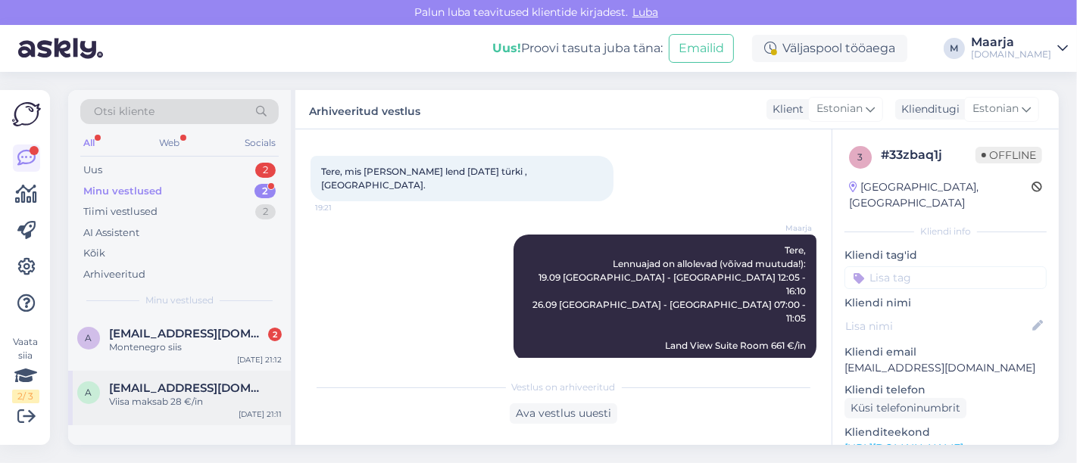
click at [189, 401] on div "Viisa maksab 28 €/in" at bounding box center [195, 402] width 173 height 14
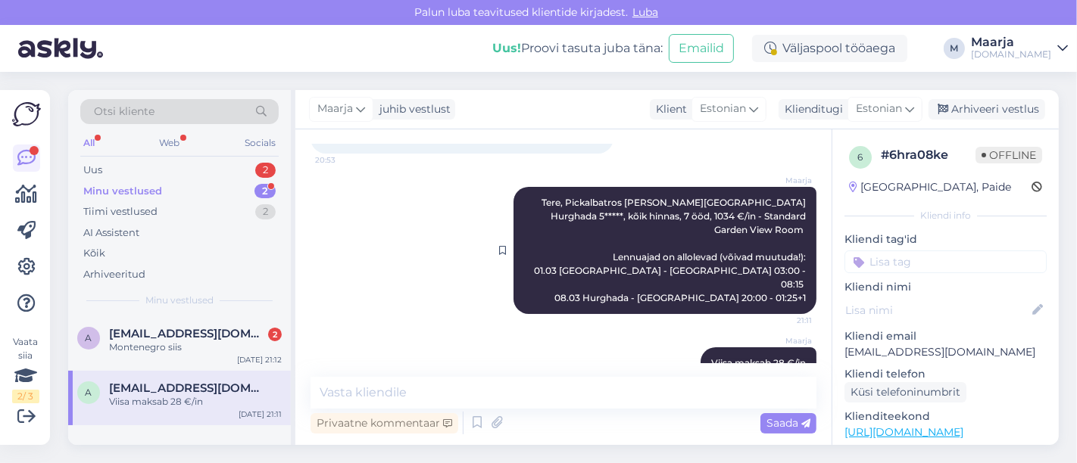
scroll to position [199, 0]
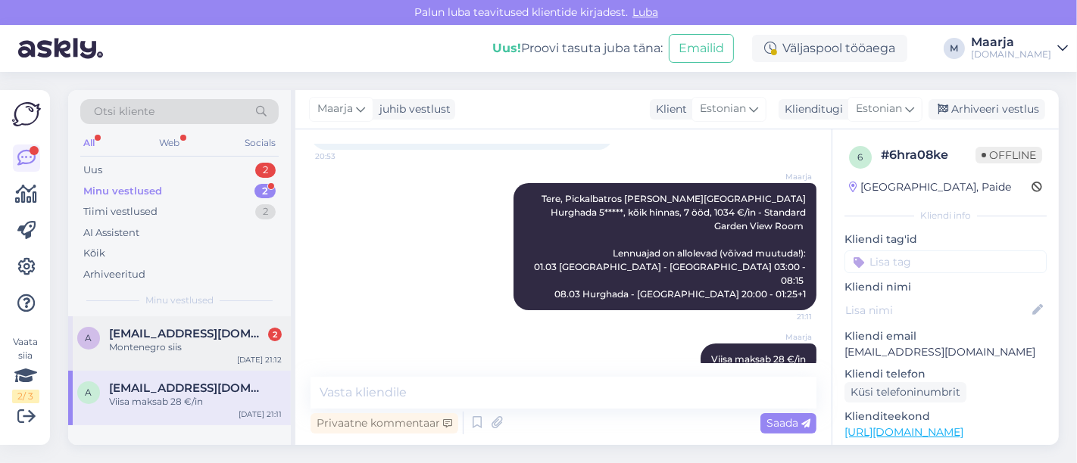
click at [169, 346] on div "Montenegro siis" at bounding box center [195, 348] width 173 height 14
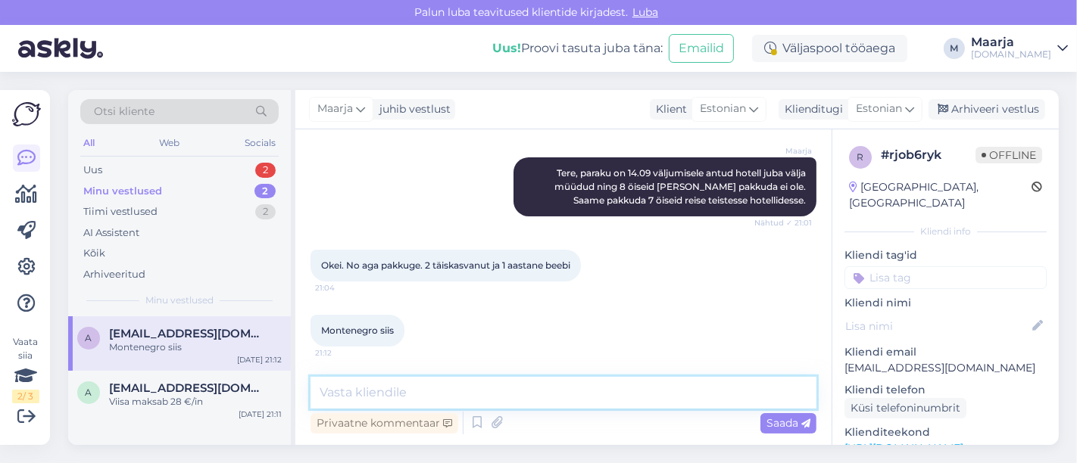
click at [397, 394] on textarea at bounding box center [563, 393] width 506 height 32
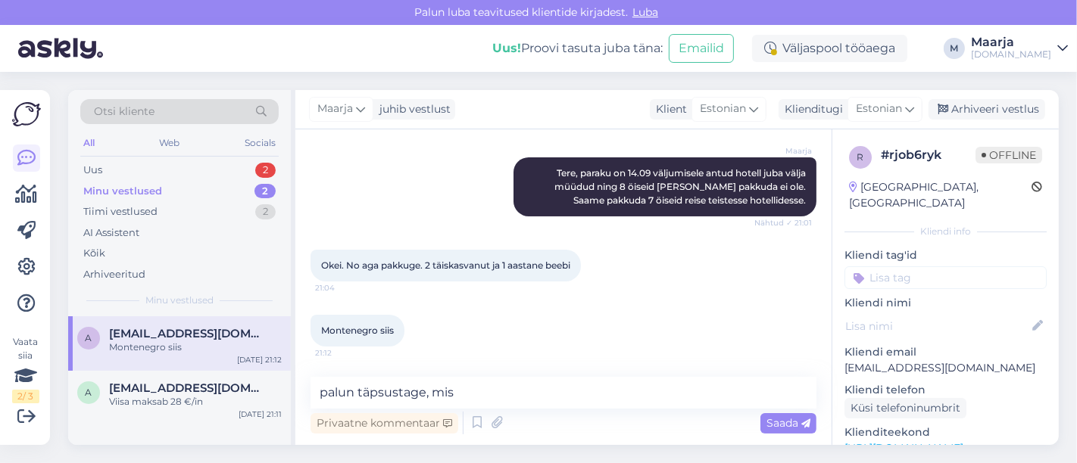
click at [536, 441] on link "[URL][DOMAIN_NAME]" at bounding box center [903, 448] width 119 height 14
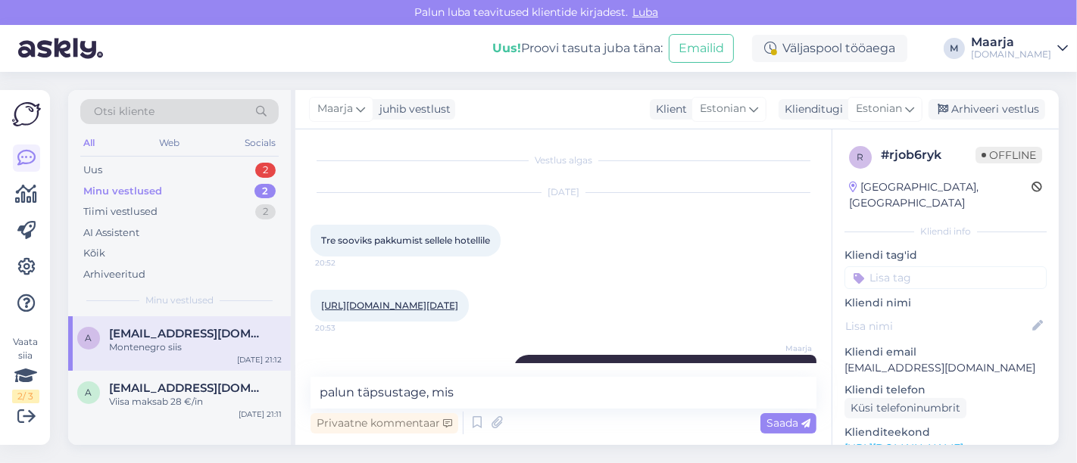
click at [458, 301] on link "[URL][DOMAIN_NAME][DATE]" at bounding box center [389, 305] width 137 height 11
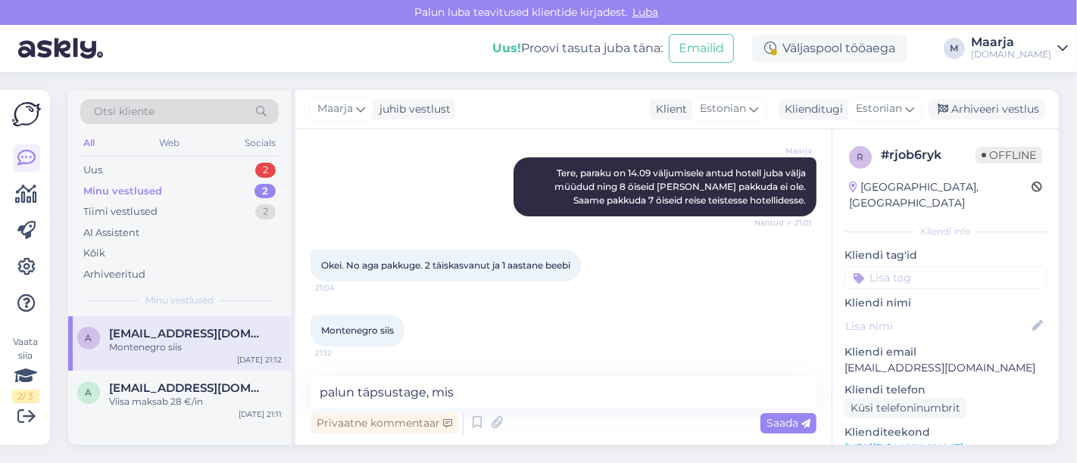
scroll to position [210, 0]
drag, startPoint x: 351, startPoint y: 400, endPoint x: 288, endPoint y: 402, distance: 62.1
click at [288, 402] on div "Otsi kliente All Web Socials Uus 2 Minu vestlused 2 Tiimi vestlused 2 AI Assist…" at bounding box center [563, 267] width 990 height 355
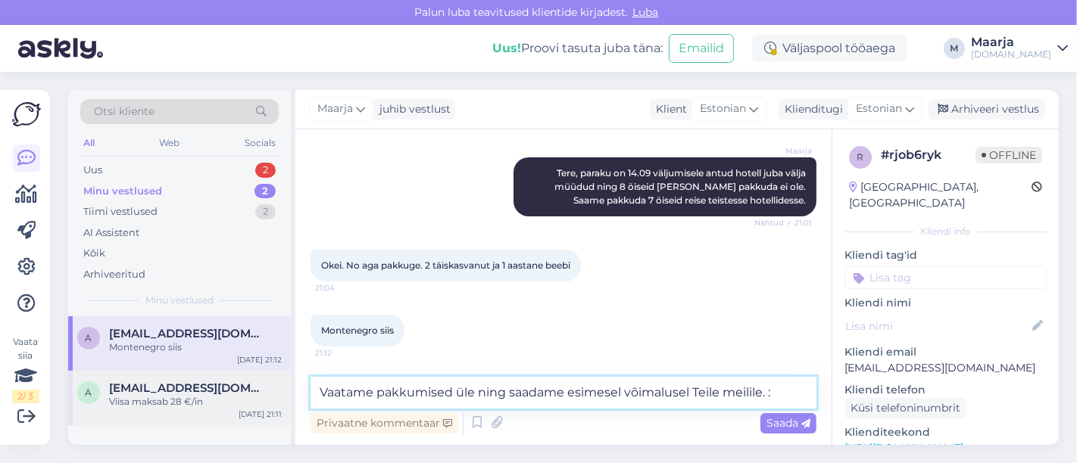
type textarea "Vaatame pakkumised üle ning saadame esimesel võimalusel Teile meilile. :)"
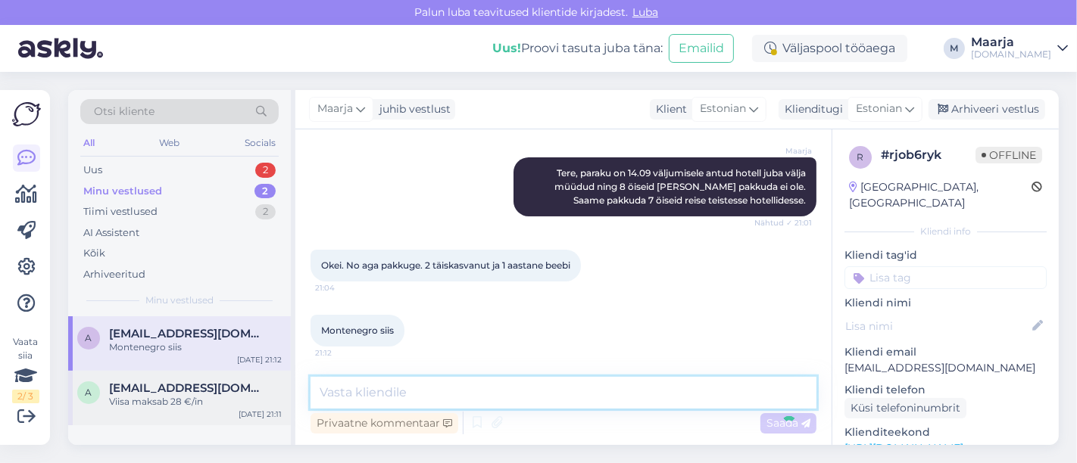
scroll to position [289, 0]
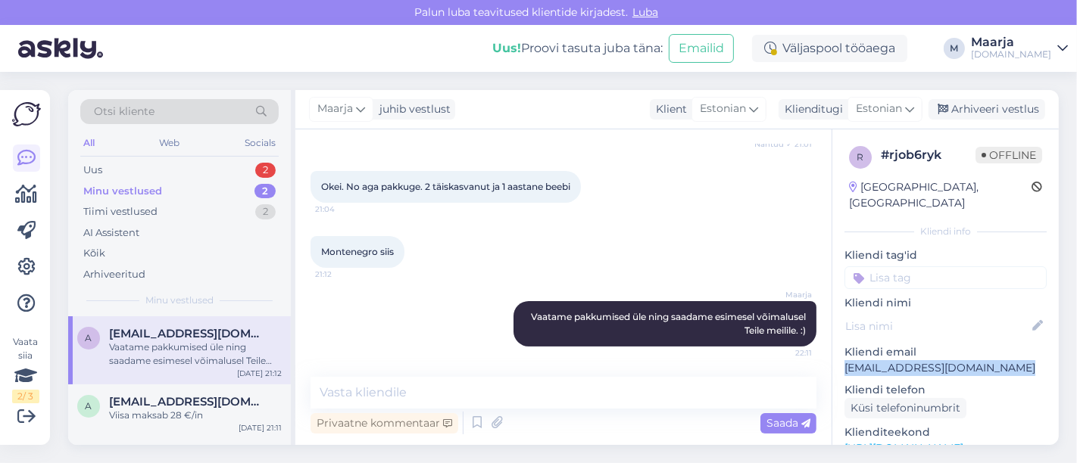
drag, startPoint x: 1014, startPoint y: 357, endPoint x: 835, endPoint y: 356, distance: 179.4
click at [536, 356] on div "r # rjob6ryk Offline [GEOGRAPHIC_DATA], [GEOGRAPHIC_DATA] Kliendi info Kliendi …" at bounding box center [945, 448] width 226 height 638
copy p "[EMAIL_ADDRESS][DOMAIN_NAME]"
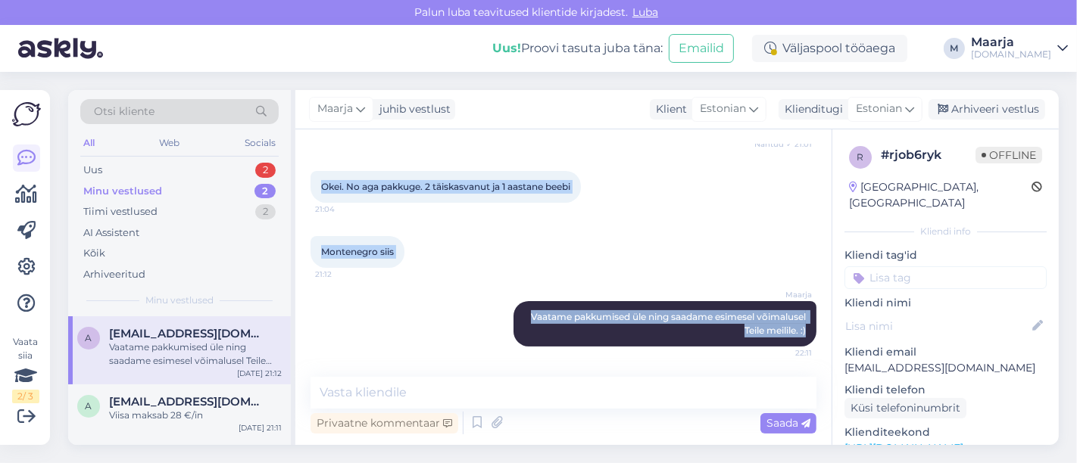
drag, startPoint x: 316, startPoint y: 235, endPoint x: 806, endPoint y: 344, distance: 501.1
click at [536, 344] on div "Vestlus algas [DATE] Tre sooviks pakkumist sellele hotellile 20:52 [URL][DOMAIN…" at bounding box center [569, 254] width 519 height 219
copy div "Tre sooviks pakkumist sellele hotellile 20:52 [URL][DOMAIN_NAME][DATE] 20:53 Ma…"
click at [394, 400] on textarea at bounding box center [563, 393] width 506 height 32
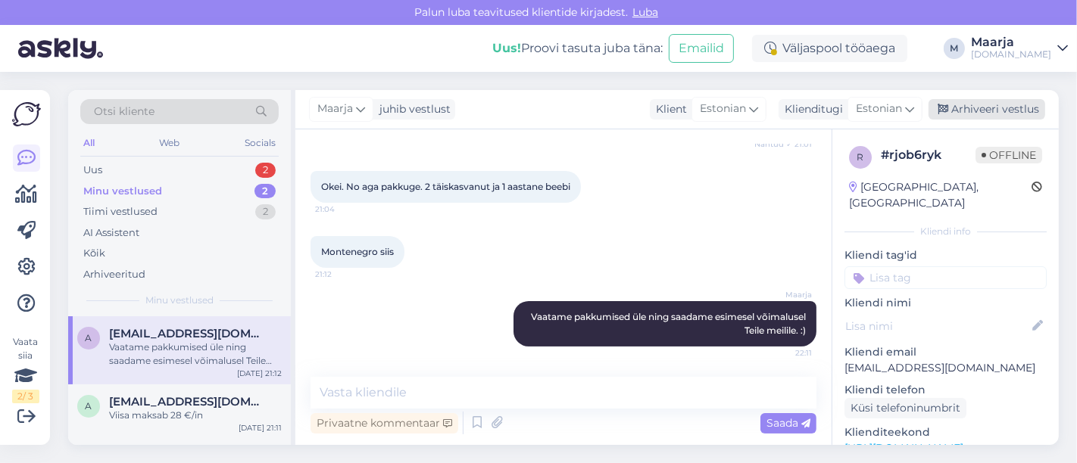
click at [536, 114] on div "Arhiveeri vestlus" at bounding box center [986, 109] width 117 height 20
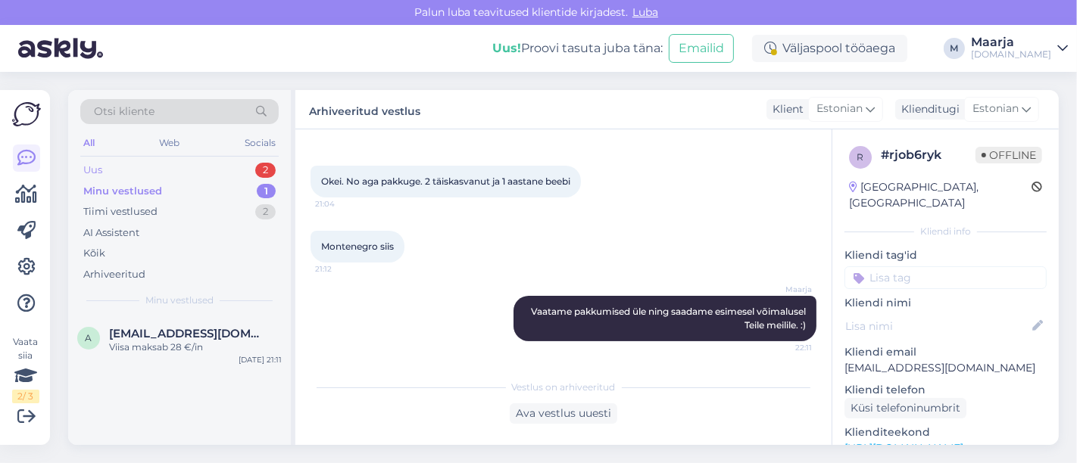
click at [173, 169] on div "Uus 2" at bounding box center [179, 170] width 198 height 21
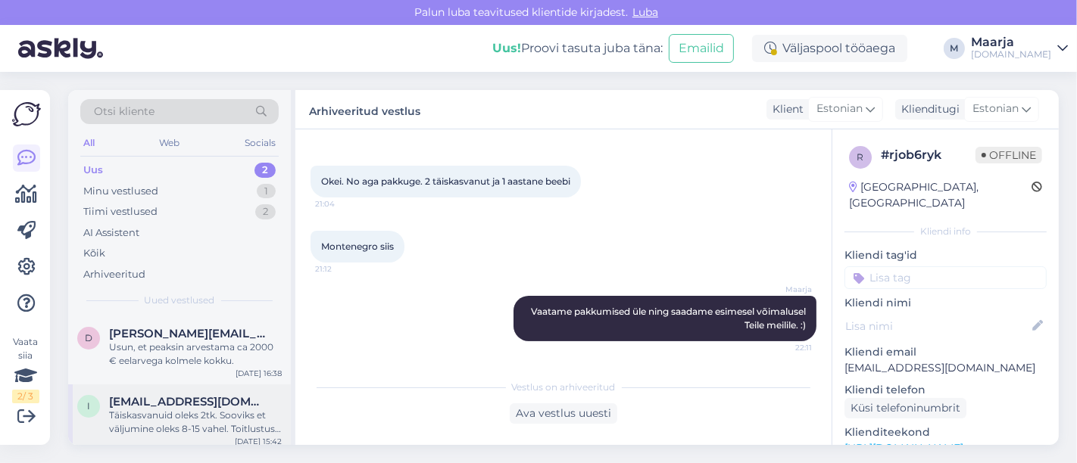
scroll to position [6, 0]
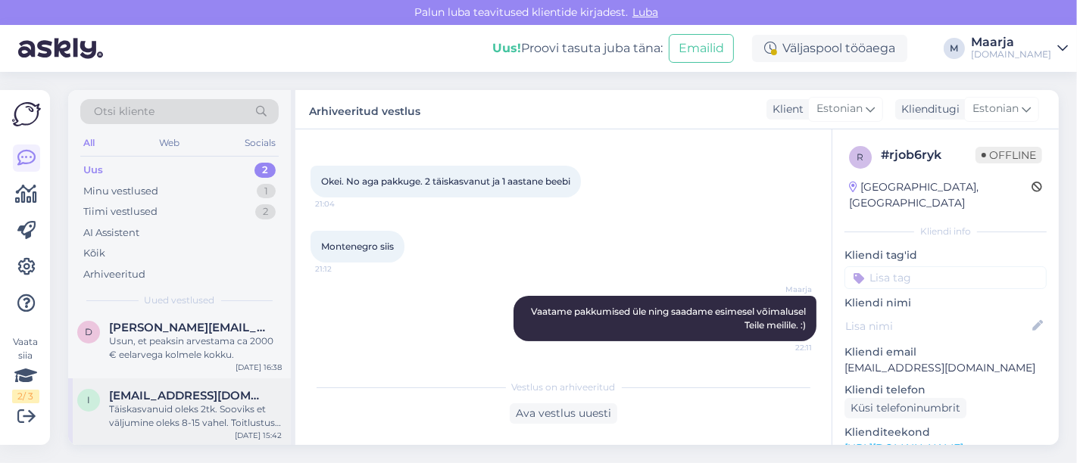
click at [170, 414] on div "Täiskasvanuid oleks 2tk. Sooviks et väljumine oleks 8-15 vahel. Toitlustus võib…" at bounding box center [195, 416] width 173 height 27
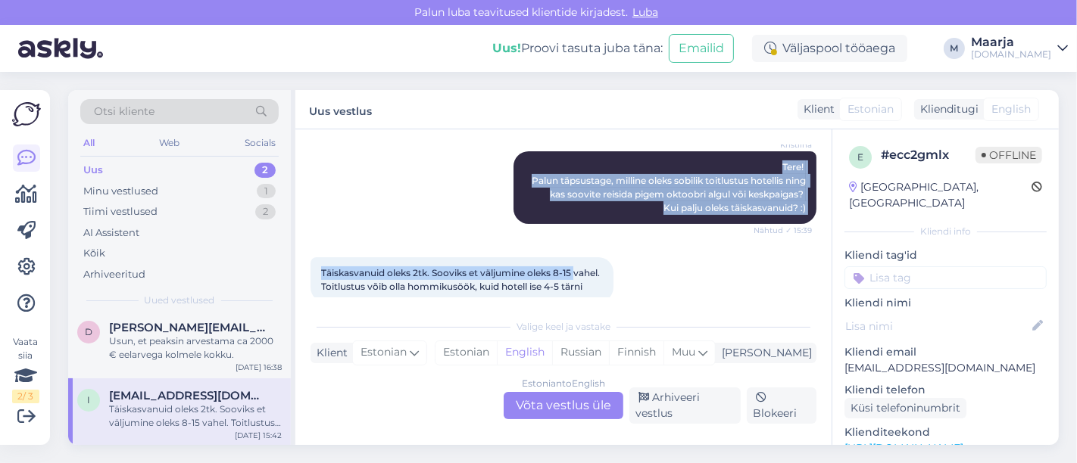
scroll to position [357, 0]
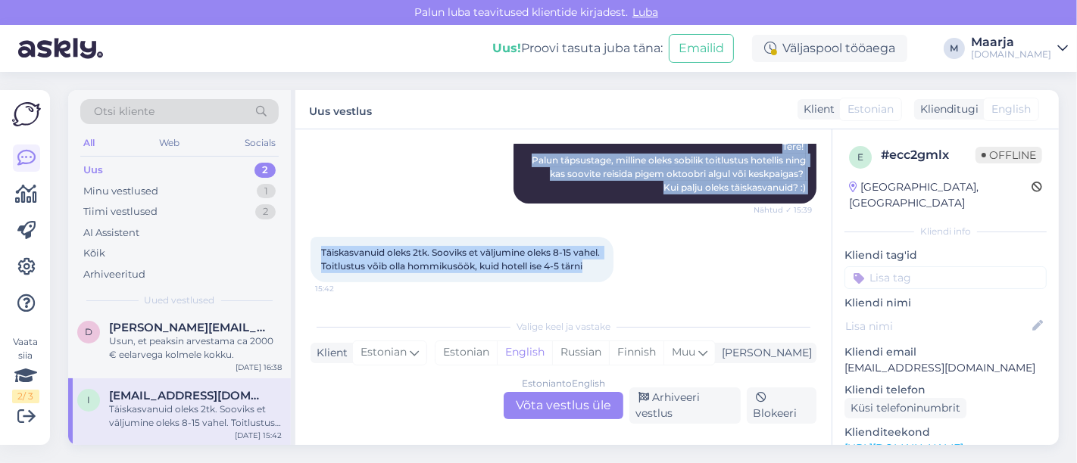
drag, startPoint x: 313, startPoint y: 213, endPoint x: 580, endPoint y: 266, distance: 272.4
click at [536, 266] on div "Vestlus algas [DATE] Tere! 15:28 Hello! Millist hotelli Kreetale Te soovitaksit…" at bounding box center [569, 221] width 519 height 153
copy div "Tere! 15:28 Hello! Millist hotelli Kreetale Te soovitaksite kui minna 1 aastase…"
click at [506, 296] on div "Täiskasvanuid oleks 2tk. Sooviks et väljumine oleks 8-15 vahel. Toitlustus võib…" at bounding box center [563, 259] width 506 height 79
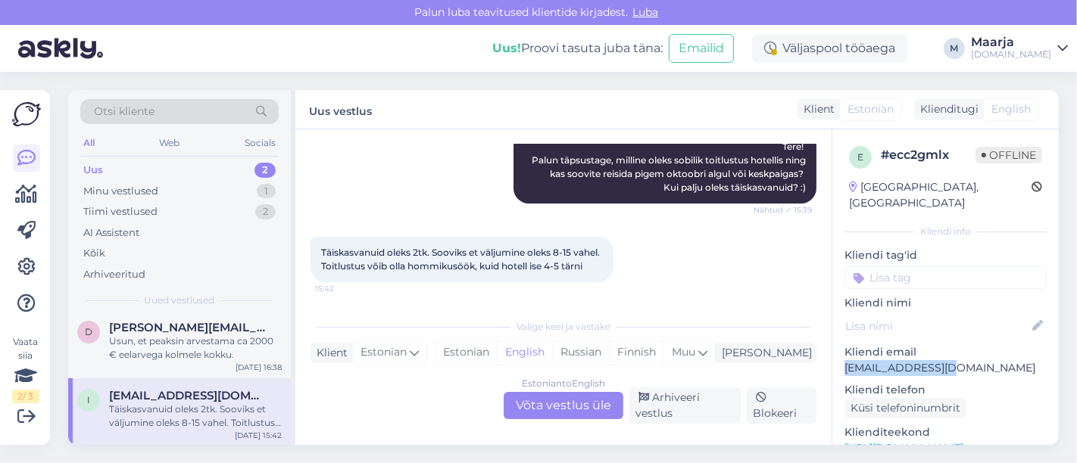
drag, startPoint x: 936, startPoint y: 357, endPoint x: 837, endPoint y: 357, distance: 99.2
click at [536, 357] on div "e # ecc2gmlx Offline [GEOGRAPHIC_DATA], [GEOGRAPHIC_DATA] Kliendi info Kliendi …" at bounding box center [945, 448] width 226 height 638
copy p "[EMAIL_ADDRESS][DOMAIN_NAME]"
click at [536, 291] on div "Täiskasvanuid oleks 2tk. Sooviks et väljumine oleks 8-15 vahel. Toitlustus võib…" at bounding box center [563, 259] width 506 height 79
click at [497, 349] on div "Estonian" at bounding box center [465, 352] width 61 height 23
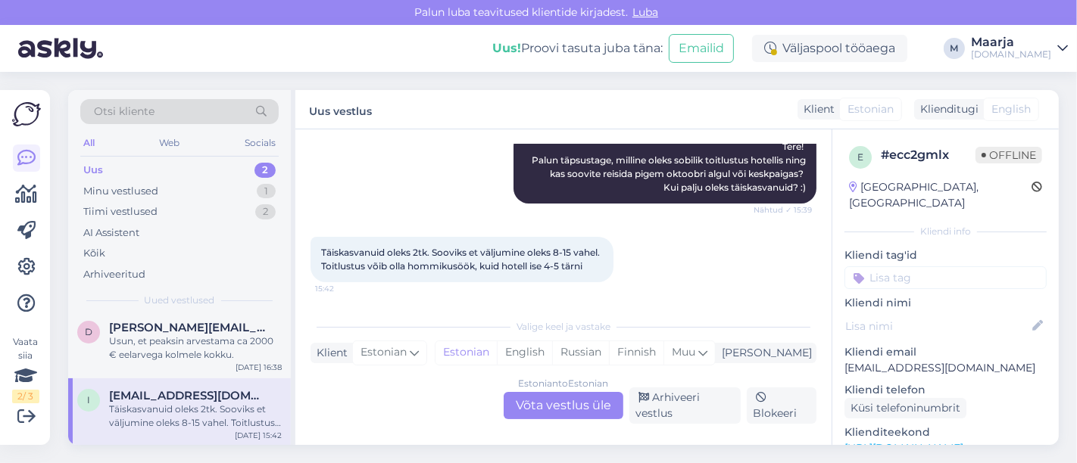
click at [533, 410] on div "Estonian to Estonian Võta vestlus üle" at bounding box center [563, 405] width 120 height 27
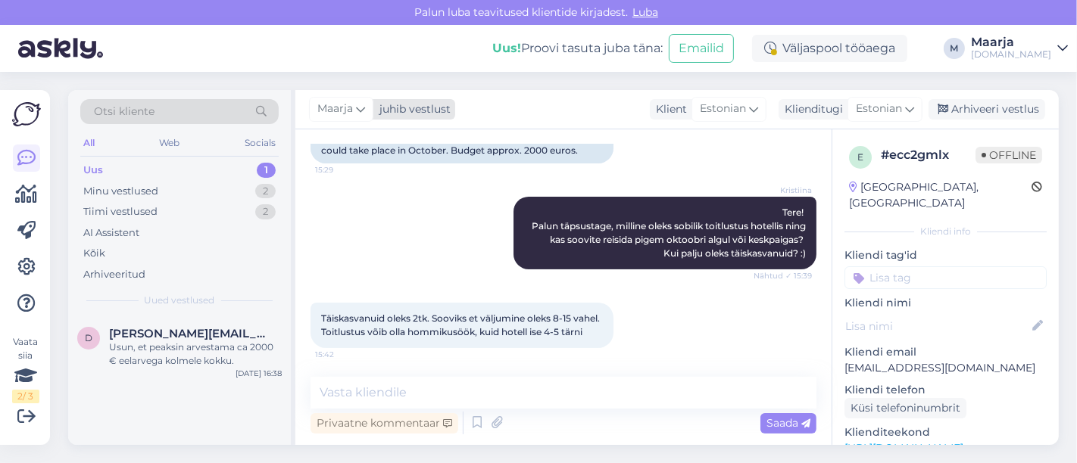
click at [385, 104] on div "juhib vestlust" at bounding box center [411, 109] width 77 height 16
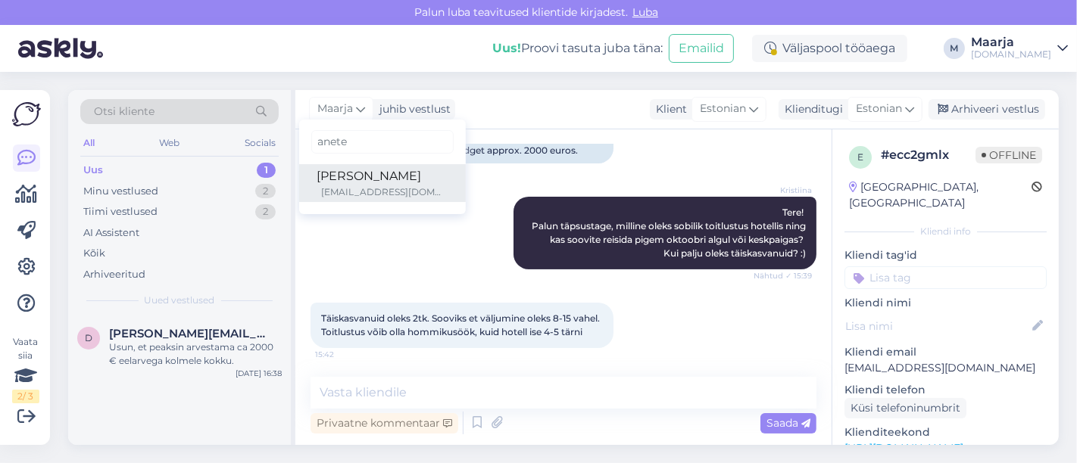
type input "anete"
click at [361, 187] on div "[EMAIL_ADDRESS][DOMAIN_NAME]" at bounding box center [385, 192] width 126 height 14
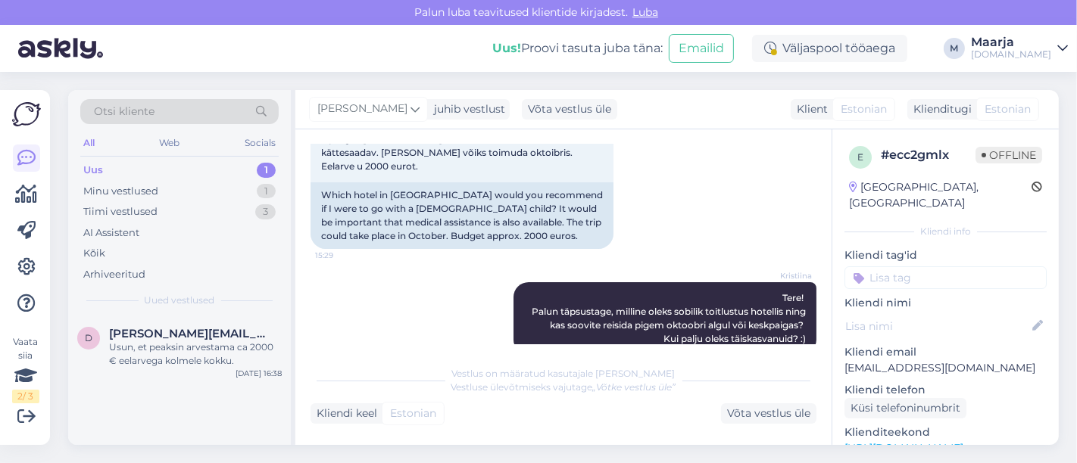
scroll to position [311, 0]
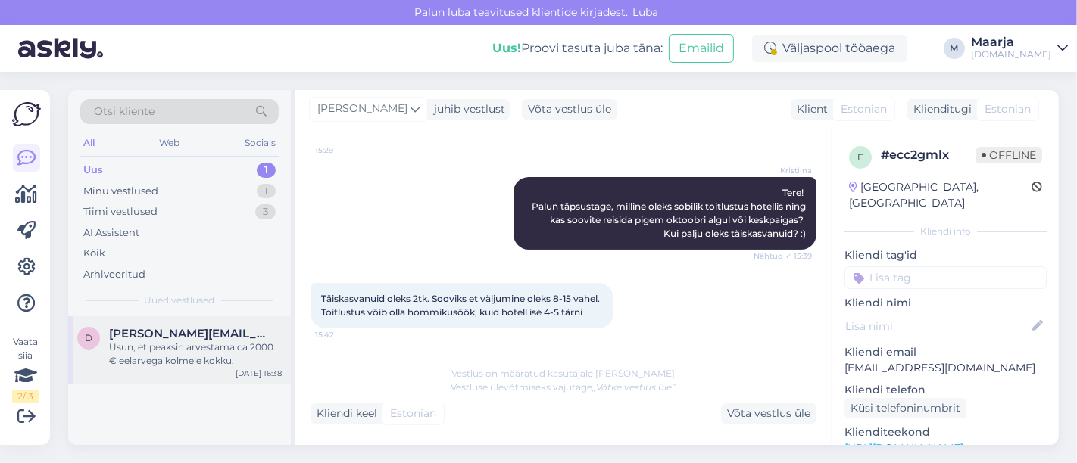
click at [185, 351] on div "Usun, et peaksin arvestama ca 2000 € eelarvega kolmele kokku." at bounding box center [195, 354] width 173 height 27
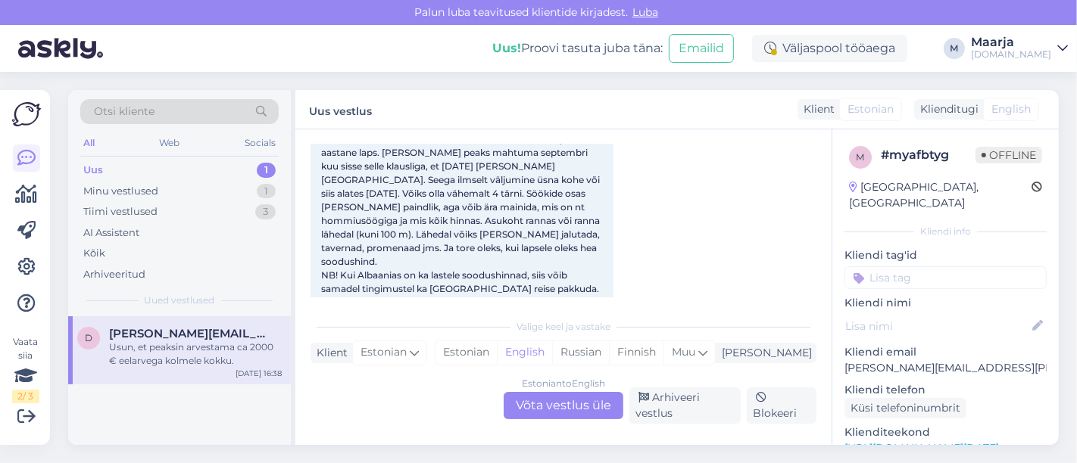
scroll to position [62, 0]
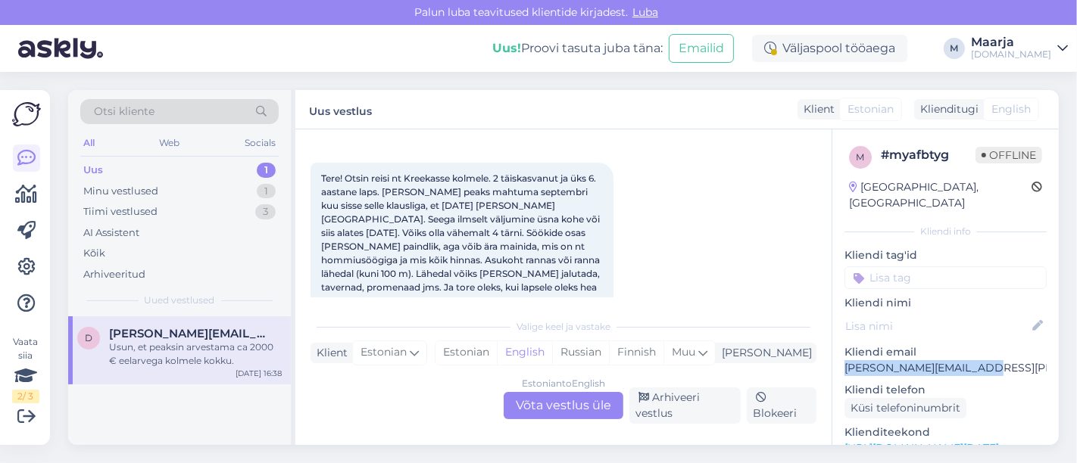
drag, startPoint x: 945, startPoint y: 355, endPoint x: 843, endPoint y: 349, distance: 101.6
click at [536, 349] on div "m # myafbtyg Offline [GEOGRAPHIC_DATA], [GEOGRAPHIC_DATA] Kliendi info Kliendi …" at bounding box center [945, 448] width 226 height 638
copy p "[PERSON_NAME][EMAIL_ADDRESS][PERSON_NAME][DOMAIN_NAME]"
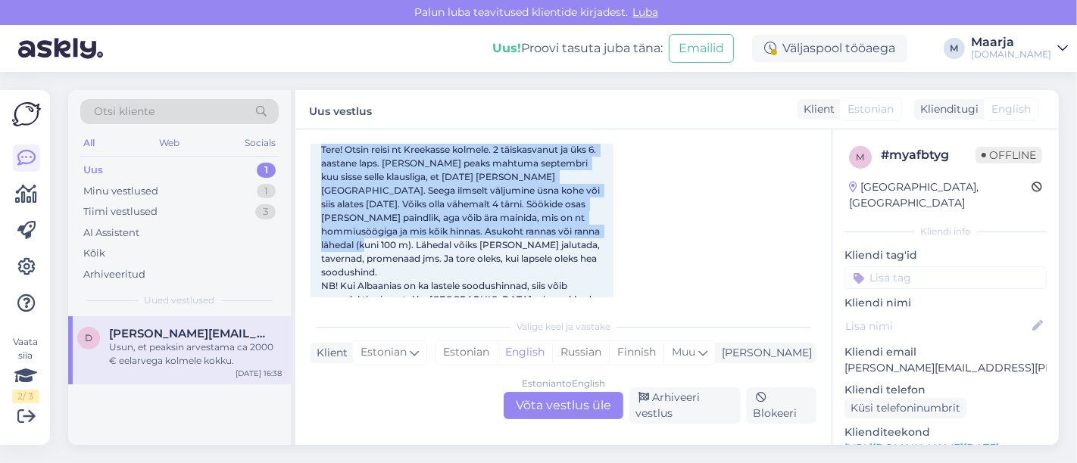
scroll to position [231, 0]
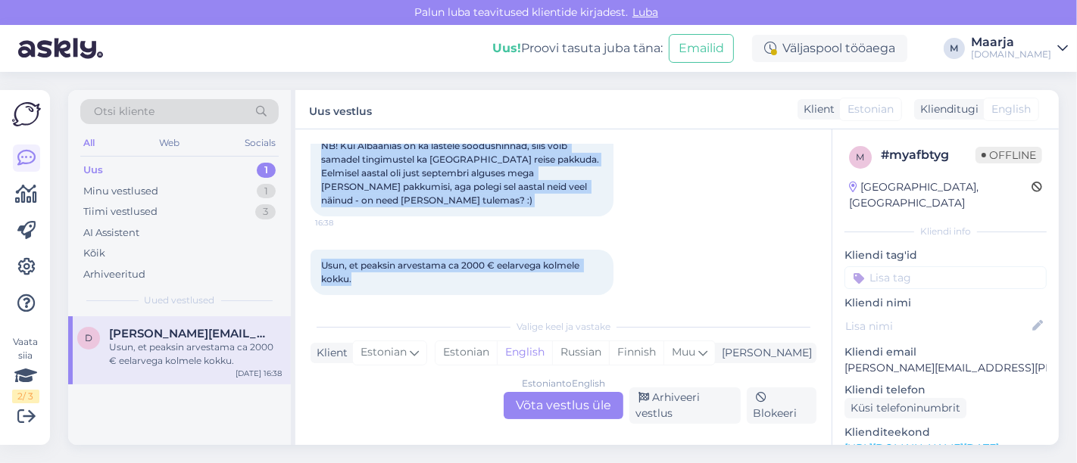
drag, startPoint x: 335, startPoint y: 244, endPoint x: 642, endPoint y: 260, distance: 307.1
click at [536, 260] on div "Vestlus algas [DATE] Tere! Otsin reisi nt Kreekasse kolmele. 2 täiskasvanut ja …" at bounding box center [569, 221] width 519 height 153
drag, startPoint x: 413, startPoint y: 276, endPoint x: 406, endPoint y: 281, distance: 8.6
click at [413, 275] on div "Usun, et peaksin arvestama ca 2000 € eelarvega kolmele kokku. 16:38" at bounding box center [461, 272] width 303 height 45
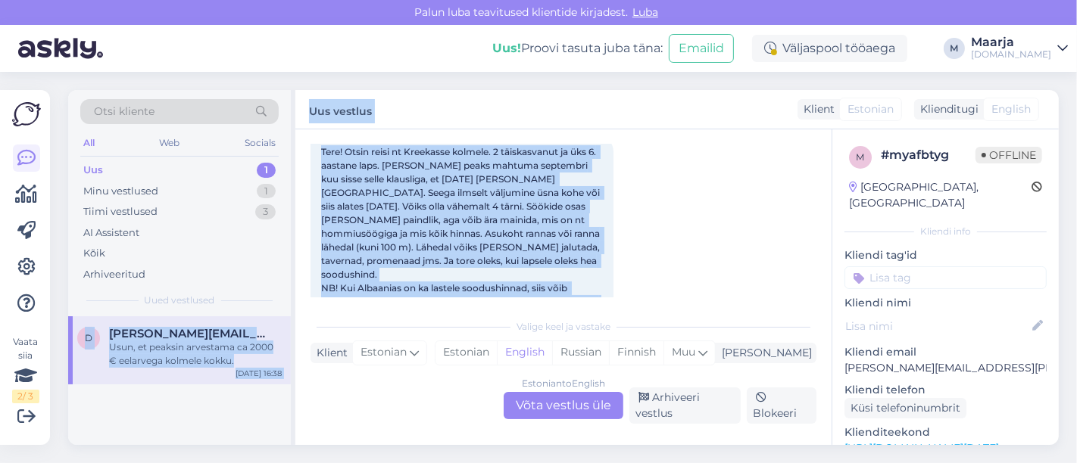
scroll to position [0, 0]
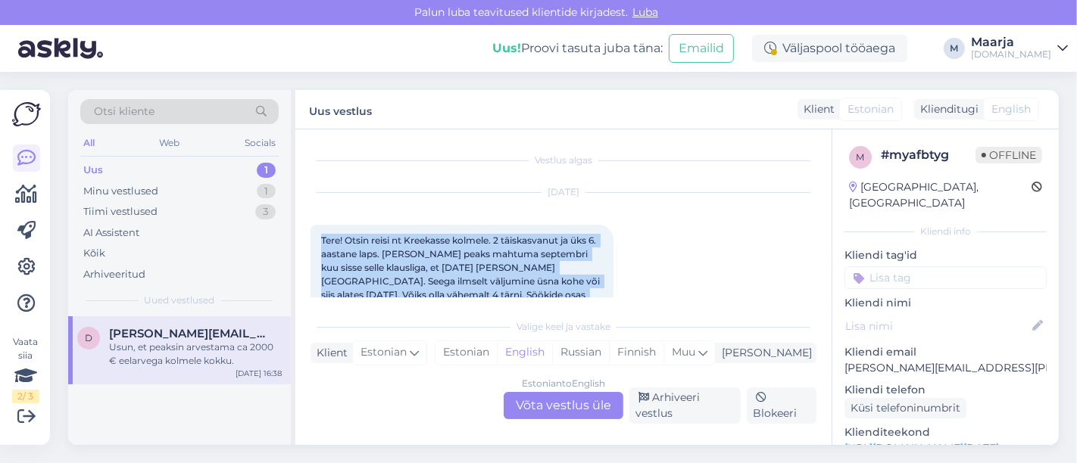
drag, startPoint x: 472, startPoint y: 269, endPoint x: 318, endPoint y: 237, distance: 157.7
click at [318, 237] on div "Vestlus algas [DATE] Tere! Otsin reisi nt Kreekasse kolmele. 2 täiskasvanut ja …" at bounding box center [569, 221] width 519 height 153
click at [417, 412] on div "Estonian to English Võta vestlus üle Arhiveeri vestlus Blokeeri" at bounding box center [563, 406] width 506 height 36
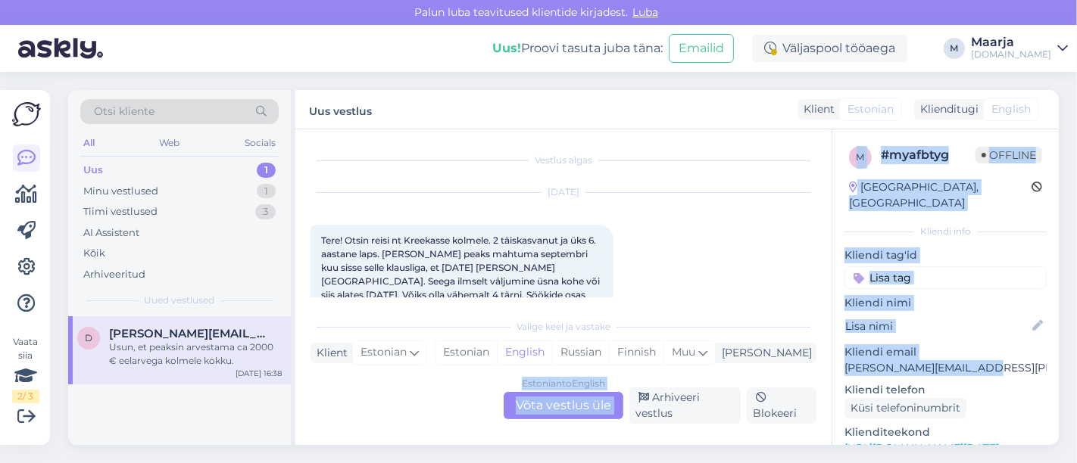
drag, startPoint x: 980, startPoint y: 351, endPoint x: 826, endPoint y: 357, distance: 153.8
click at [536, 356] on div "Vestlus algas [DATE] Tere! Otsin reisi nt Kreekasse kolmele. 2 täiskasvanut ja …" at bounding box center [676, 287] width 763 height 316
click at [536, 360] on p "[PERSON_NAME][EMAIL_ADDRESS][PERSON_NAME][DOMAIN_NAME]" at bounding box center [945, 368] width 202 height 16
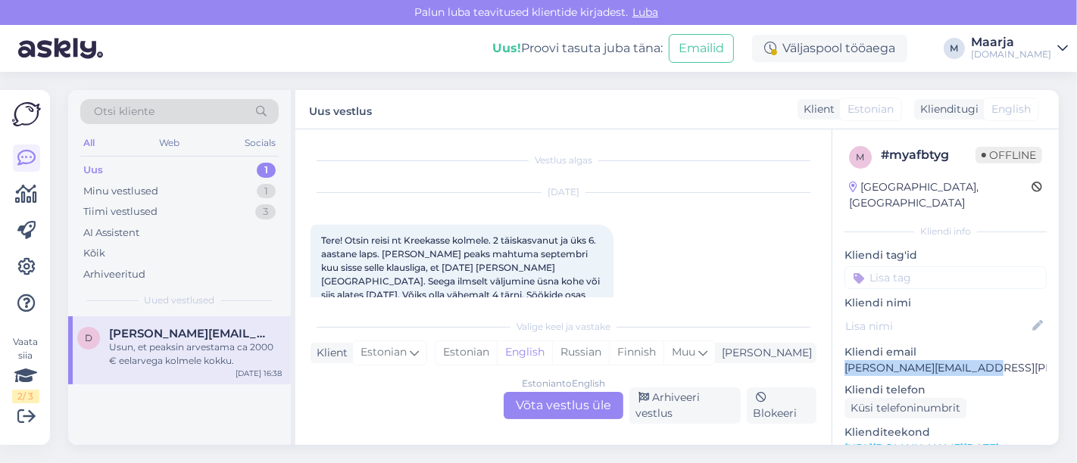
drag, startPoint x: 999, startPoint y: 354, endPoint x: 837, endPoint y: 357, distance: 162.8
click at [536, 354] on div "m # myafbtyg Offline [GEOGRAPHIC_DATA], [GEOGRAPHIC_DATA] Kliendi info Kliendi …" at bounding box center [945, 448] width 226 height 638
click at [497, 354] on div "Estonian" at bounding box center [465, 352] width 61 height 23
click at [534, 419] on div "Estonian to Estonian Võta vestlus üle" at bounding box center [563, 405] width 120 height 27
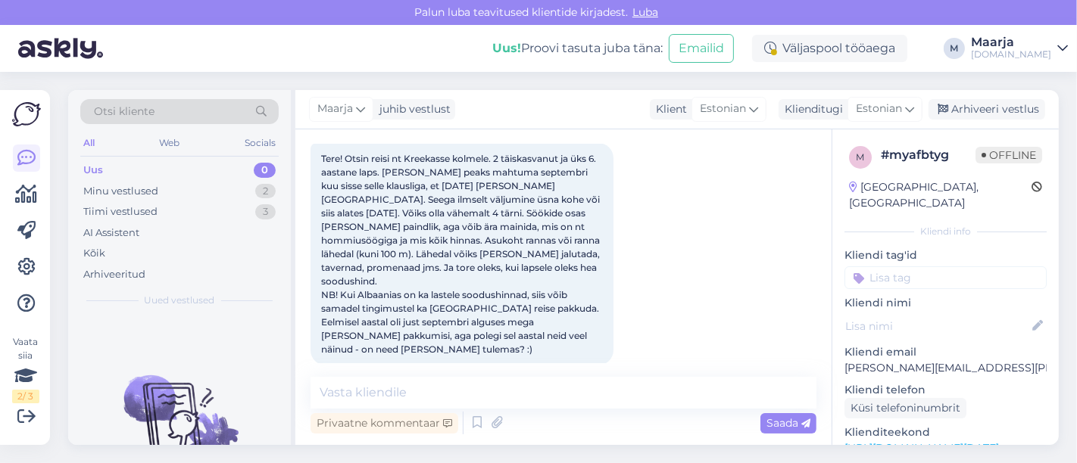
scroll to position [84, 0]
click at [408, 387] on textarea at bounding box center [563, 393] width 506 height 32
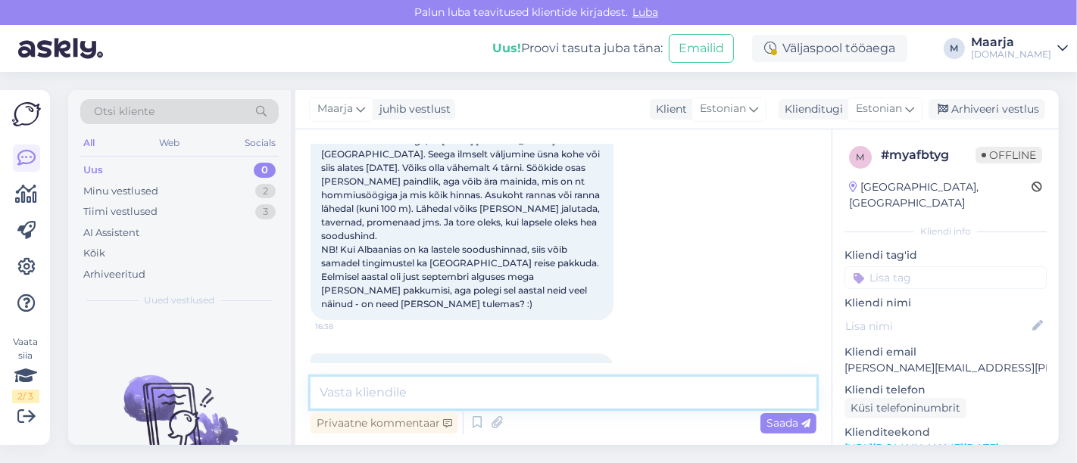
scroll to position [164, 0]
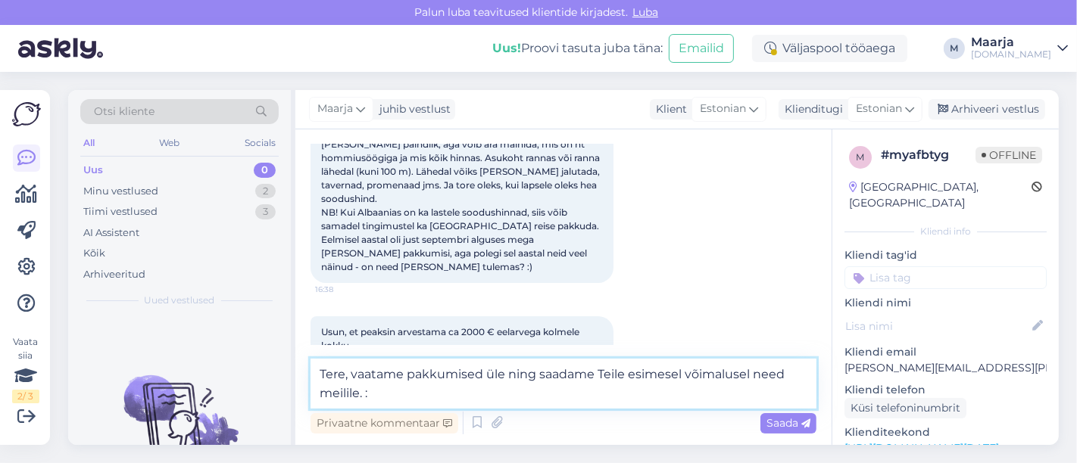
type textarea "Tere, vaatame pakkumised üle ning saadame Teile esimesel võimalusel need meilil…"
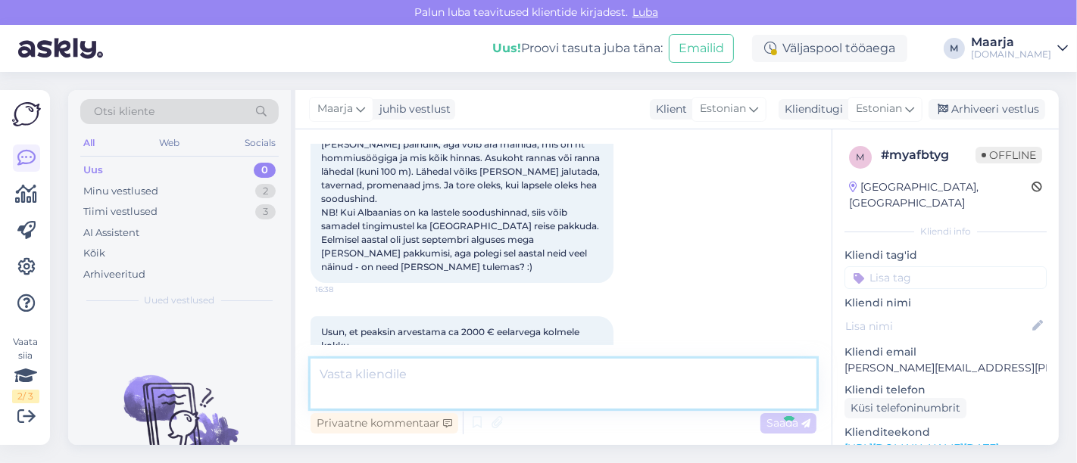
scroll to position [244, 0]
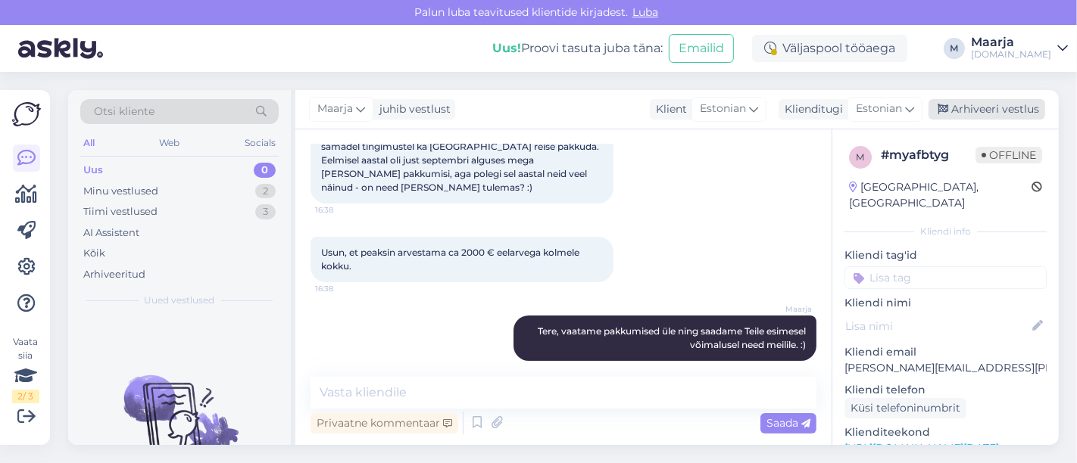
click at [536, 111] on div "Arhiveeri vestlus" at bounding box center [986, 109] width 117 height 20
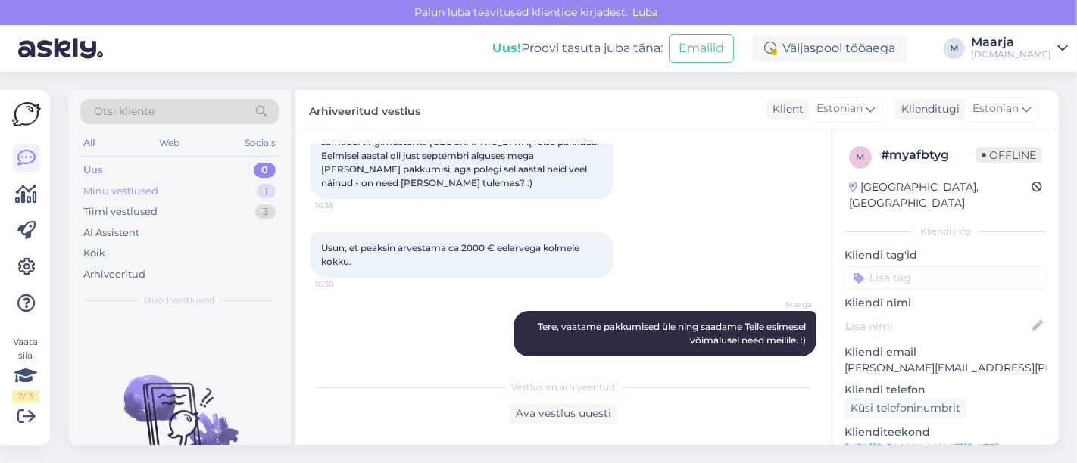
click at [140, 188] on div "Minu vestlused" at bounding box center [120, 191] width 75 height 15
